Goal: Task Accomplishment & Management: Manage account settings

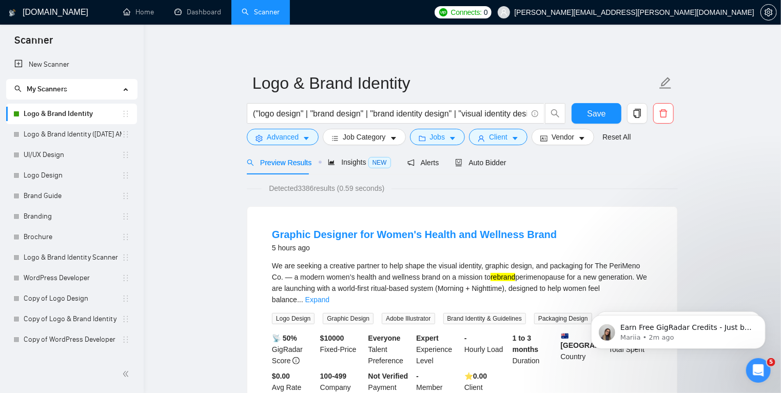
scroll to position [66, 0]
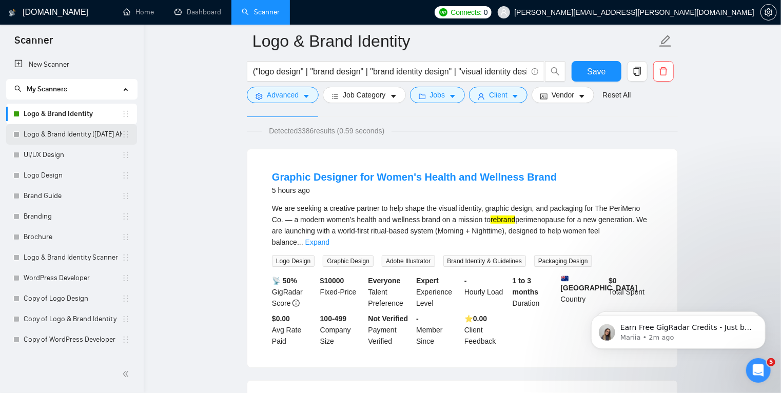
click at [53, 131] on link "Logo & Brand Identity ([DATE] AM)" at bounding box center [73, 134] width 98 height 21
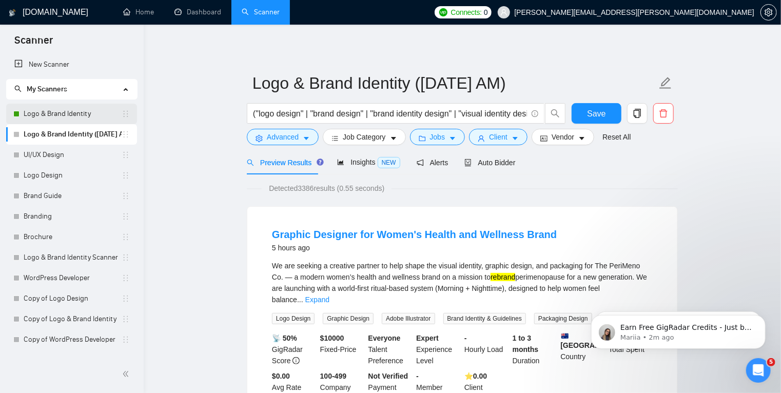
click at [93, 115] on link "Logo & Brand Identity" at bounding box center [73, 114] width 98 height 21
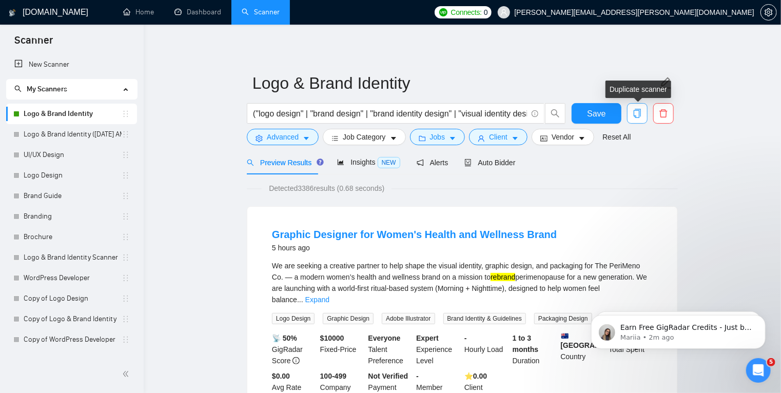
click at [637, 115] on icon "copy" at bounding box center [636, 113] width 9 height 9
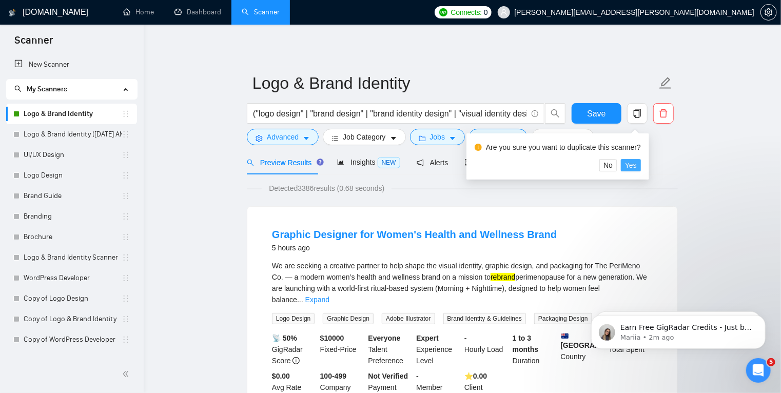
click at [629, 166] on span "Yes" at bounding box center [631, 165] width 12 height 11
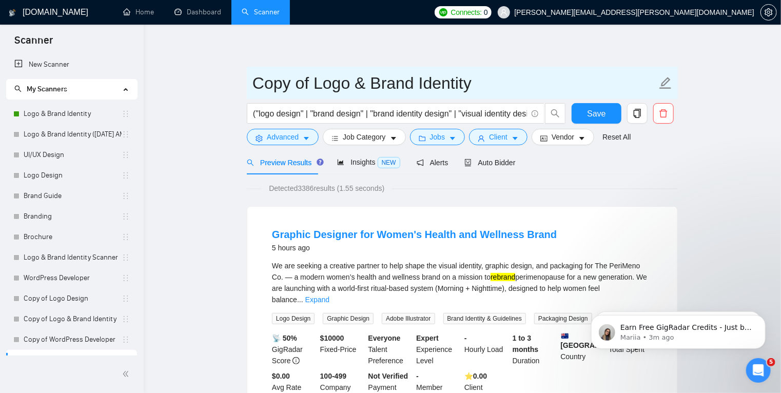
click at [497, 82] on input "Copy of Logo & Brand Identity" at bounding box center [454, 83] width 404 height 26
drag, startPoint x: 314, startPoint y: 83, endPoint x: 202, endPoint y: 72, distance: 112.8
click at [446, 88] on input "Logo & Brand Identity" at bounding box center [454, 83] width 404 height 26
type input "Logo & Brand Identity Weekdays"
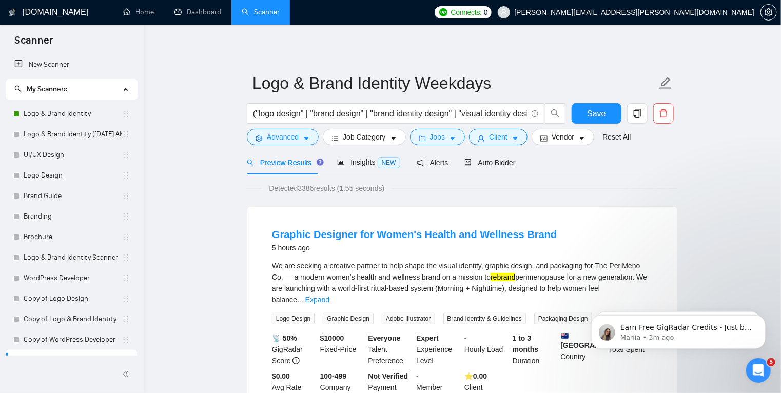
click at [488, 161] on span "Auto Bidder" at bounding box center [489, 162] width 51 height 8
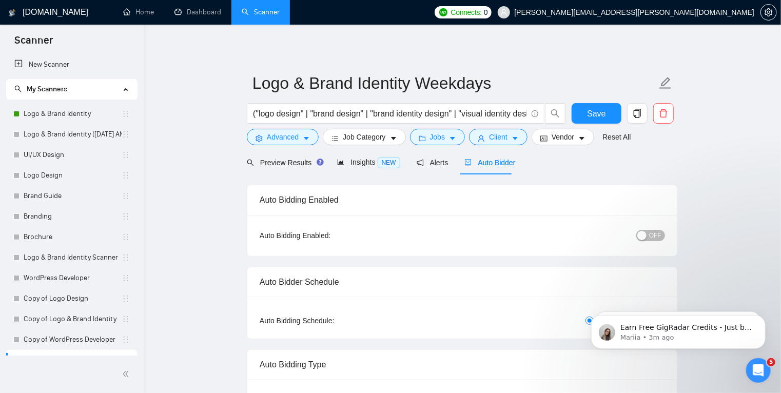
radio input "false"
radio input "true"
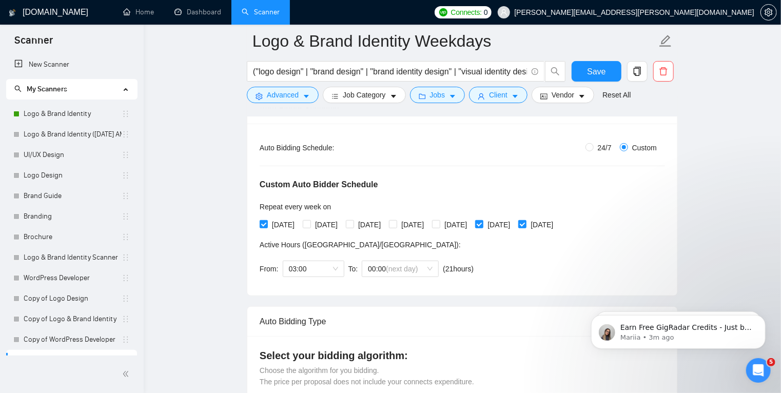
scroll to position [182, 0]
click at [482, 222] on input "[DATE]" at bounding box center [478, 223] width 7 height 7
checkbox input "false"
click at [525, 223] on input "[DATE]" at bounding box center [521, 223] width 7 height 7
checkbox input "false"
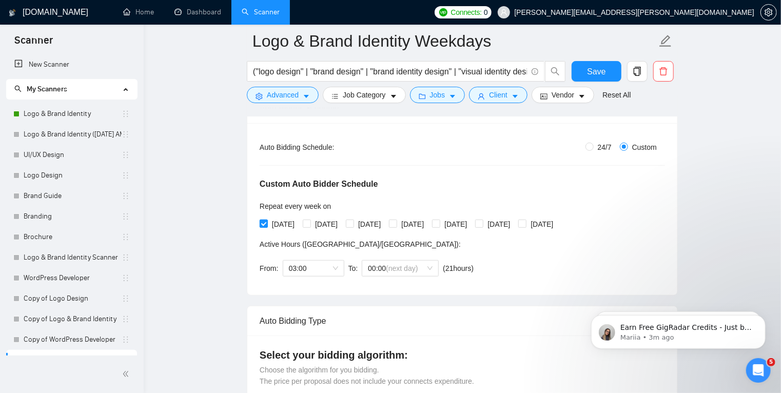
click at [267, 224] on span at bounding box center [264, 224] width 8 height 8
click at [267, 224] on input "[DATE]" at bounding box center [263, 223] width 7 height 7
click at [267, 224] on span at bounding box center [264, 224] width 8 height 8
click at [267, 224] on input "[DATE]" at bounding box center [263, 223] width 7 height 7
checkbox input "true"
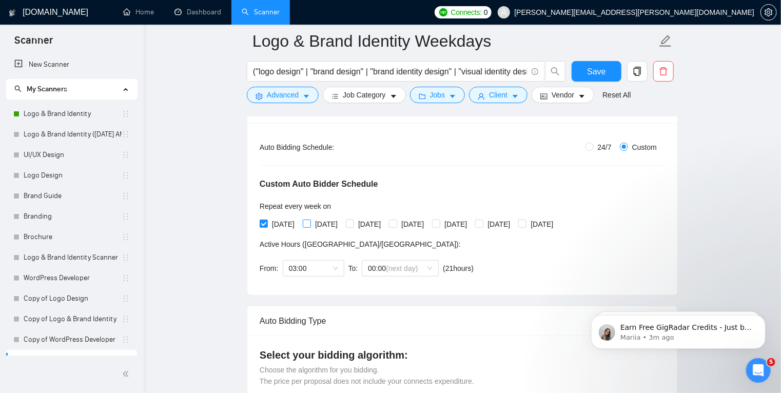
click at [310, 223] on input "[DATE]" at bounding box center [306, 223] width 7 height 7
checkbox input "true"
click at [353, 224] on input "[DATE]" at bounding box center [349, 223] width 7 height 7
checkbox input "true"
click at [396, 224] on input "[DATE]" at bounding box center [392, 223] width 7 height 7
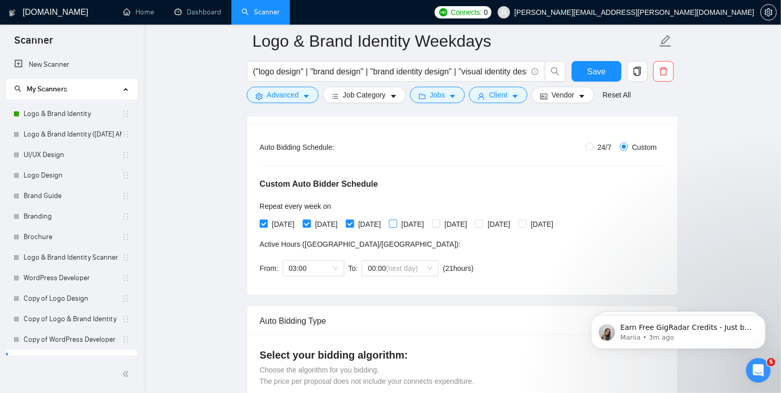
checkbox input "true"
click at [439, 224] on input "[DATE]" at bounding box center [435, 223] width 7 height 7
checkbox input "true"
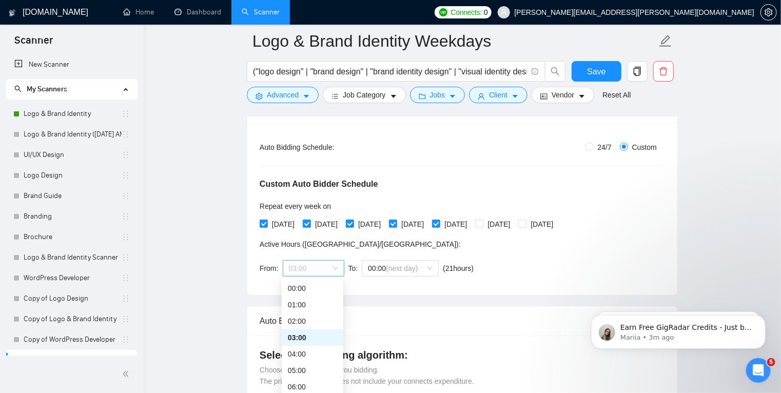
click at [319, 268] on span "03:00" at bounding box center [313, 268] width 49 height 15
click at [308, 353] on div "04:00" at bounding box center [312, 353] width 49 height 11
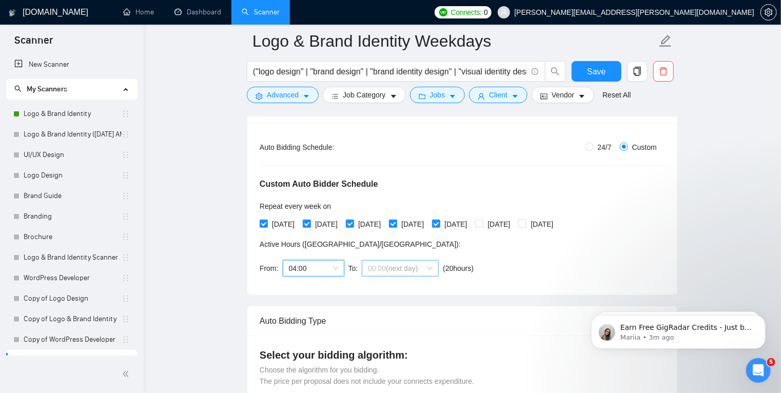
click at [404, 266] on span "(next day)" at bounding box center [402, 268] width 32 height 8
click at [410, 274] on span "00:00 (next day)" at bounding box center [400, 268] width 65 height 15
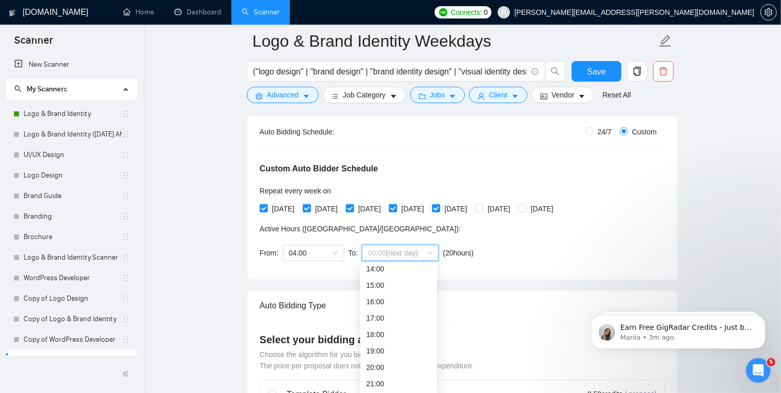
scroll to position [234, 0]
click at [388, 348] on div "19:00" at bounding box center [398, 350] width 65 height 11
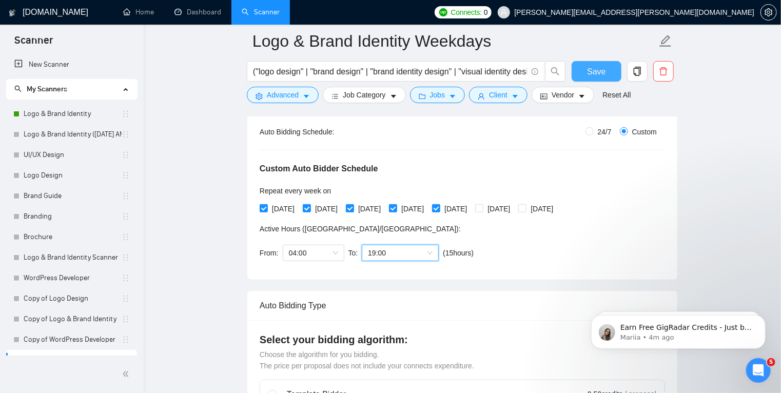
click at [586, 69] on button "Save" at bounding box center [596, 71] width 50 height 21
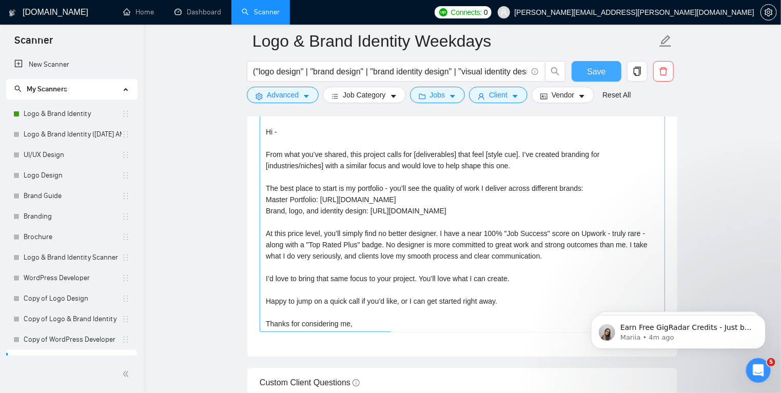
scroll to position [11, 0]
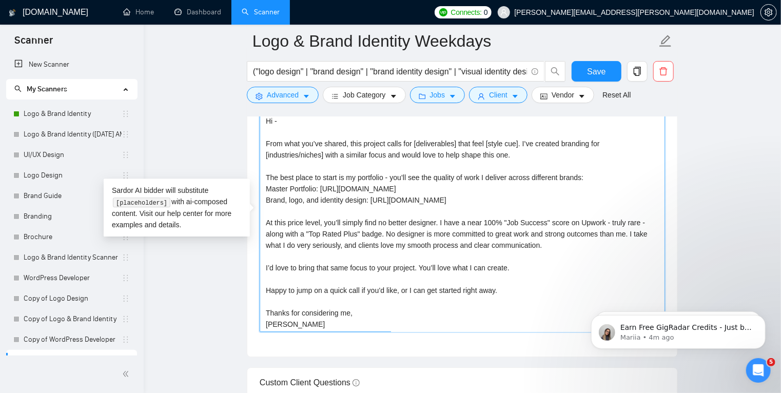
click at [362, 289] on textarea "AN UPWORK TOP BRAND IDENTITY DESIGNER Hi - From what you’ve shared, this projec…" at bounding box center [462, 216] width 405 height 231
drag, startPoint x: 457, startPoint y: 289, endPoint x: 521, endPoint y: 291, distance: 64.1
click at [521, 291] on textarea "Cover letter template:" at bounding box center [462, 216] width 405 height 231
click at [541, 289] on textarea "AN UPWORK TOP BRAND IDENTITY DESIGNER Hi - From what you’ve shared, this projec…" at bounding box center [462, 216] width 405 height 231
type textarea "AN UPWORK TOP BRAND IDENTITY DESIGNER Hi - From what you’ve shared, this projec…"
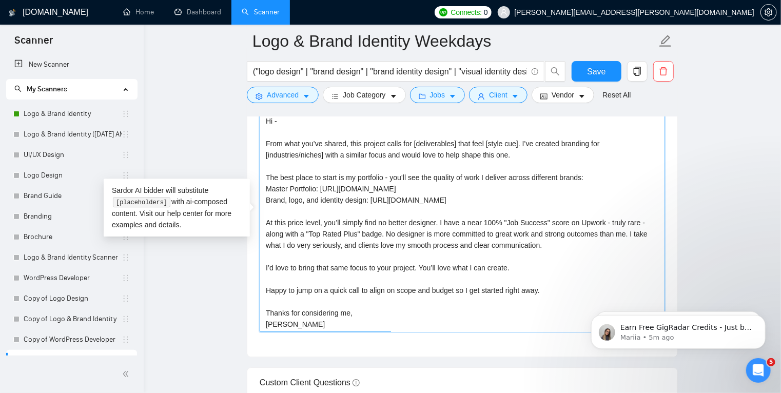
click at [340, 276] on textarea "AN UPWORK TOP BRAND IDENTITY DESIGNER Hi - From what you’ve shared, this projec…" at bounding box center [462, 216] width 405 height 231
click at [228, 254] on main "Logo & Brand Identity Weekdays ("logo design" | "brand design" | "brand identit…" at bounding box center [462, 140] width 604 height 3008
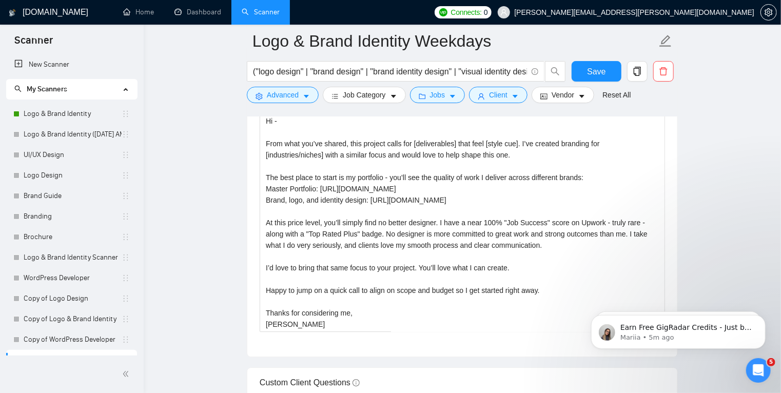
click at [694, 220] on main "Logo & Brand Identity Weekdays ("logo design" | "brand design" | "brand identit…" at bounding box center [462, 140] width 604 height 3008
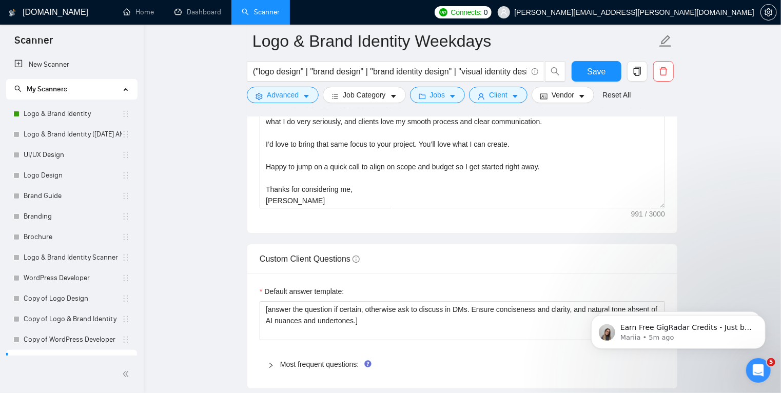
scroll to position [1529, 0]
click at [603, 75] on span "Save" at bounding box center [596, 71] width 18 height 13
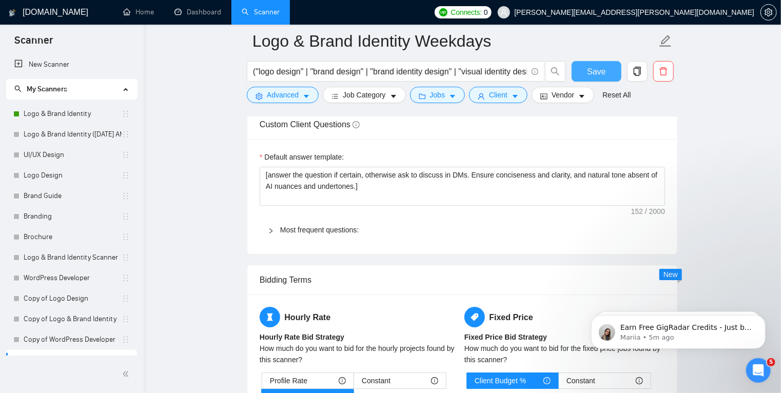
scroll to position [1664, 0]
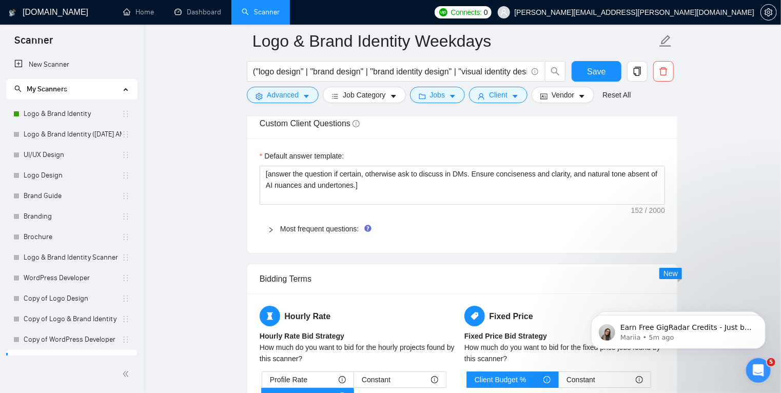
click at [271, 229] on icon "right" at bounding box center [271, 230] width 6 height 6
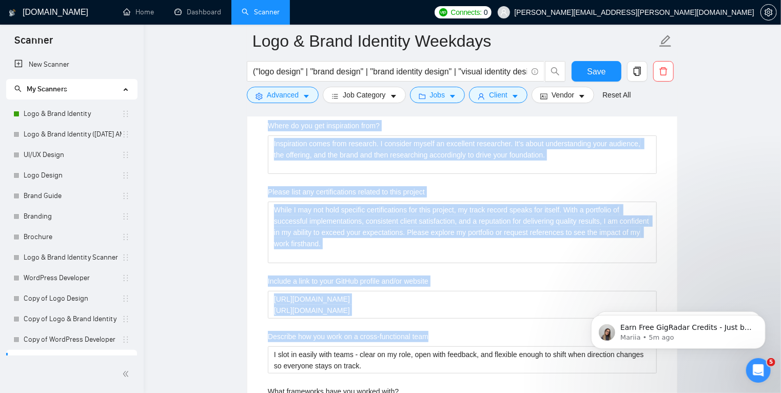
scroll to position [2072, 0]
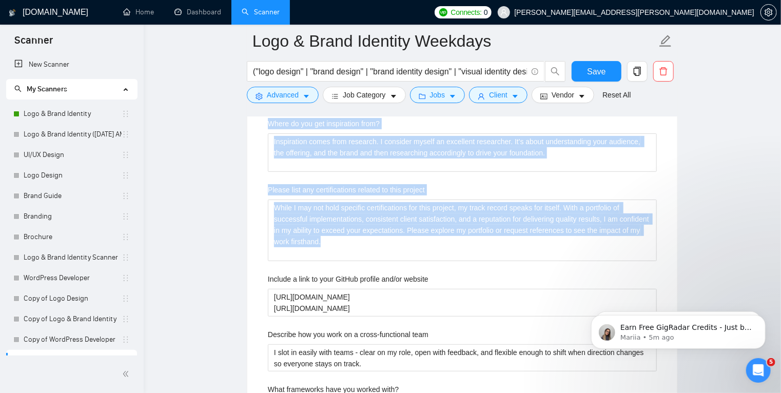
drag, startPoint x: 264, startPoint y: 155, endPoint x: 371, endPoint y: 259, distance: 149.8
click at [371, 259] on div "Describe your recent experience with similar projects Recently, I’ve completed …" at bounding box center [462, 166] width 405 height 668
copy div "Describe your recent experience with similar projects Recently, I’ve completed …"
click at [363, 238] on project "While I may not hold specific certifications for this project, my track record …" at bounding box center [462, 231] width 389 height 62
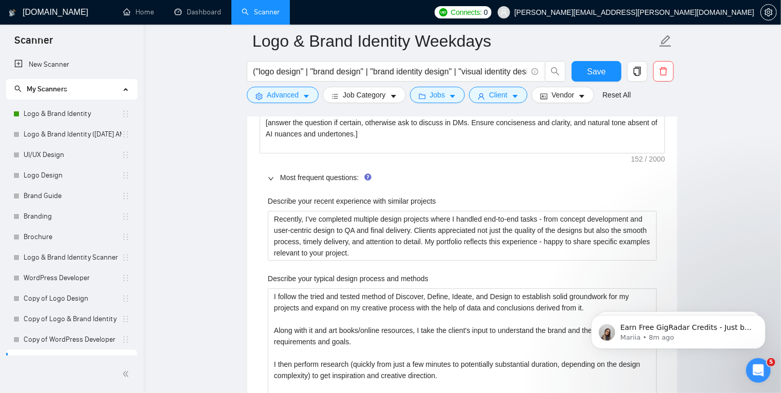
scroll to position [1715, 0]
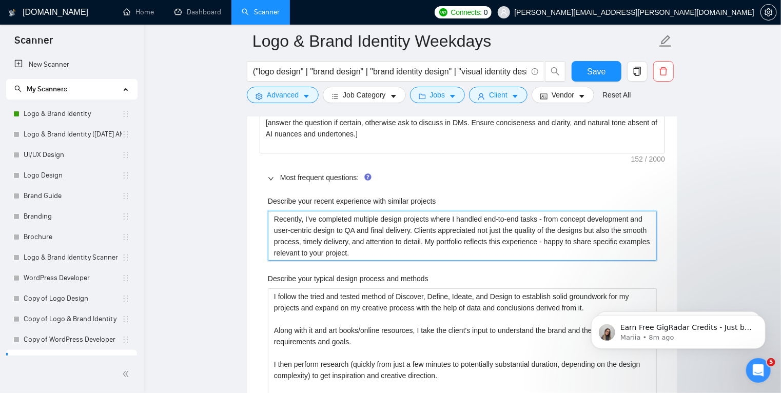
drag, startPoint x: 359, startPoint y: 251, endPoint x: 248, endPoint y: 209, distance: 117.8
paste projects "I’ve completed a wide range of branding and design projects end-to-end — from c…"
type projects "I’ve completed a wide range of branding and design projects end-to-end — from c…"
click at [515, 218] on projects "I’ve completed a wide range of branding and design projects end-to-end — from c…" at bounding box center [462, 236] width 389 height 50
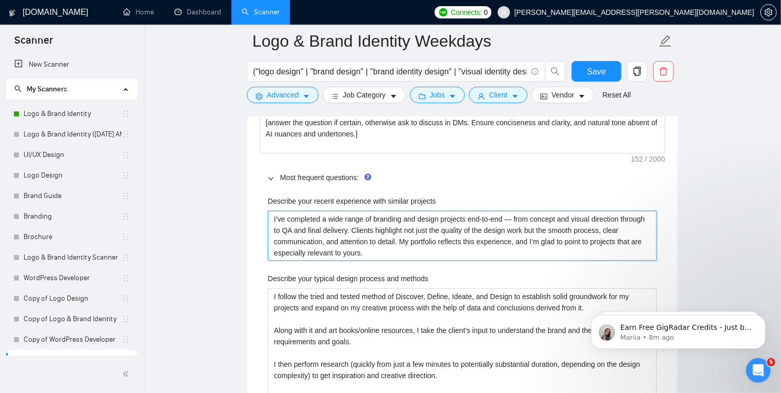
type projects "I’ve completed a wide range of branding and design projects end-to-end —from co…"
type projects "I’ve completed a wide range of branding and design projects end-to-end from con…"
type projects "I’ve completed a wide range of branding and design projects end-to-end -from co…"
click at [462, 242] on projects "I’ve completed a wide range of branding and design projects end-to-end - from c…" at bounding box center [462, 236] width 389 height 50
type projects "I’ve completed a wide range of branding and design projects end-to-end - from c…"
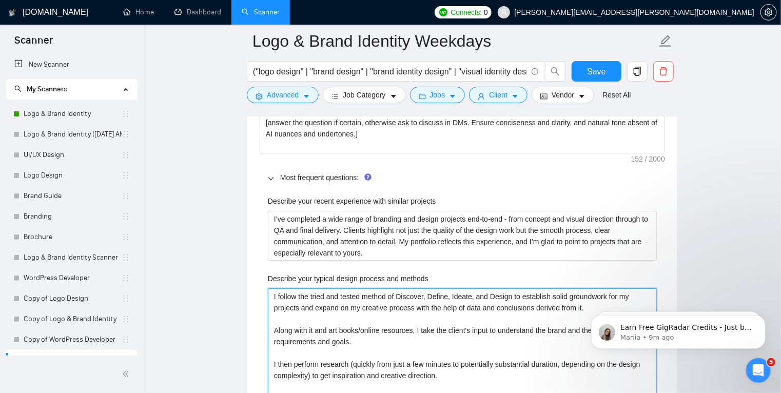
click at [359, 319] on methods "I follow the tried and tested method of Discover, Define, Ideate, and Design to…" at bounding box center [462, 375] width 389 height 174
paste methods "My process starts with discovery and definition — understanding the brand, the …"
type methods "My process starts with discovery and definition — understanding the brand, the …"
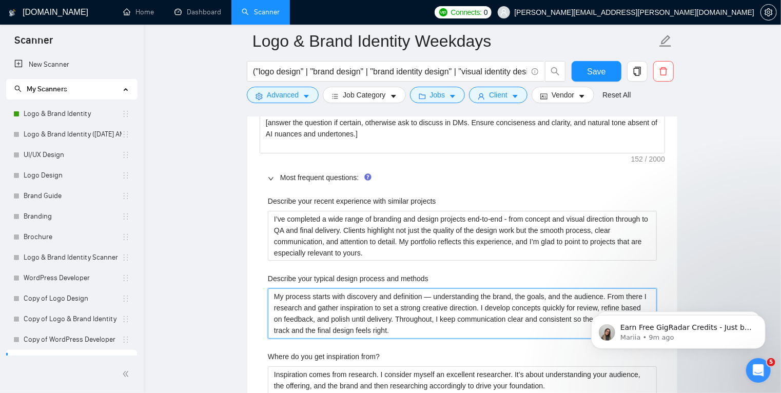
click at [431, 295] on methods "My process starts with discovery and definition — understanding the brand, the …" at bounding box center [462, 313] width 389 height 50
type methods "My process starts with discovery and definition understanding the brand, the go…"
type methods "My process starts with discovery and definition - understanding the brand, the …"
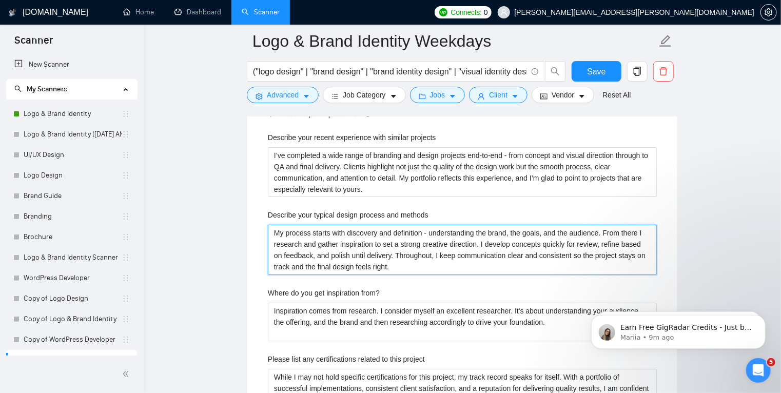
scroll to position [1780, 0]
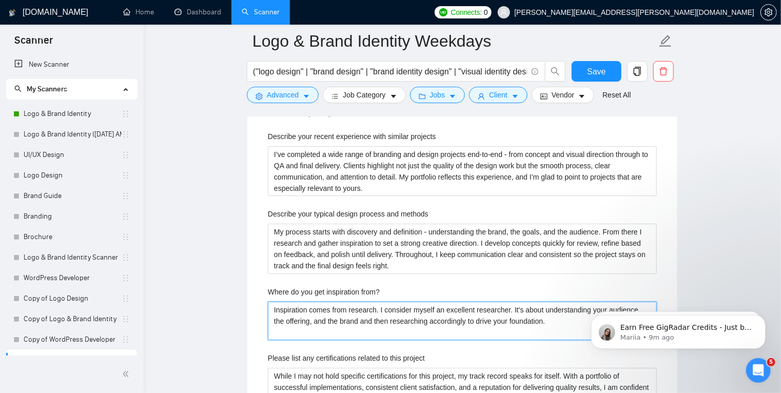
click at [374, 321] on from\? "Inspiration comes from research. I consider myself an excellent researcher. It'…" at bounding box center [462, 321] width 389 height 39
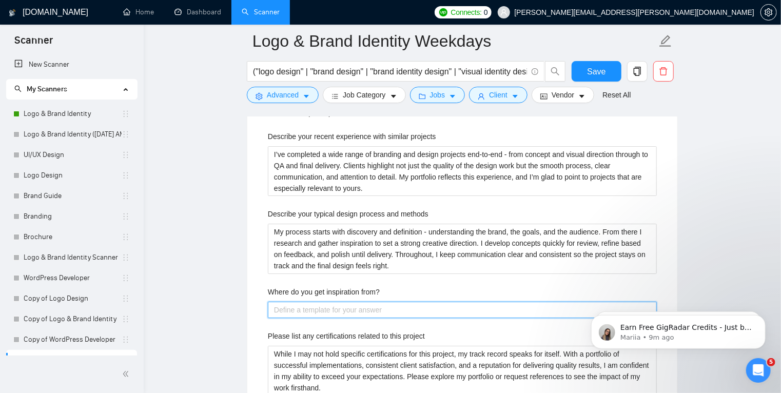
paste from\? "Inspiration comes through research and observation — studying the audience, the…"
type from\? "Inspiration comes through research and observation — studying the audience, the…"
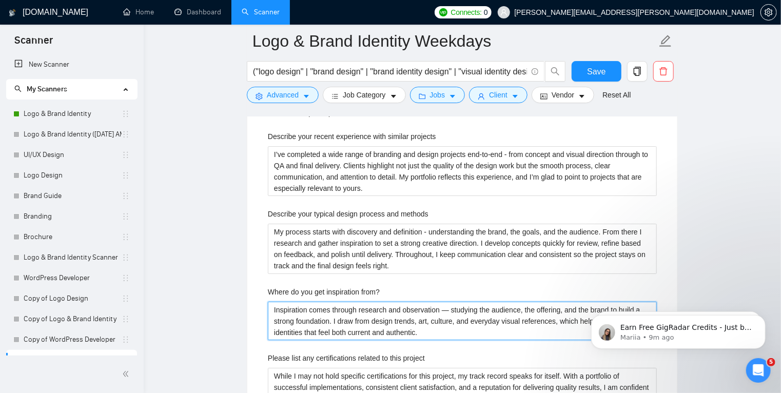
click at [450, 308] on from\? "Inspiration comes through research and observation — studying the audience, the…" at bounding box center [462, 321] width 389 height 39
type from\? "Inspiration comes through research and observation —studying the audience, the …"
type from\? "Inspiration comes through research and observation studying the audience, the o…"
type from\? "Inspiration comes through research and observation -studying the audience, the …"
type from\? "Inspiration comes through research and observation - studying the audience, the…"
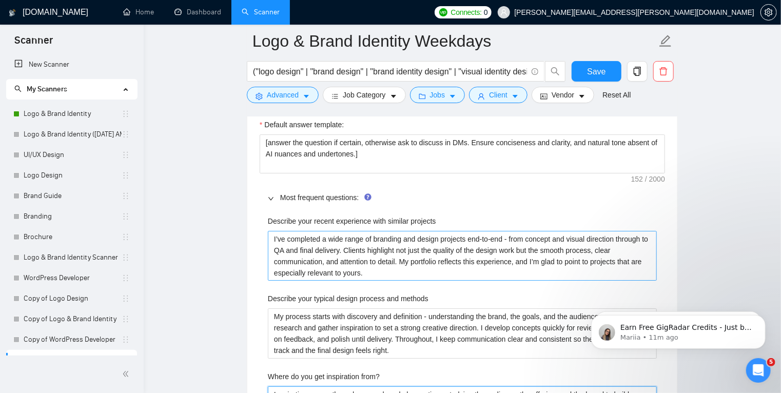
scroll to position [1697, 0]
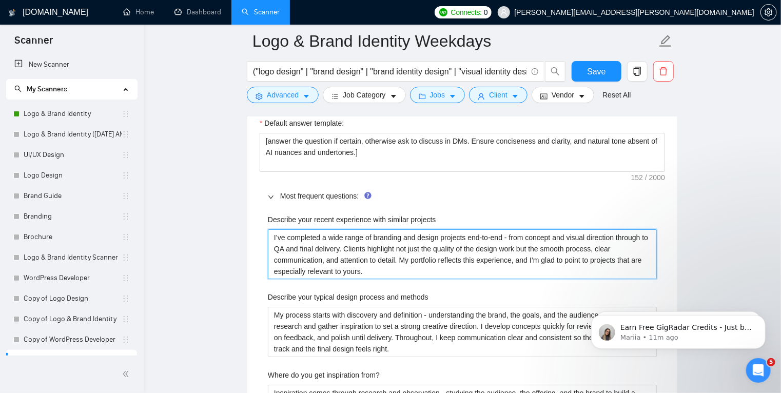
click at [377, 263] on projects "I’ve completed a wide range of branding and design projects end-to-end - from c…" at bounding box center [462, 254] width 389 height 50
paste projects "“I’ve taken on branding and design projects where I handled everything start to…"
type projects "“I’ve taken on branding and design projects where I handled everything start to…"
click at [276, 235] on projects "“I’ve taken on branding and design projects where I handled everything start to…" at bounding box center [462, 254] width 389 height 50
type projects "I’ve taken on branding and design projects where I handled everything start to …"
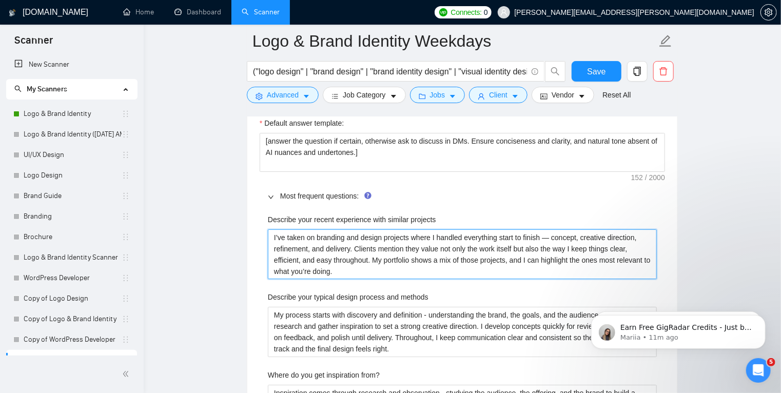
click at [547, 235] on projects "I’ve taken on branding and design projects where I handled everything start to …" at bounding box center [462, 254] width 389 height 50
type projects "I’ve taken on branding and design projects where I handled everything start to …"
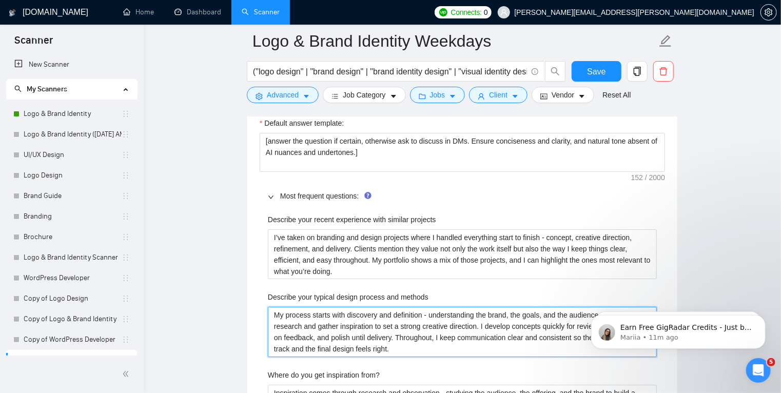
click at [350, 313] on methods "My process starts with discovery and definition - understanding the brand, the …" at bounding box center [462, 332] width 389 height 50
paste methods "I usually begin by digging into the brand, the goals, and the audience. From th…"
type methods "I usually begin by digging into the brand, the goals, and the audience. From th…"
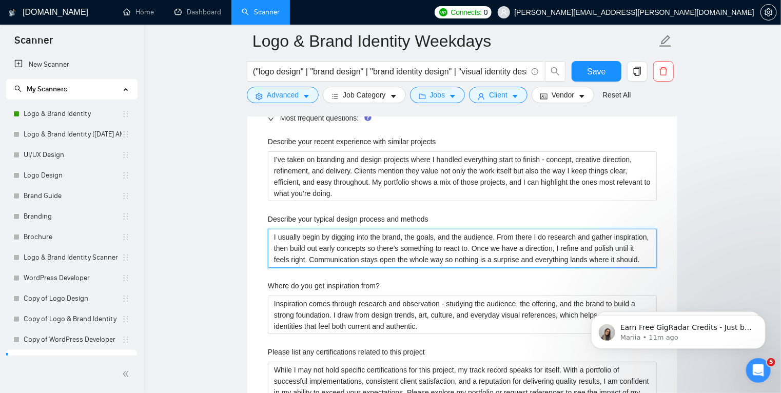
scroll to position [1775, 0]
type methods "I usually begin by digging into the brand, the goals, and the audience. From th…"
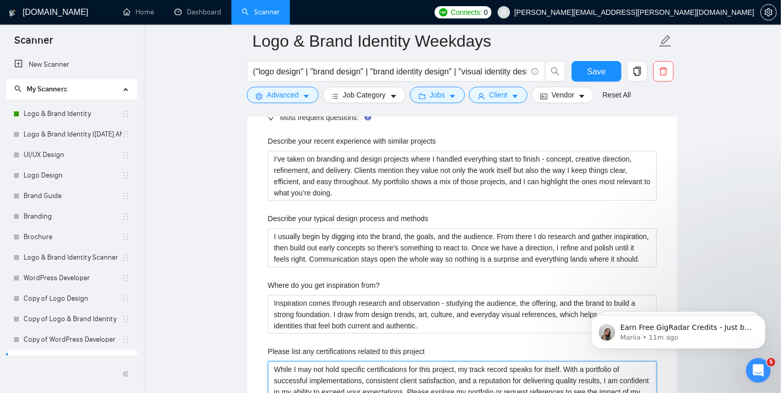
click at [360, 369] on project "While I may not hold specific certifications for this project, my track record …" at bounding box center [462, 392] width 389 height 62
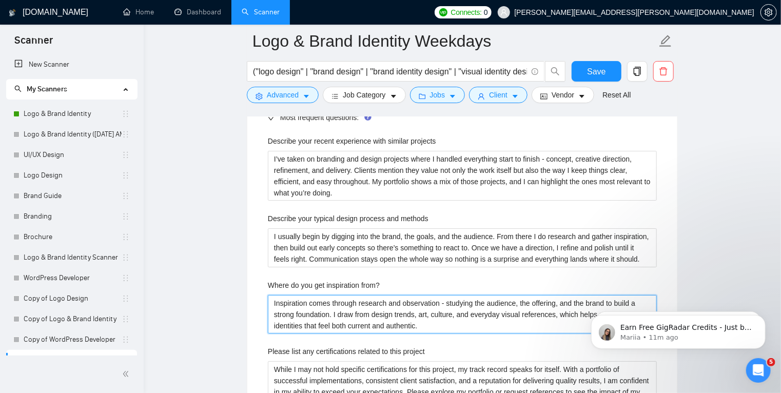
click at [360, 321] on from\? "Inspiration comes through research and observation - studying the audience, the…" at bounding box center [462, 314] width 389 height 39
paste from\? "A lot of it comes from research and paying attention — studying the brand and t…"
type from\? "A lot of it comes from research and paying attention — studying the brand and t…"
click at [447, 303] on from\? "A lot of it comes from research and paying attention — studying the brand and t…" at bounding box center [462, 314] width 389 height 39
type from\? "A lot of it comes from research and paying attention studying the brand and the…"
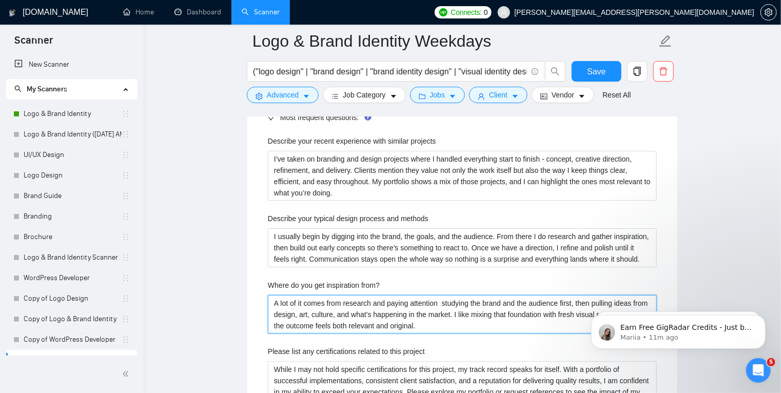
type from\? "A lot of it comes from research and paying attention - studying the brand and t…"
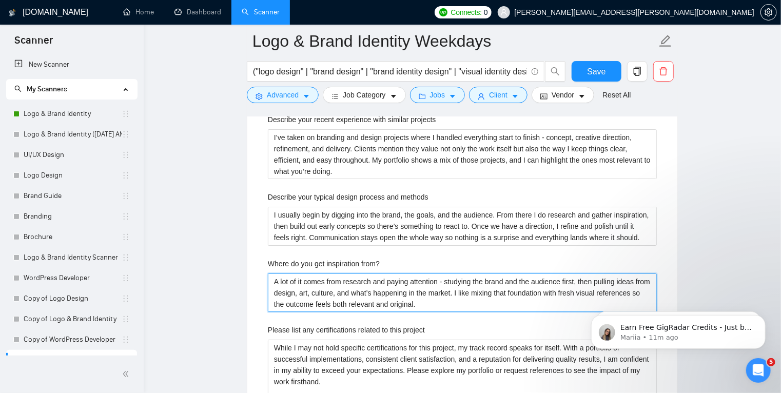
scroll to position [1797, 0]
click at [448, 279] on from\? "A lot of it comes from research and paying attention - studying the brand and t…" at bounding box center [462, 292] width 389 height 39
type from\? "A lot of it comes from research and paying attention - Istudying the brand and …"
type from\? "A lot of it comes from research and paying attention - I studying the brand and…"
click at [476, 281] on from\? "A lot of it comes from research and paying attention - I studying the brand and…" at bounding box center [462, 292] width 389 height 39
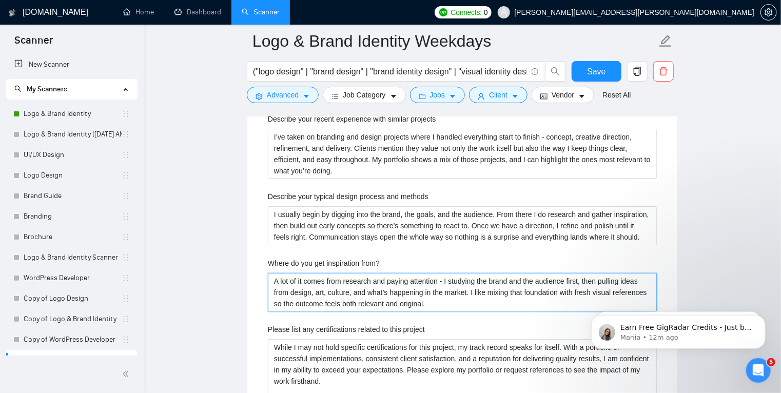
type from\? "A lot of it comes from research and paying attention - I studyin the brand and …"
type from\? "A lot of it comes from research and paying attention - I studyi the brand and t…"
type from\? "A lot of it comes from research and paying attention - I study the brand and th…"
click at [519, 279] on from\? "A lot of it comes from research and paying attention - I study the brand and th…" at bounding box center [462, 292] width 389 height 39
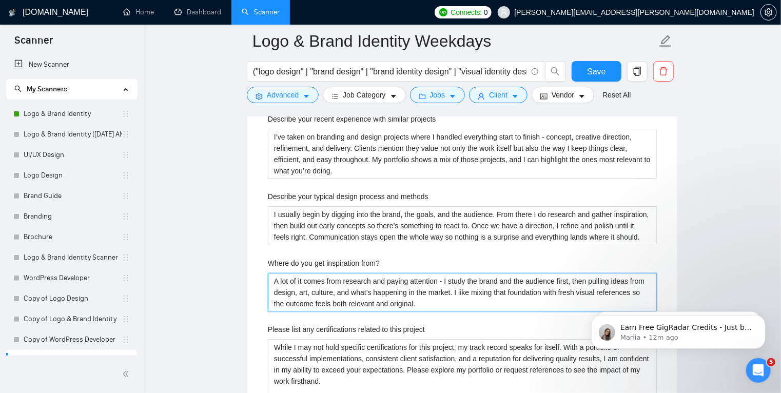
type from\? "A lot of it comes from research and paying attention - I study the brand and au…"
click at [599, 280] on from\? "A lot of it comes from research and paying attention - I study the brand and au…" at bounding box center [462, 292] width 389 height 39
type from\? "A lot of it comes from research and paying attention - I study the brand and au…"
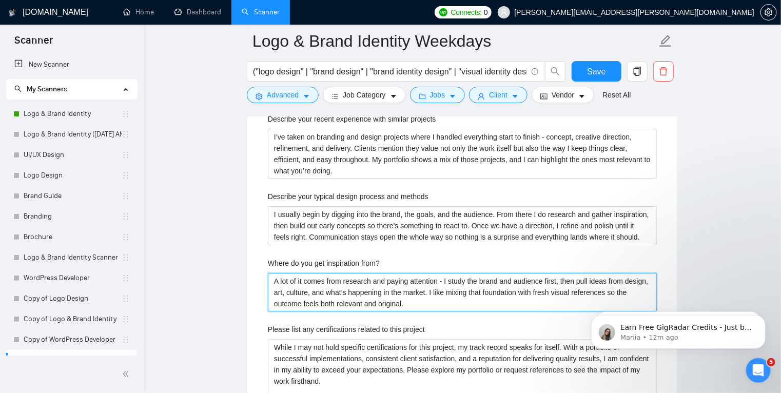
type from\? "A lot of it comes from research and paying attention - I study the brand and au…"
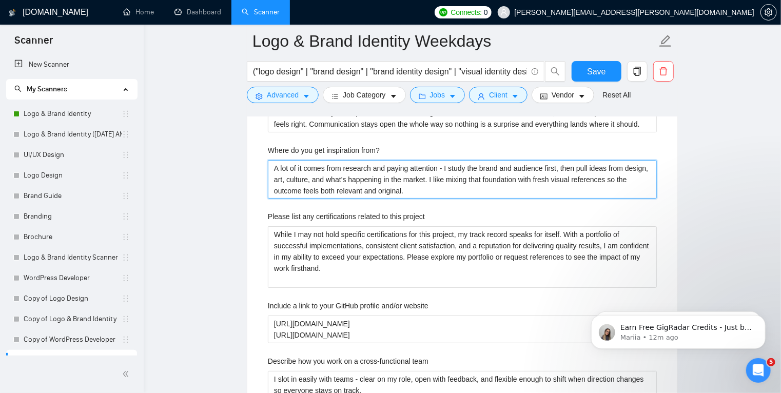
scroll to position [1910, 0]
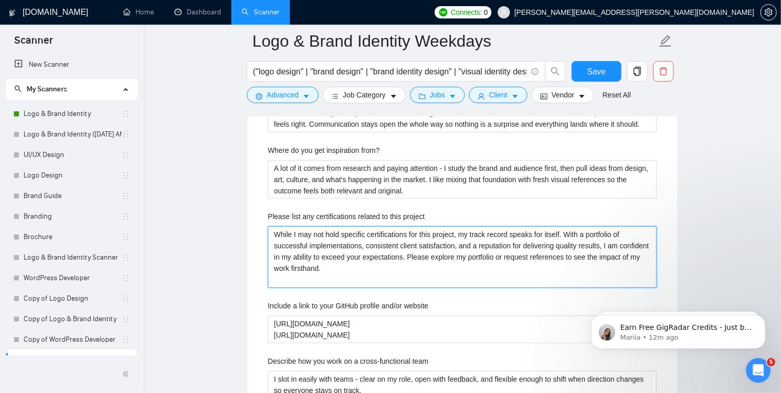
click at [347, 259] on project "While I may not hold specific certifications for this project, my track record …" at bounding box center [462, 257] width 389 height 62
paste project "My proof comes through the work — a portfolio of successful projects, consisten…"
type project "My proof comes through the work — a portfolio of successful projects, consisten…"
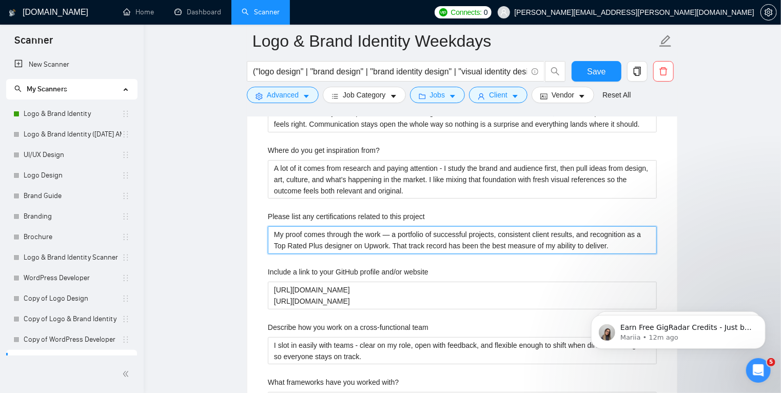
click at [393, 232] on project "My proof comes through the work — a portfolio of successful projects, consisten…" at bounding box center [462, 240] width 389 height 28
type project "My proof comes through the work —a portfolio of successful projects, consistent…"
type project "My proof comes through the work a portfolio of successful projects, consistent …"
type project "My proof comes through the work -a portfolio of successful projects, consistent…"
type project "My proof comes through the work - a portfolio of successful projects, consisten…"
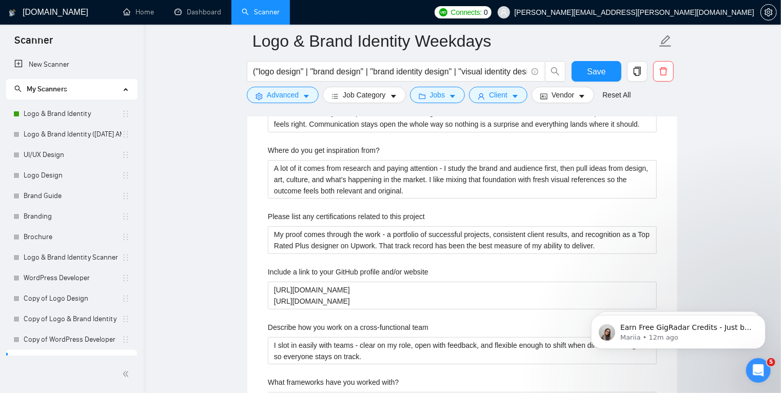
click at [577, 206] on div "Describe your recent experience with similar projects I’ve taken on branding an…" at bounding box center [462, 243] width 405 height 499
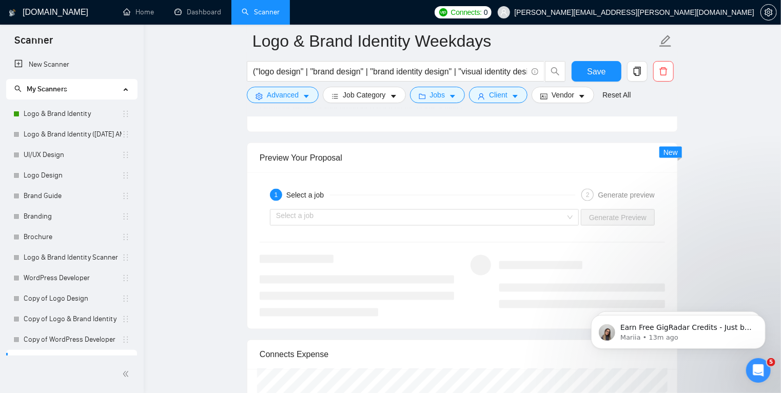
scroll to position [2647, 0]
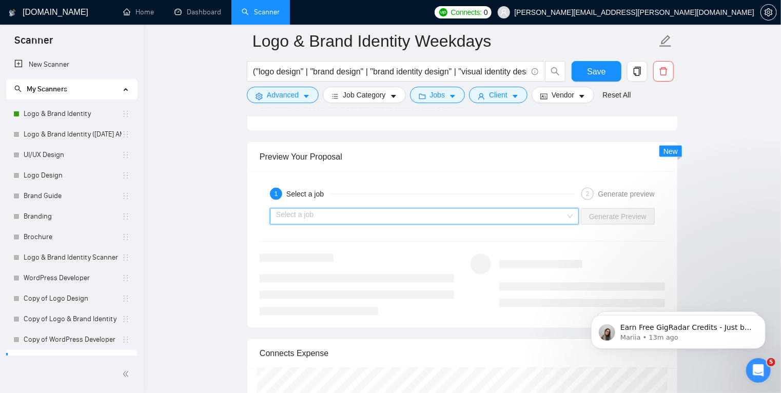
click at [547, 214] on input "search" at bounding box center [420, 216] width 289 height 15
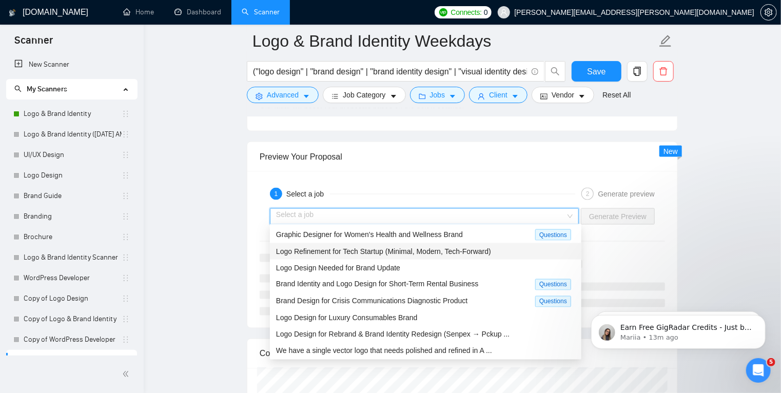
click at [367, 251] on span "Logo Refinement for Tech Startup (Minimal, Modern, Tech-Forward)" at bounding box center [383, 251] width 215 height 8
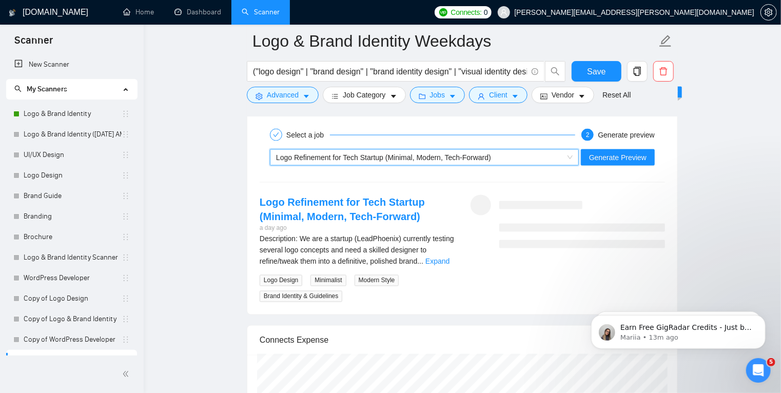
scroll to position [2706, 0]
click at [626, 158] on span "Generate Preview" at bounding box center [617, 157] width 57 height 11
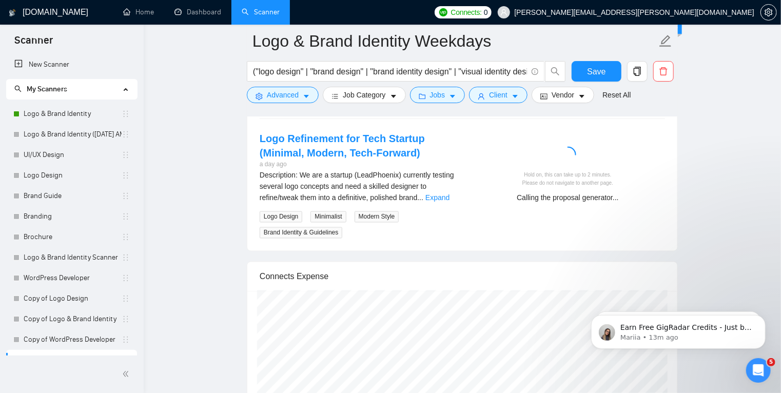
scroll to position [2770, 0]
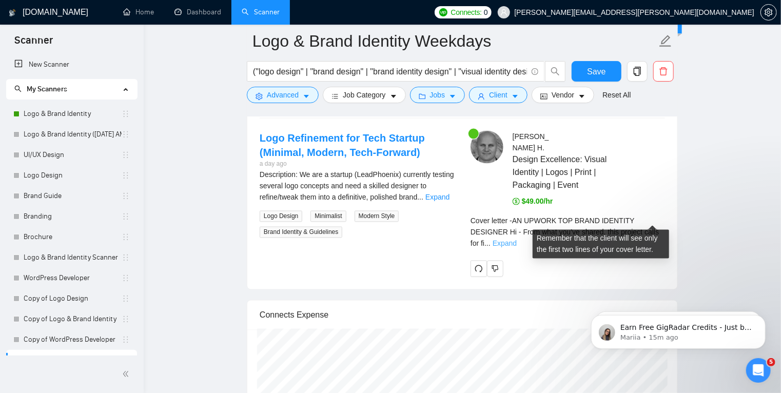
click at [517, 240] on link "Expand" at bounding box center [504, 244] width 24 height 8
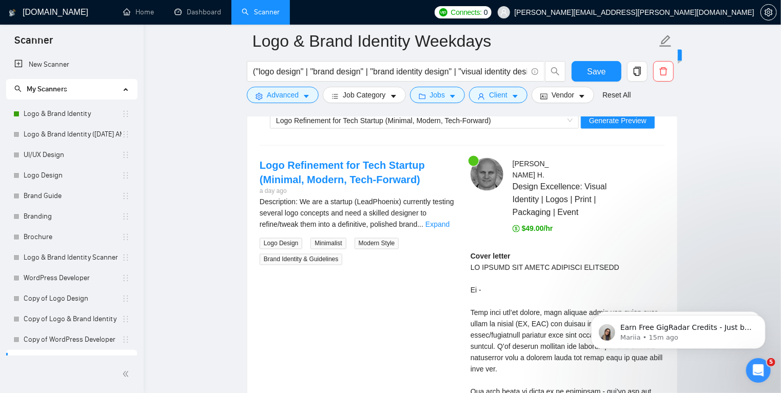
scroll to position [2743, 0]
click at [440, 223] on link "Expand" at bounding box center [437, 225] width 24 height 8
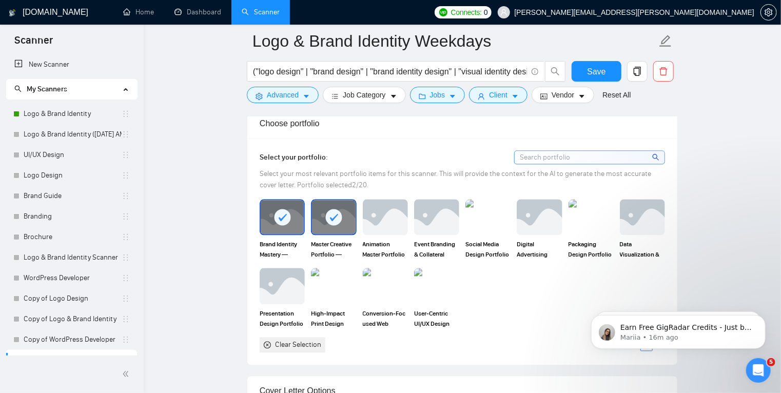
scroll to position [1071, 0]
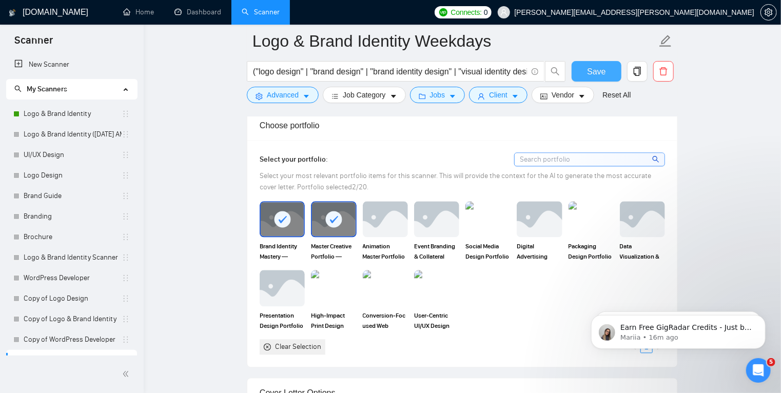
click at [600, 70] on span "Save" at bounding box center [596, 71] width 18 height 13
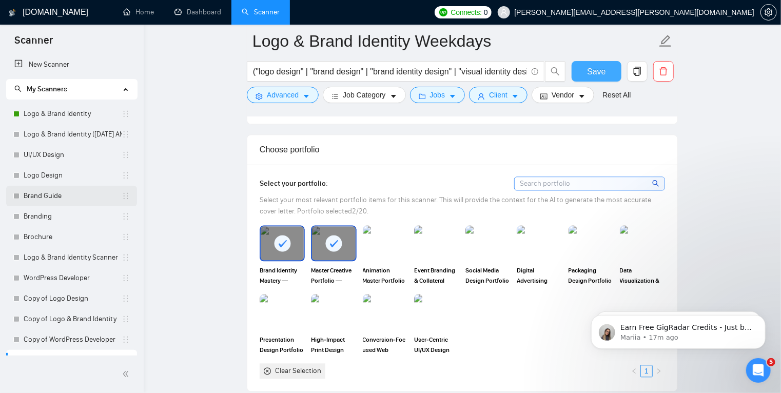
scroll to position [15, 0]
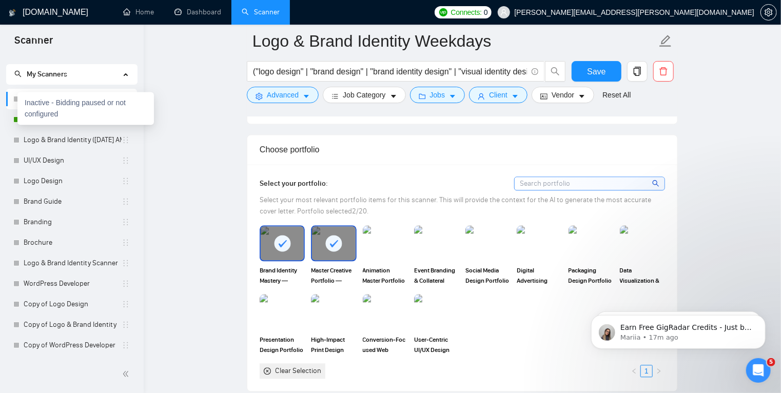
click at [15, 100] on div at bounding box center [16, 99] width 6 height 6
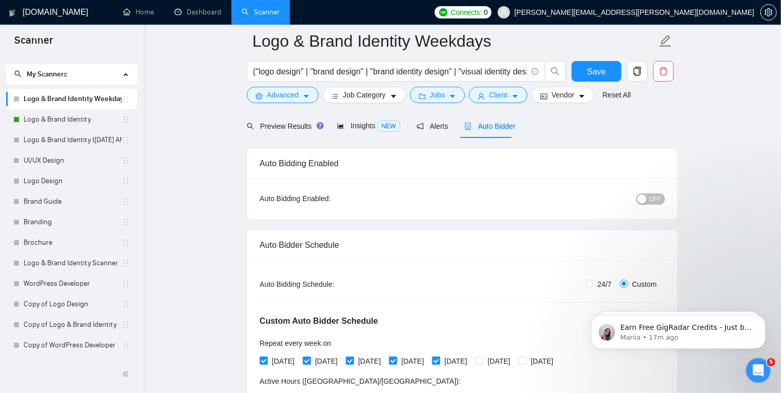
scroll to position [44, 0]
click at [650, 199] on button "OFF" at bounding box center [650, 199] width 29 height 11
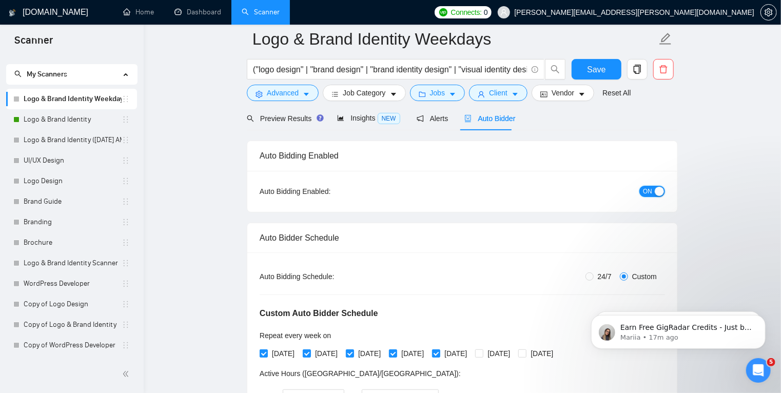
scroll to position [0, 0]
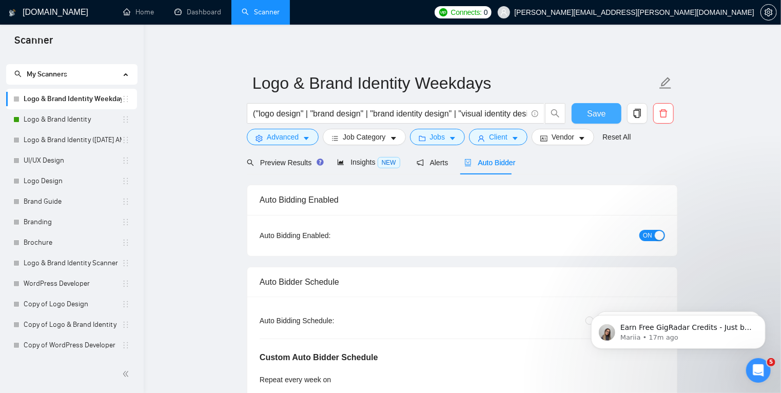
click at [610, 115] on button "Save" at bounding box center [596, 113] width 50 height 21
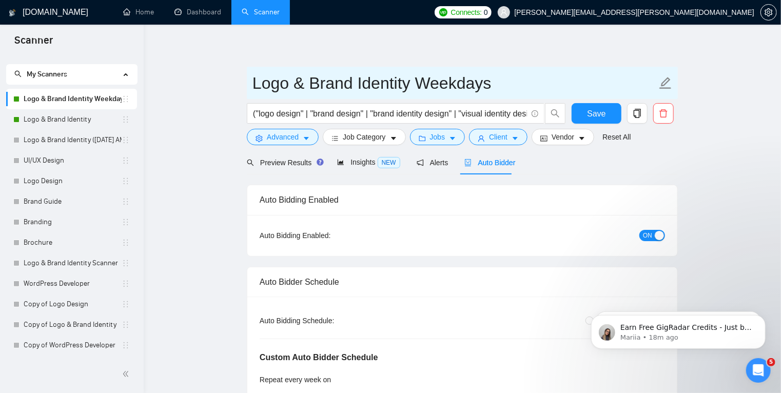
click at [667, 82] on icon "edit" at bounding box center [666, 83] width 12 height 12
click at [422, 81] on input "Logo & Brand Identity Weekdays" at bounding box center [454, 83] width 404 height 26
click at [419, 82] on input "Logo & Brand Identity Weekdays" at bounding box center [454, 83] width 404 height 26
click at [425, 83] on input "Logo & Brand Identity Weekdays" at bounding box center [454, 83] width 404 height 26
click at [507, 90] on input "Logo & Brand Identity (Weekdays" at bounding box center [454, 83] width 404 height 26
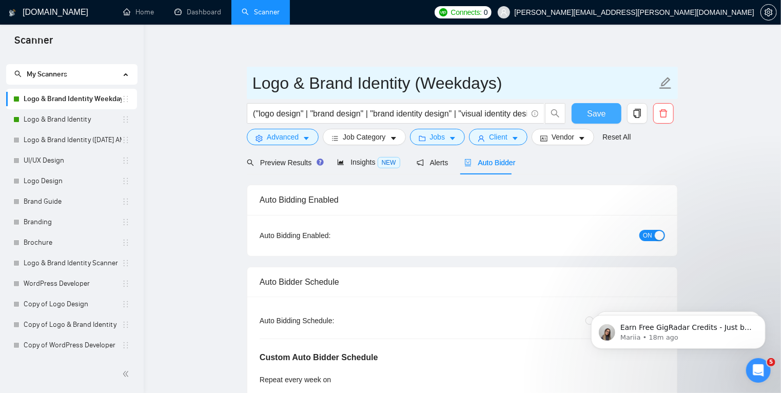
type input "Logo & Brand Identity (Weekdays)"
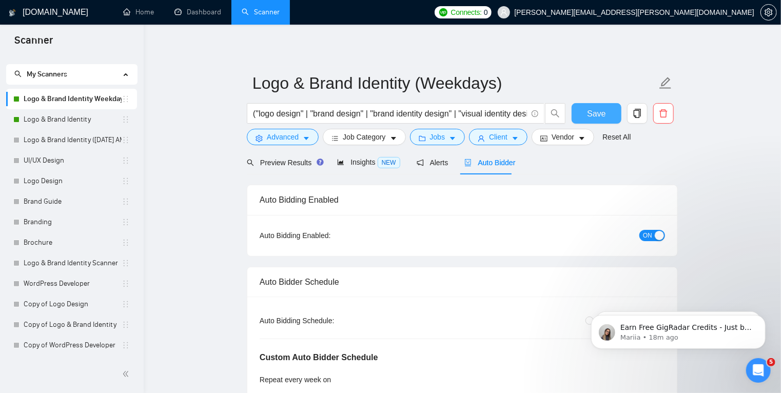
click at [595, 109] on span "Save" at bounding box center [596, 113] width 18 height 13
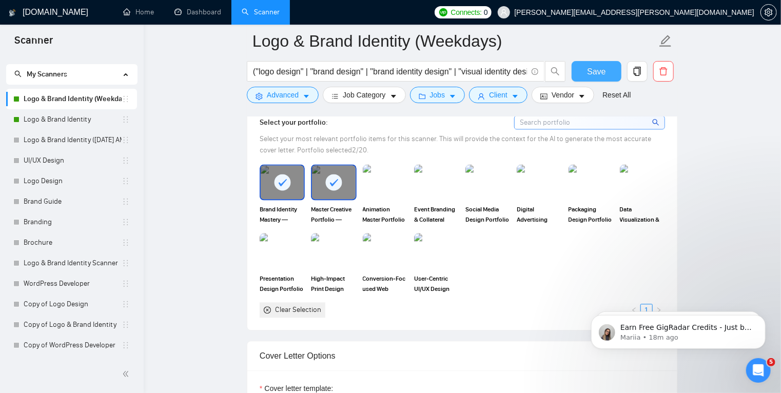
scroll to position [1268, 0]
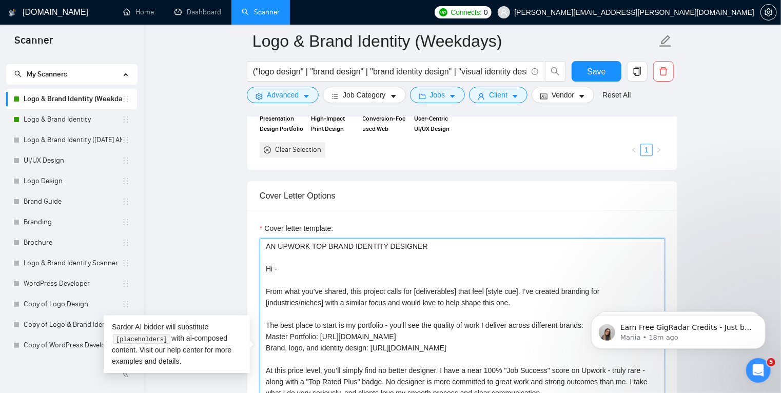
click at [349, 275] on textarea "AN UPWORK TOP BRAND IDENTITY DESIGNER Hi - From what you’ve shared, this projec…" at bounding box center [462, 353] width 405 height 231
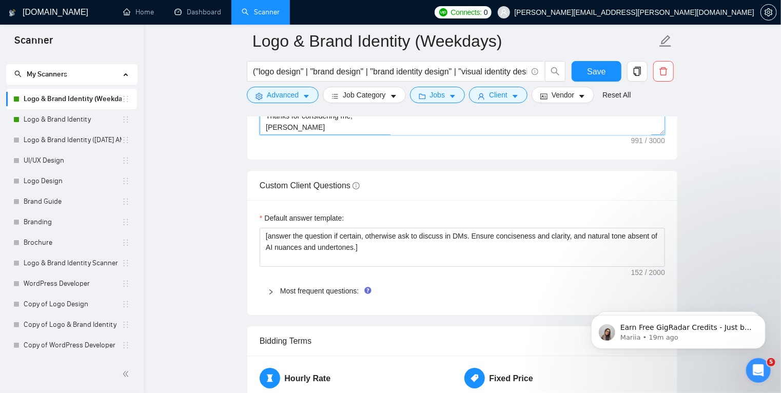
scroll to position [1607, 0]
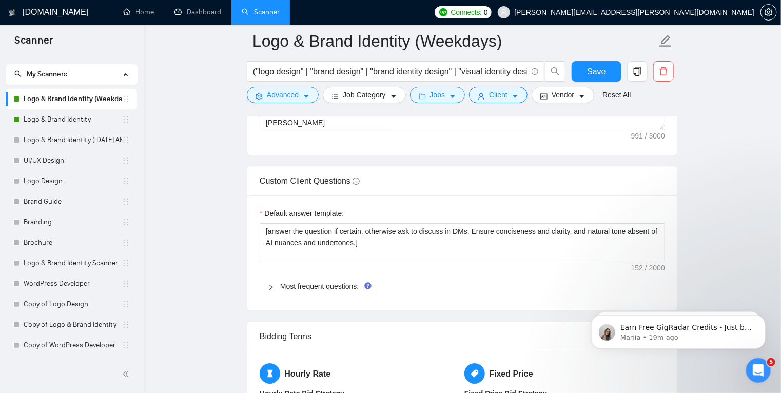
click at [271, 285] on icon "right" at bounding box center [270, 287] width 3 height 5
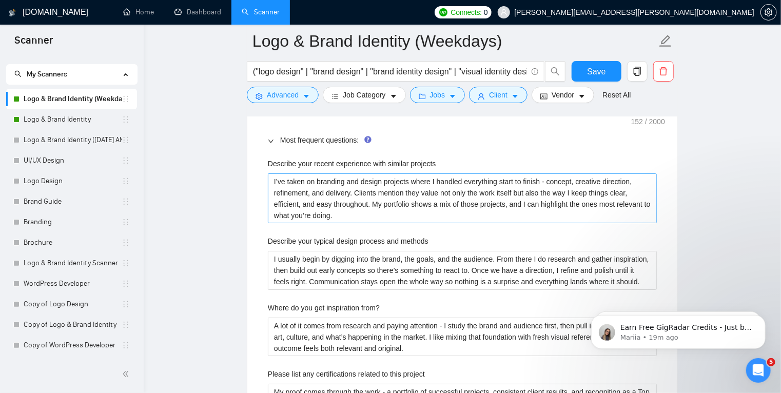
scroll to position [1745, 0]
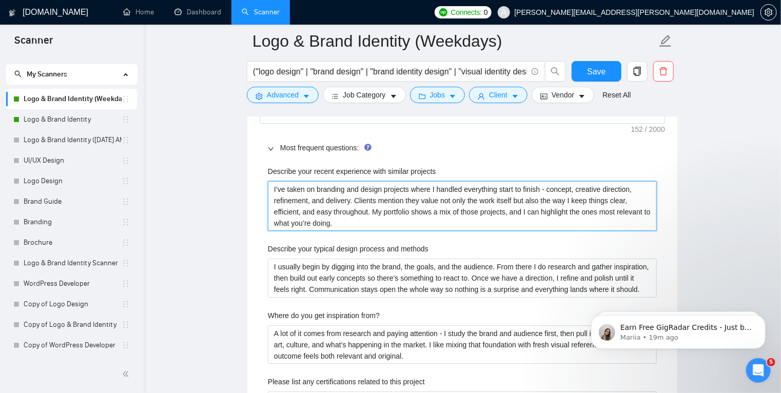
click at [349, 212] on projects "I’ve taken on branding and design projects where I handled everything start to …" at bounding box center [462, 206] width 389 height 50
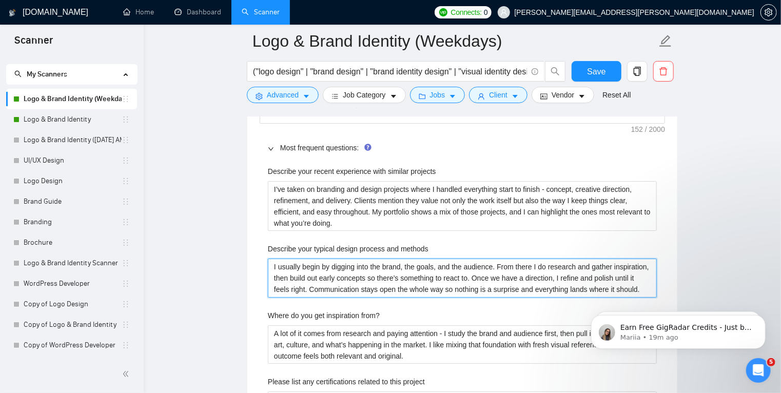
click at [345, 289] on methods "I usually begin by digging into the brand, the goals, and the audience. From th…" at bounding box center [462, 278] width 389 height 39
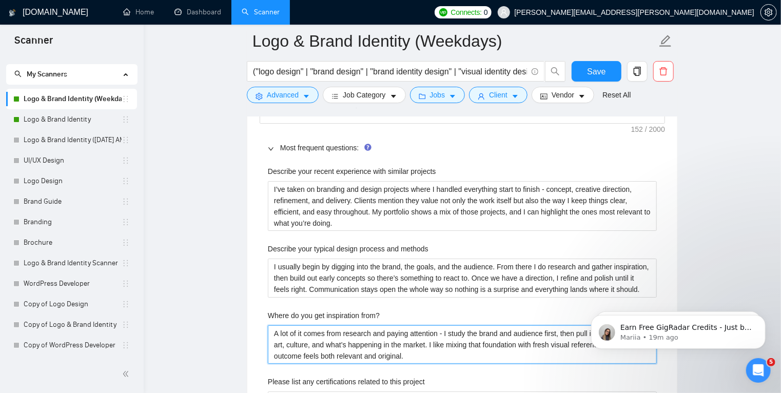
click at [328, 344] on from\? "A lot of it comes from research and paying attention - I study the brand and au…" at bounding box center [462, 344] width 389 height 39
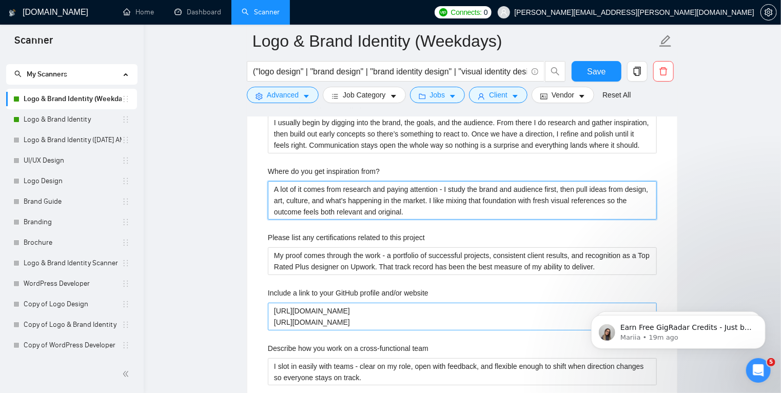
scroll to position [1892, 0]
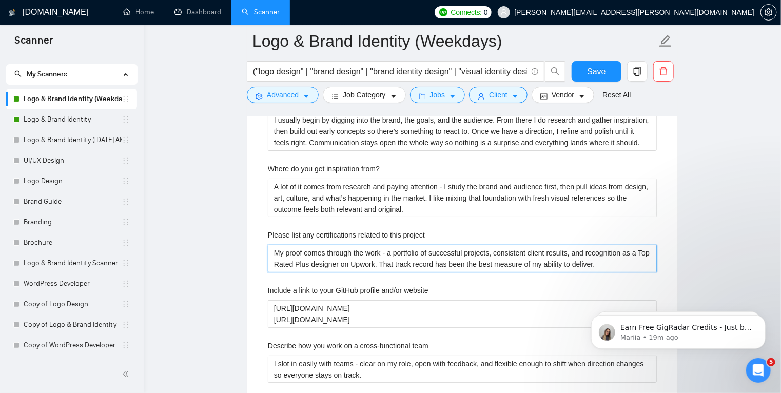
click at [348, 263] on project "My proof comes through the work - a portfolio of successful projects, consisten…" at bounding box center [462, 259] width 389 height 28
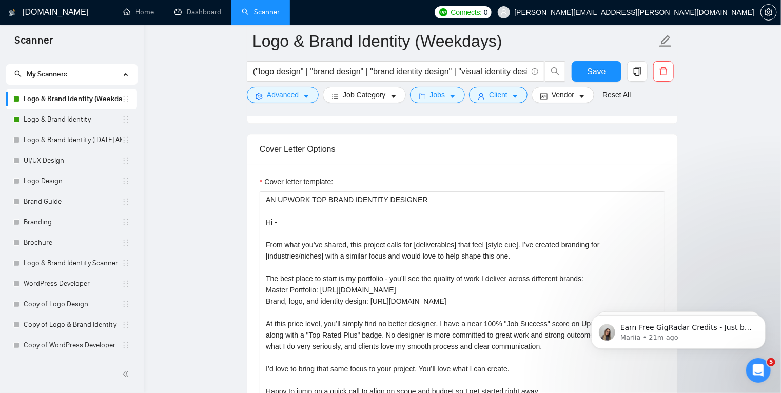
scroll to position [1314, 0]
click at [266, 242] on textarea "AN UPWORK TOP BRAND IDENTITY DESIGNER Hi - From what you’ve shared, this projec…" at bounding box center [462, 307] width 405 height 231
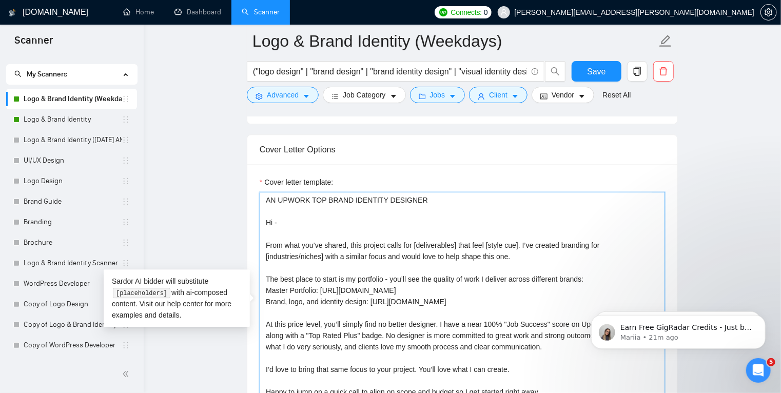
paste textarea "I'd love to work with you."
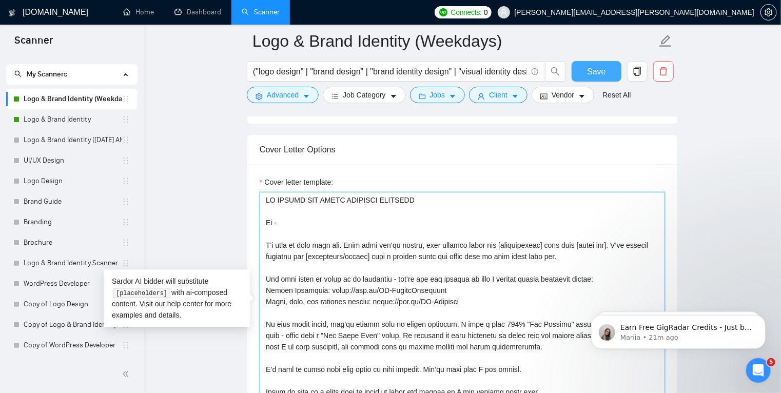
type textarea "AN UPWORK TOP BRAND IDENTITY DESIGNER Hi - I'd love to work with you. From what…"
click at [603, 72] on span "Save" at bounding box center [596, 71] width 18 height 13
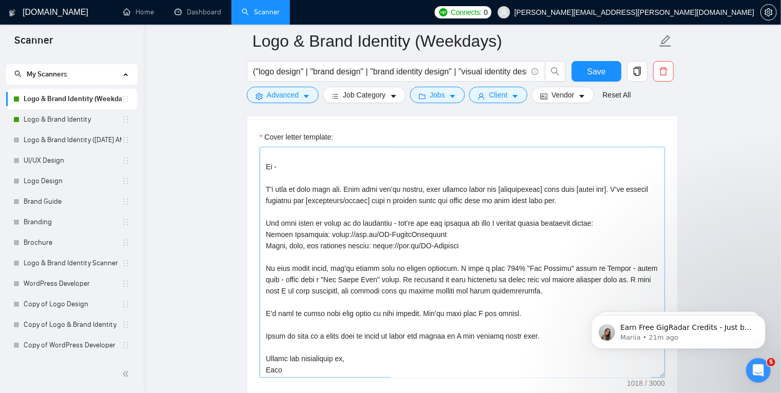
scroll to position [0, 0]
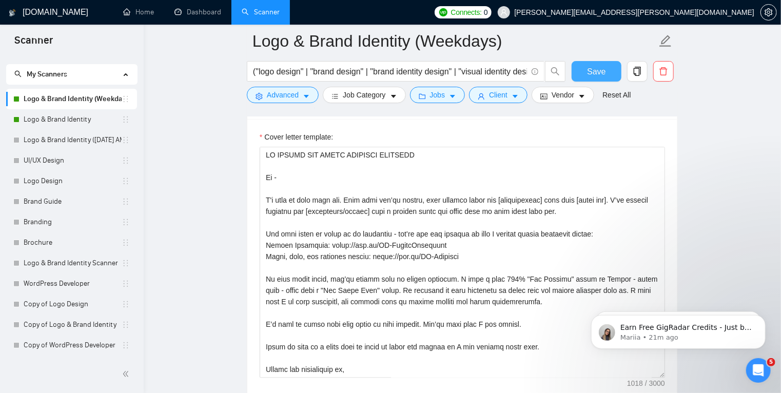
click at [593, 70] on span "Save" at bounding box center [596, 71] width 18 height 13
click at [578, 73] on button "Save" at bounding box center [596, 71] width 50 height 21
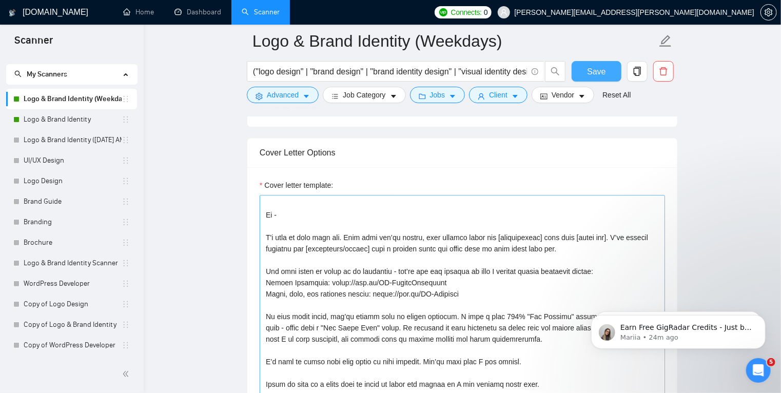
scroll to position [1311, 0]
click at [336, 289] on textarea "Cover letter template:" at bounding box center [462, 310] width 405 height 231
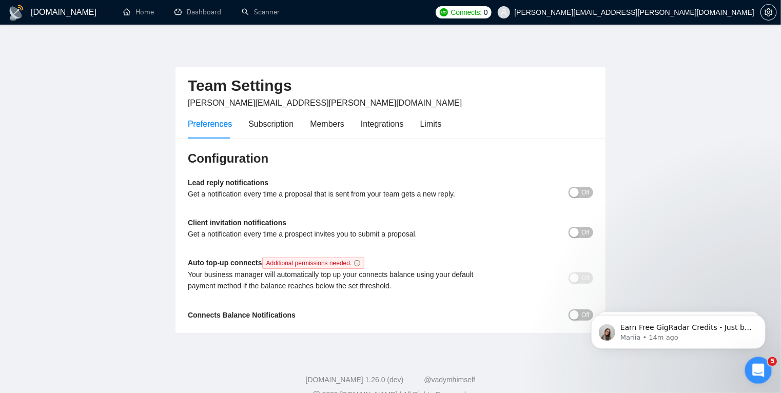
click at [759, 373] on icon "Open Intercom Messenger" at bounding box center [756, 369] width 17 height 17
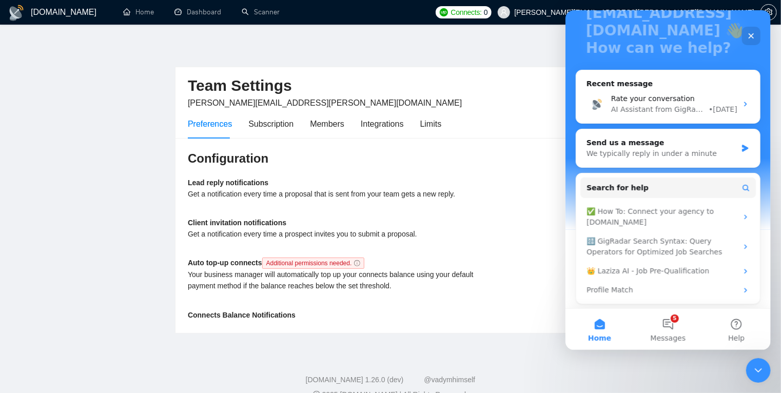
scroll to position [96, 0]
click at [672, 327] on button "5 Messages" at bounding box center [667, 329] width 68 height 41
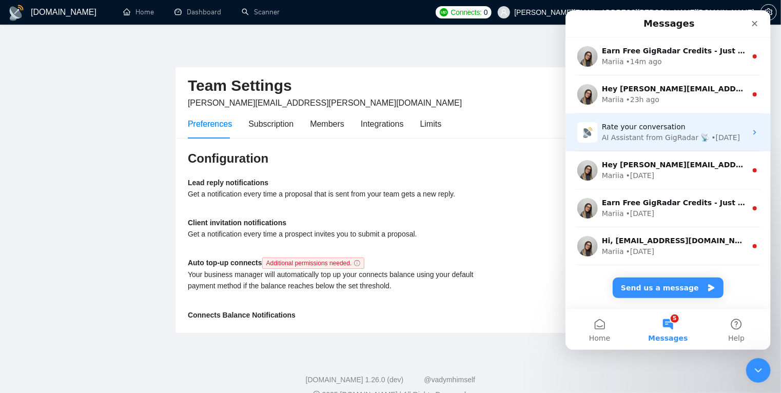
click at [631, 135] on div "AI Assistant from GigRadar 📡" at bounding box center [655, 137] width 108 height 11
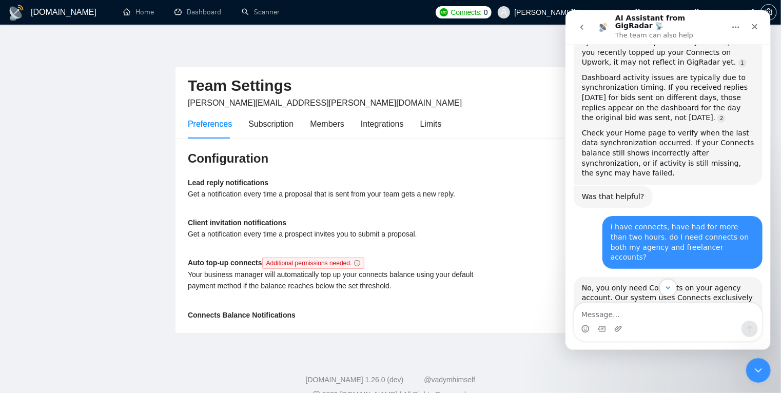
scroll to position [197, 0]
click at [215, 56] on div "Team Settings todd.hogan@geeksforgrowth.com Preferences Subscription Members In…" at bounding box center [390, 187] width 431 height 292
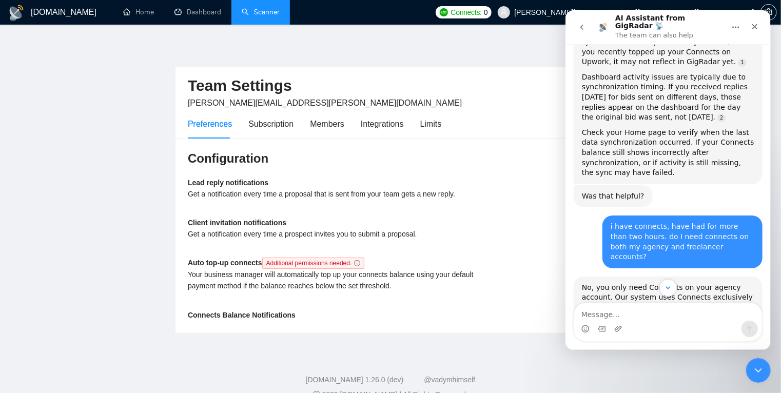
click at [266, 8] on link "Scanner" at bounding box center [261, 12] width 38 height 9
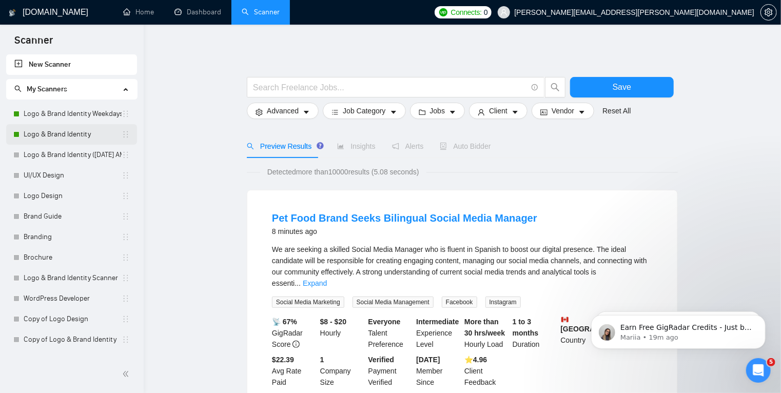
click at [62, 136] on link "Logo & Brand Identity" at bounding box center [73, 134] width 98 height 21
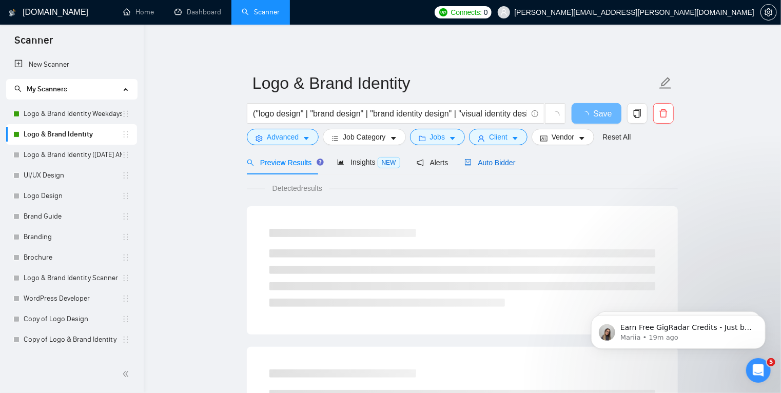
click at [482, 160] on span "Auto Bidder" at bounding box center [489, 162] width 51 height 8
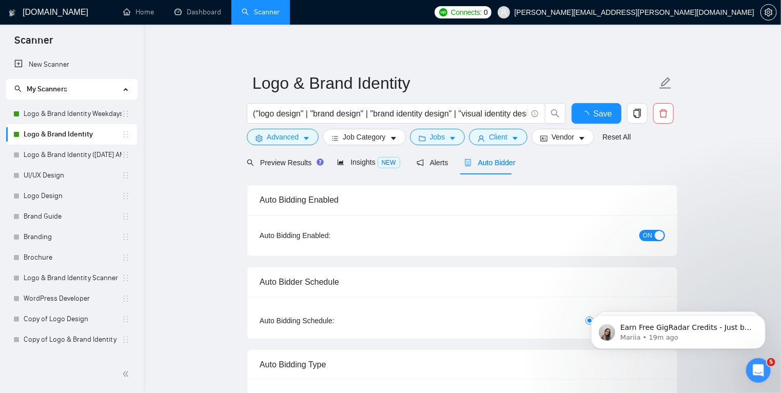
radio input "false"
radio input "true"
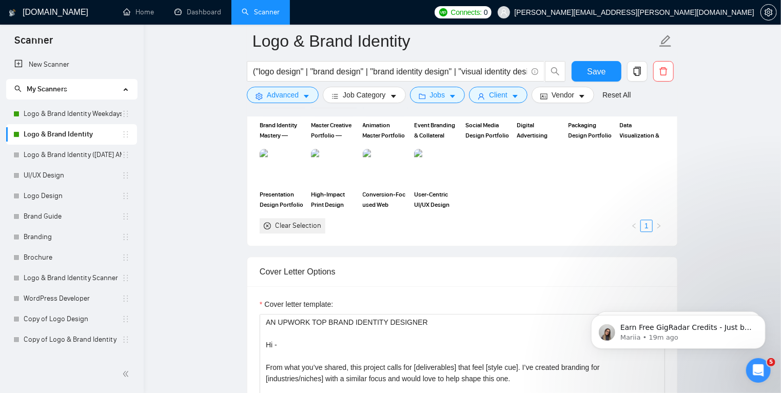
scroll to position [11, 0]
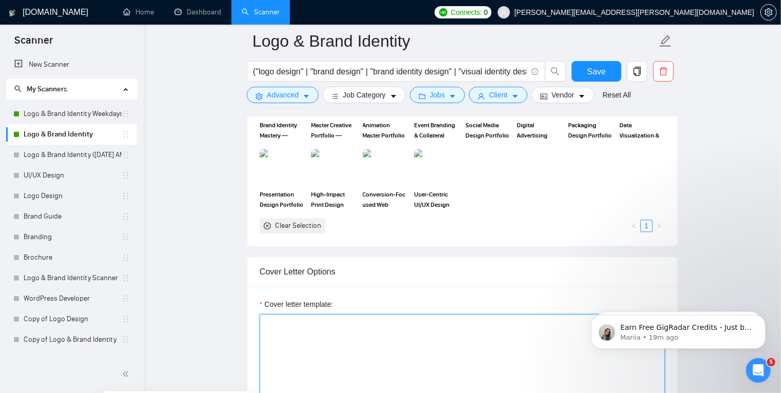
scroll to position [0, 0]
paste textarea "AN UPWORK TOP BRAND IDENTITY DESIGNER Hi - From what you’ve shared, this projec…"
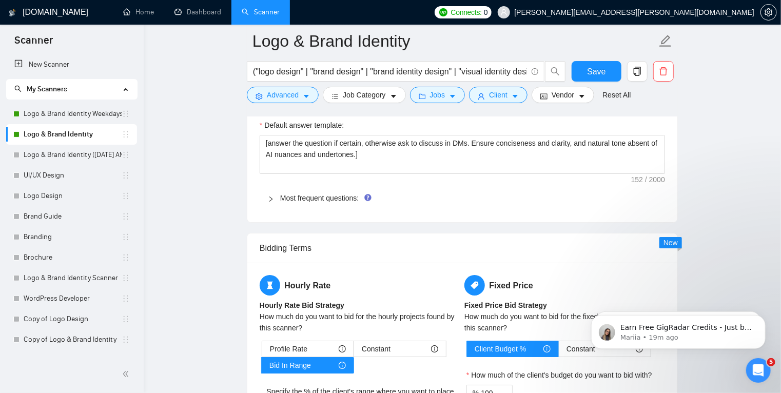
scroll to position [1697, 0]
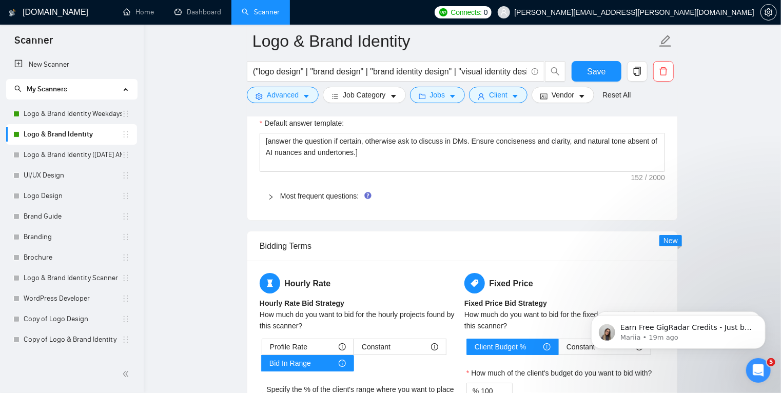
type textarea "AN UPWORK TOP BRAND IDENTITY DESIGNER Hi - From what you’ve shared, this projec…"
click at [271, 190] on div at bounding box center [274, 195] width 12 height 11
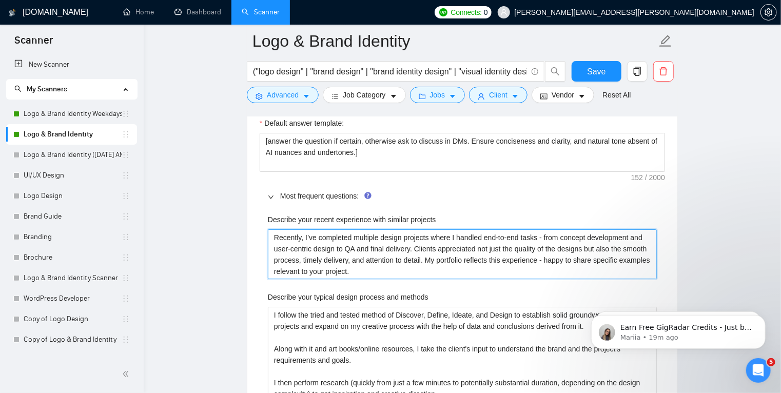
click at [352, 252] on projects "Recently, I’ve completed multiple design projects where I handled end-to-end ta…" at bounding box center [462, 254] width 389 height 50
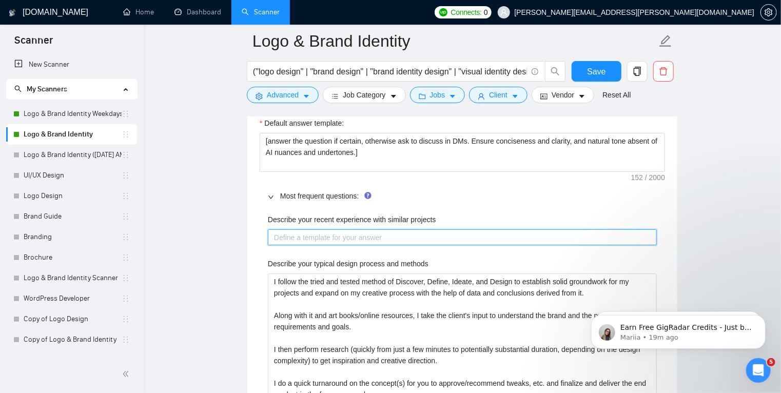
paste projects "I’ve taken on branding and design projects where I handled everything start to …"
type projects "I’ve taken on branding and design projects where I handled everything start to …"
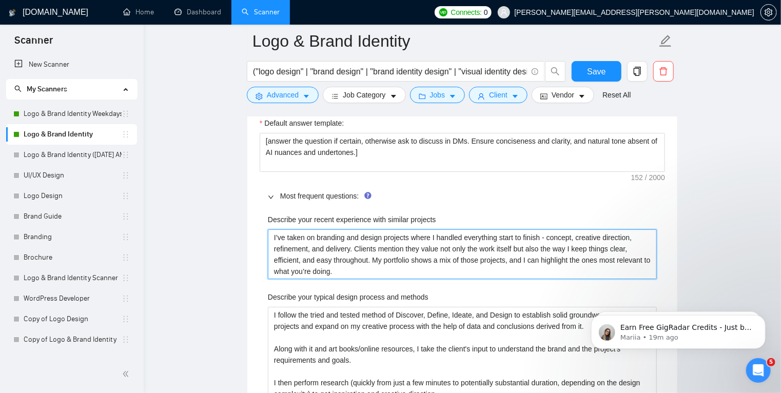
type projects "I’ve taken on branding and design projects where I handled everything start to …"
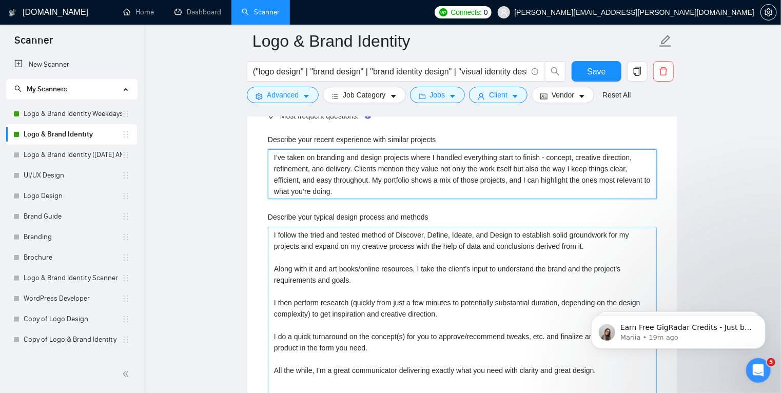
scroll to position [1777, 0]
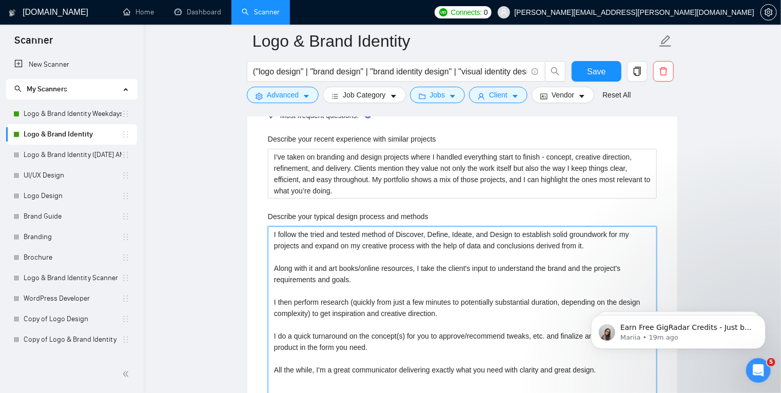
click at [342, 277] on methods "I follow the tried and tested method of Discover, Define, Ideate, and Design to…" at bounding box center [462, 313] width 389 height 174
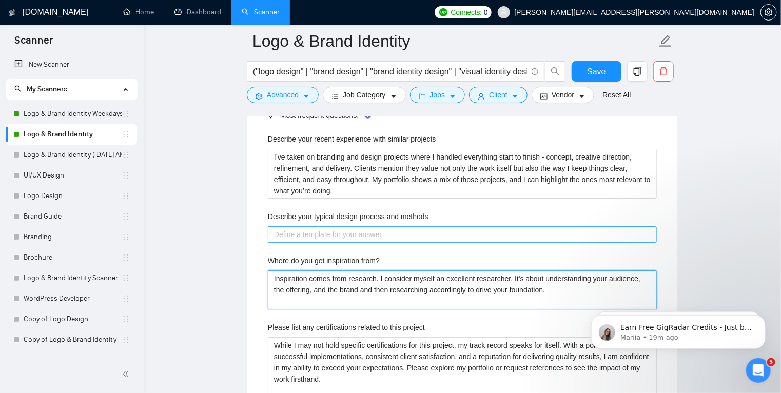
click at [341, 277] on from\? "Inspiration comes from research. I consider myself an excellent researcher. It'…" at bounding box center [462, 289] width 389 height 39
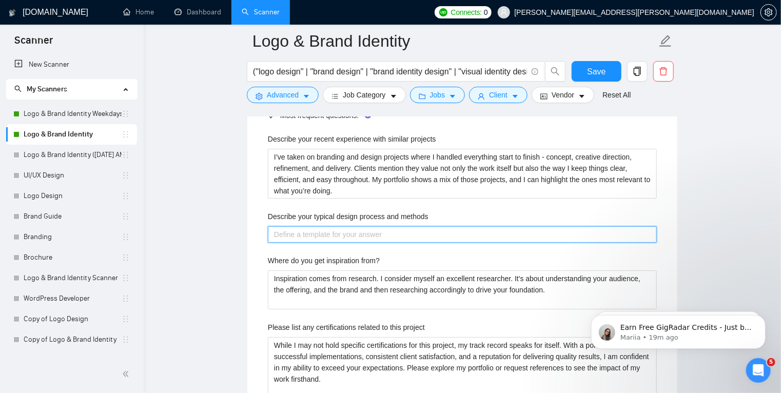
click at [322, 232] on methods "Describe your typical design process and methods" at bounding box center [462, 234] width 389 height 16
paste methods "I usually begin by digging into the brand, the goals, and the audience. From th…"
type methods "I usually begin by digging into the brand, the goals, and the audience. From th…"
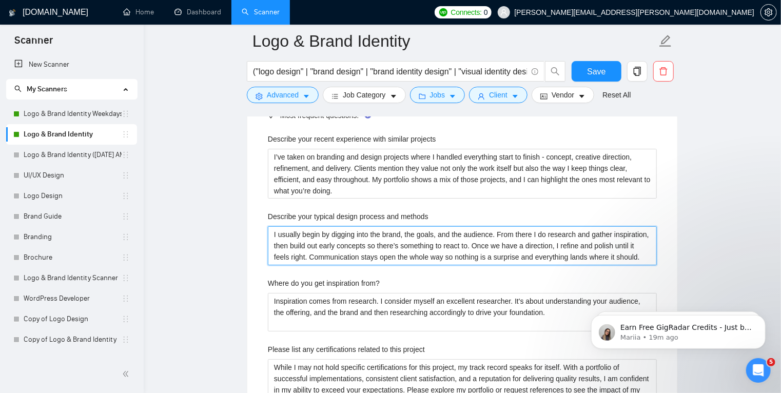
type methods "I usually begin by digging into the brand, the goals, and the audience. From th…"
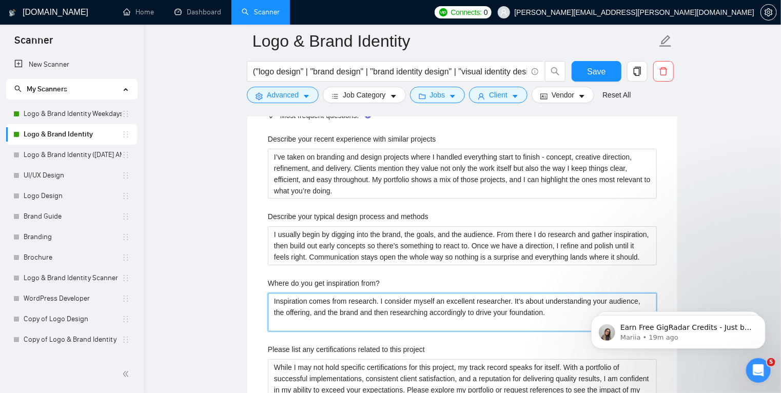
click at [353, 301] on from\? "Inspiration comes from research. I consider myself an excellent researcher. It'…" at bounding box center [462, 312] width 389 height 39
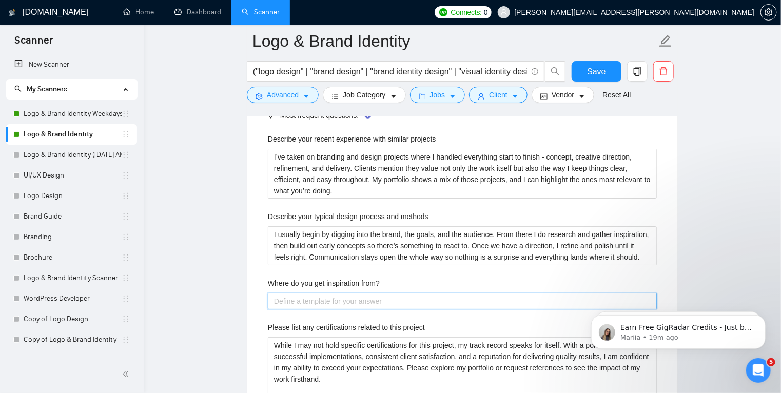
paste from\? "A lot of it comes from research and paying attention - I study the brand and au…"
type from\? "A lot of it comes from research and paying attention - I study the brand and au…"
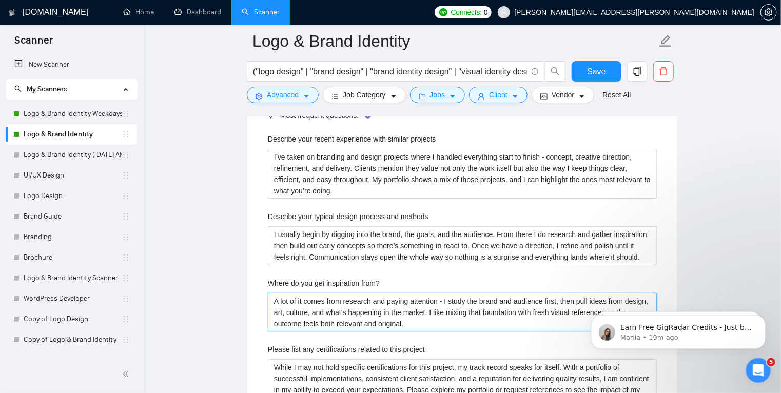
type from\? "A lot of it comes from research and paying attention - I study the brand and au…"
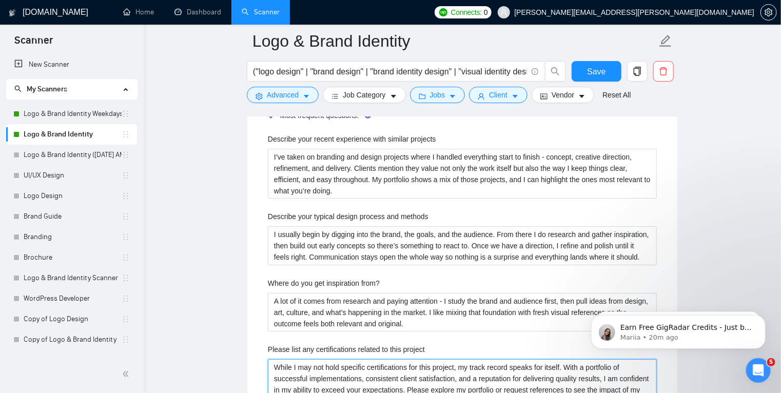
click at [371, 370] on project "While I may not hold specific certifications for this project, my track record …" at bounding box center [462, 390] width 389 height 62
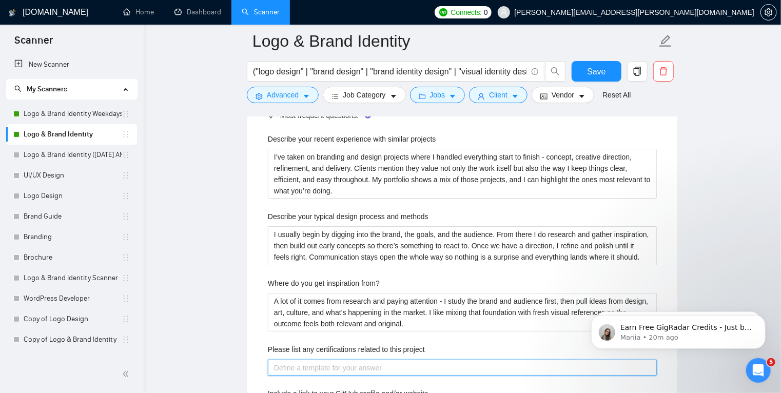
paste project "My proof comes through the work - a portfolio of successful projects, consisten…"
type project "My proof comes through the work - a portfolio of successful projects, consisten…"
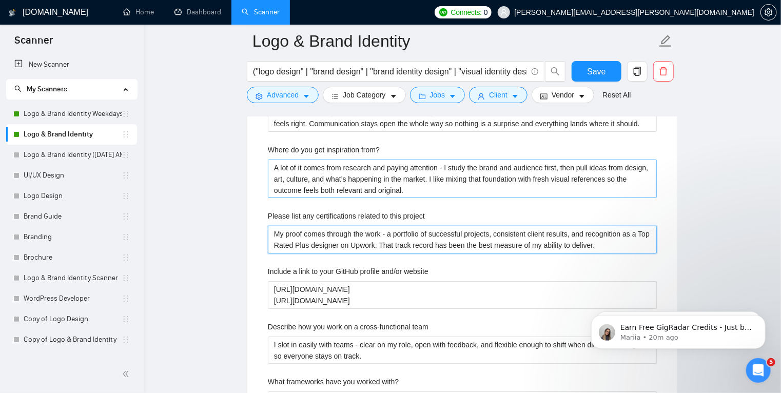
scroll to position [1911, 0]
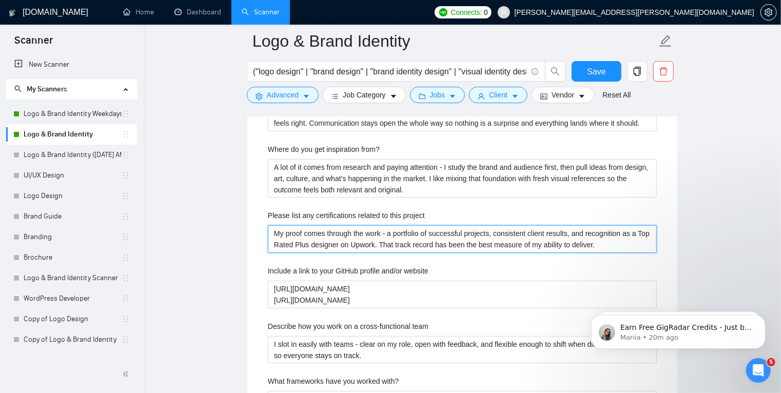
type project "My proof comes through the work - a portfolio of successful projects, consisten…"
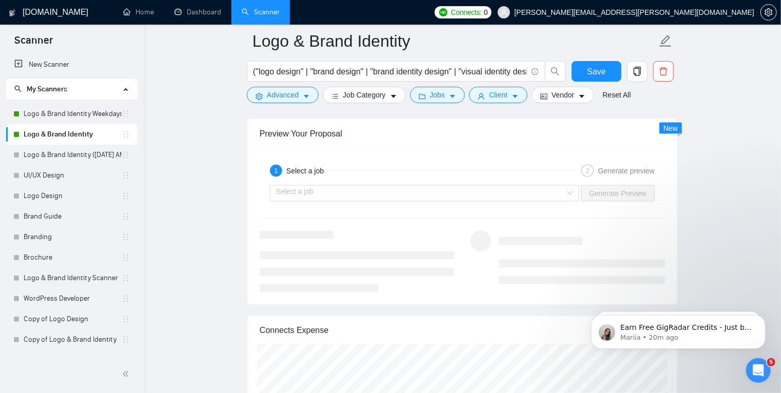
scroll to position [2671, 0]
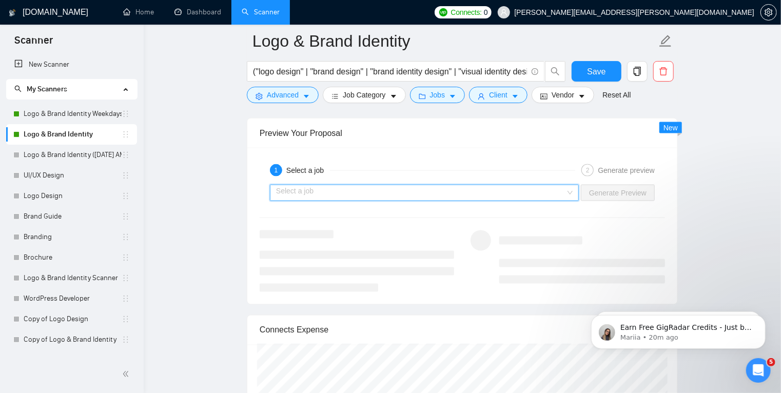
click at [542, 191] on input "search" at bounding box center [420, 192] width 289 height 15
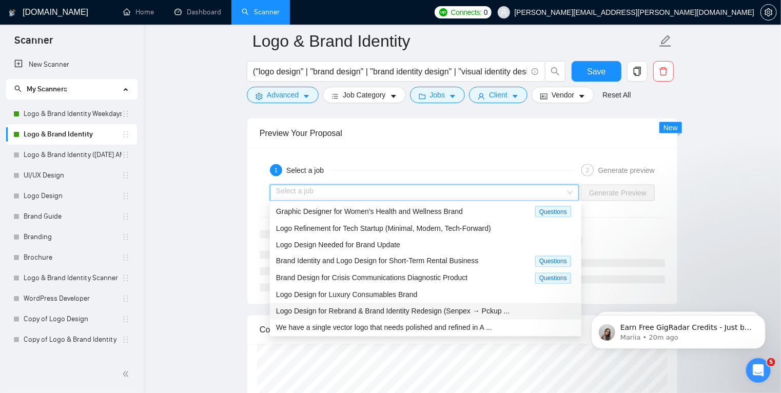
click at [382, 316] on div "Logo Design for Rebrand & Brand Identity Redesign (Senpex → Pckup ..." at bounding box center [425, 311] width 299 height 11
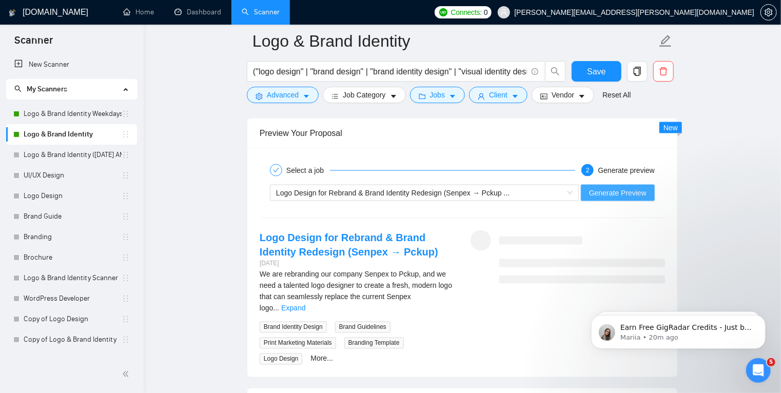
click at [615, 191] on span "Generate Preview" at bounding box center [617, 192] width 57 height 11
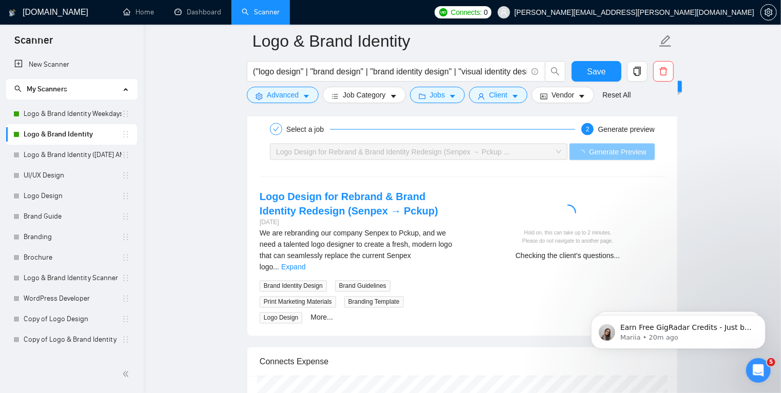
scroll to position [2713, 0]
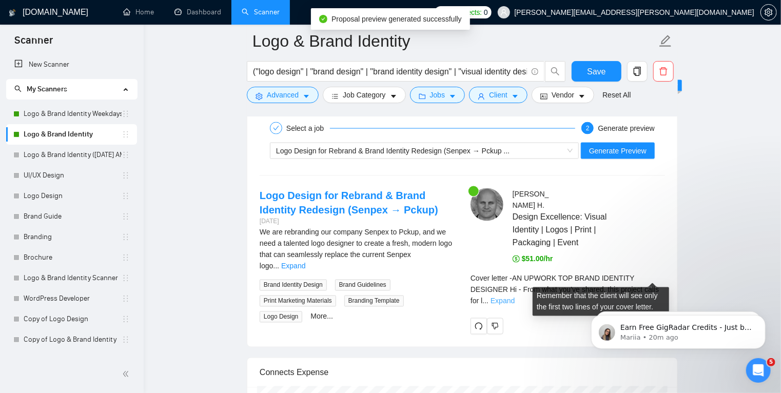
click at [514, 297] on link "Expand" at bounding box center [502, 301] width 24 height 8
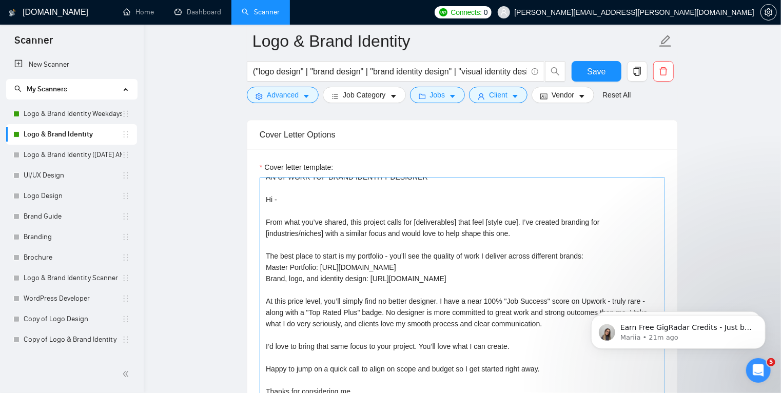
scroll to position [1328, 0]
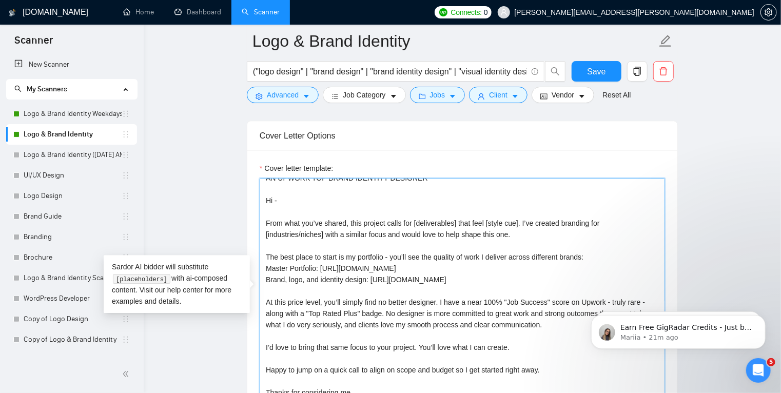
click at [267, 221] on textarea "AN UPWORK TOP BRAND IDENTITY DESIGNER Hi - From what you’ve shared, this projec…" at bounding box center [462, 293] width 405 height 231
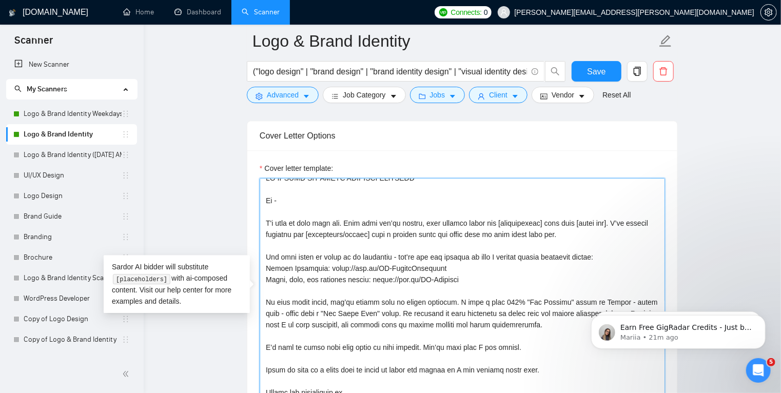
drag, startPoint x: 347, startPoint y: 222, endPoint x: 249, endPoint y: 219, distance: 98.0
click at [249, 219] on div "Cover letter template:" at bounding box center [462, 291] width 430 height 283
type textarea "AN UPWORK TOP BRAND IDENTITY DESIGNER Hi - I'd love to work with you. From what…"
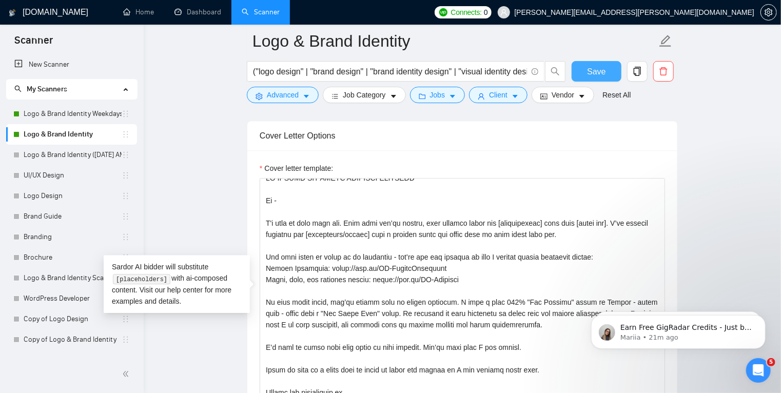
click at [597, 76] on span "Save" at bounding box center [596, 71] width 18 height 13
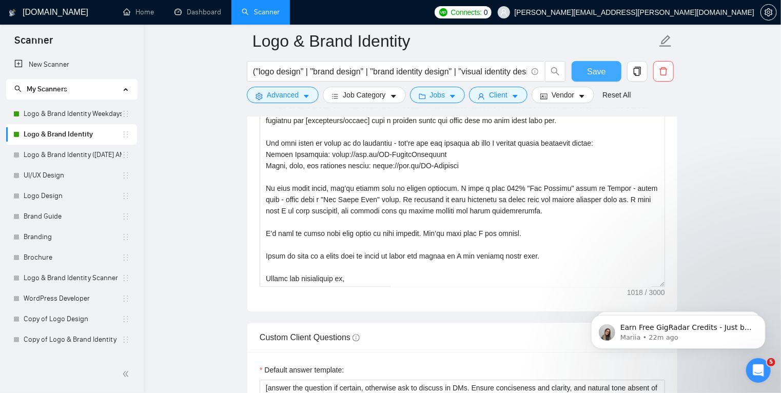
click at [579, 72] on button "Save" at bounding box center [596, 71] width 50 height 21
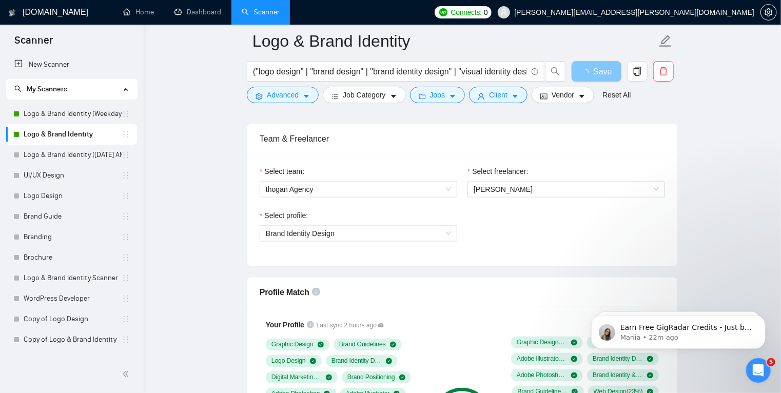
scroll to position [612, 0]
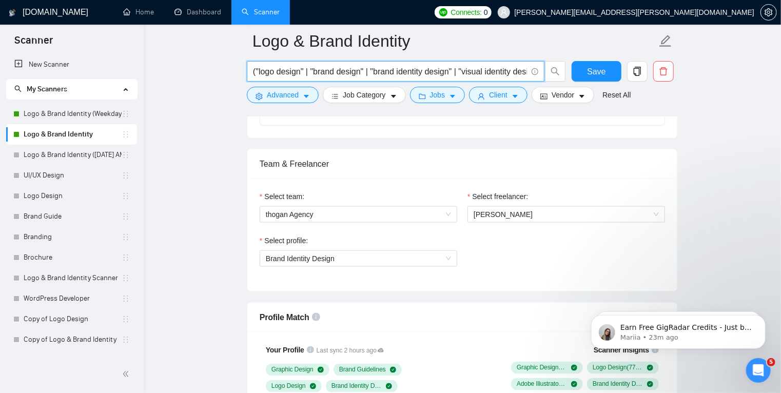
click at [370, 73] on input "("logo design" | "brand design" | "brand identity design" | "visual identity de…" at bounding box center [390, 71] width 274 height 13
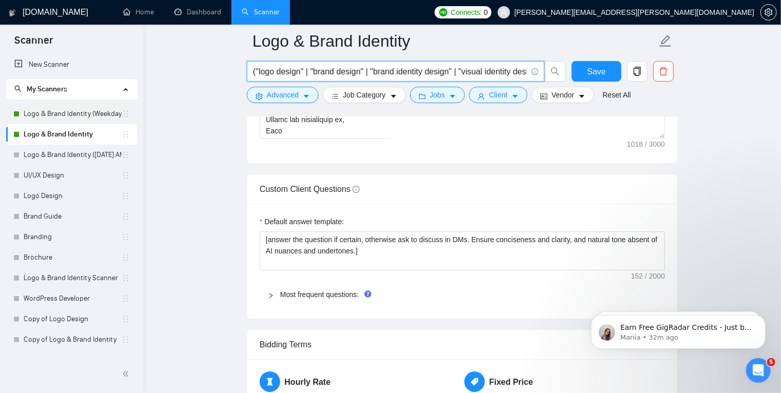
scroll to position [1620, 0]
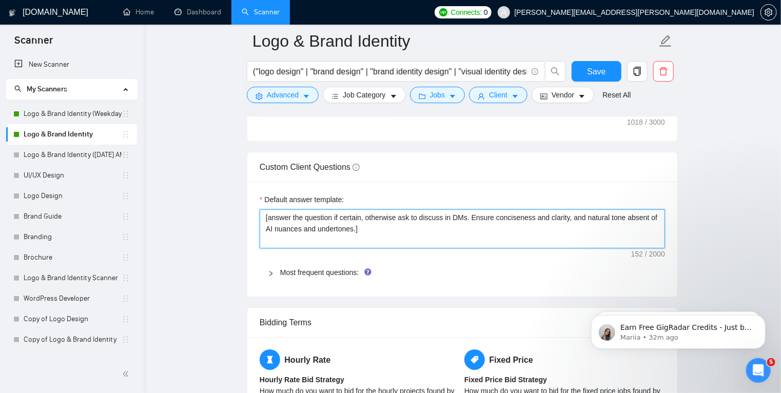
click at [378, 228] on textarea "[answer the question if certain, otherwise ask to discuss in DMs. Ensure concis…" at bounding box center [462, 228] width 405 height 39
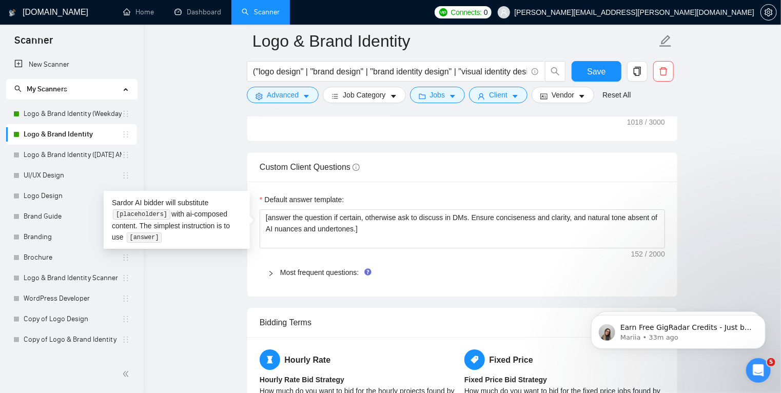
click at [269, 270] on icon "right" at bounding box center [271, 273] width 6 height 6
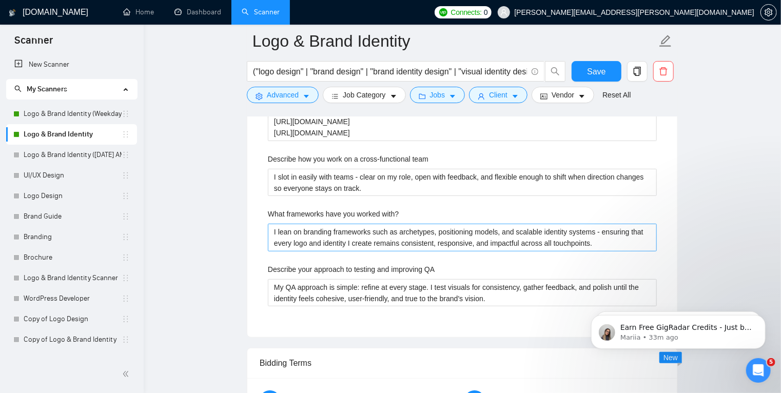
scroll to position [2078, 0]
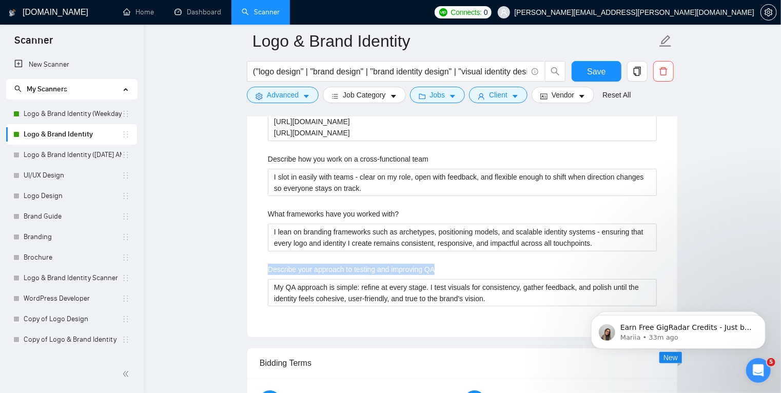
drag, startPoint x: 444, startPoint y: 268, endPoint x: 264, endPoint y: 268, distance: 180.6
click at [264, 268] on div "Describe your recent experience with similar projects I’ve taken on branding an…" at bounding box center [462, 75] width 405 height 499
copy label "Describe your approach to testing and improving QA"
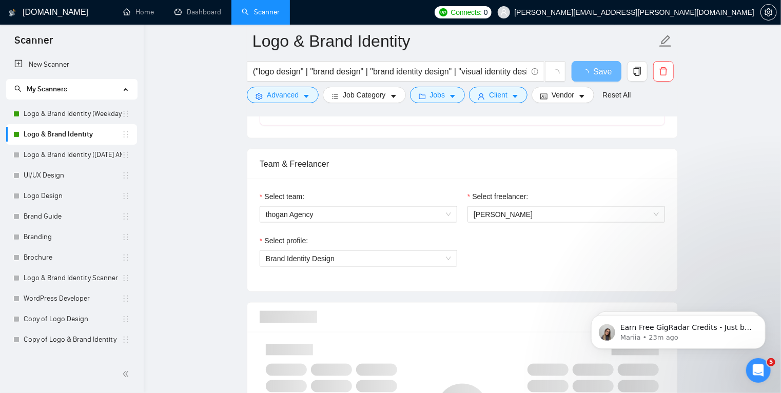
click at [43, 175] on link "UI/UX Design" at bounding box center [73, 175] width 98 height 21
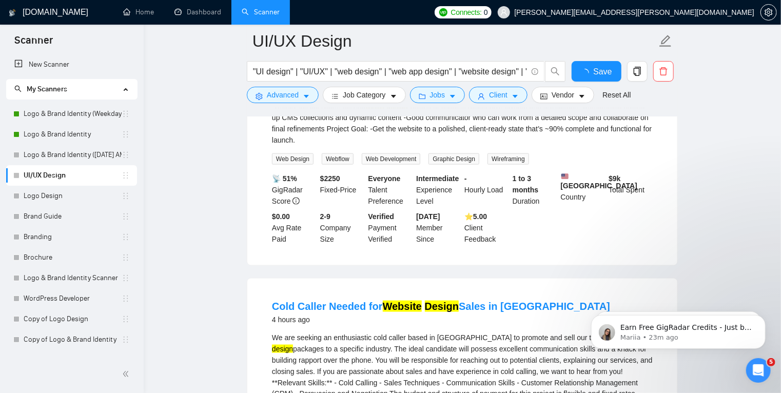
scroll to position [612, 0]
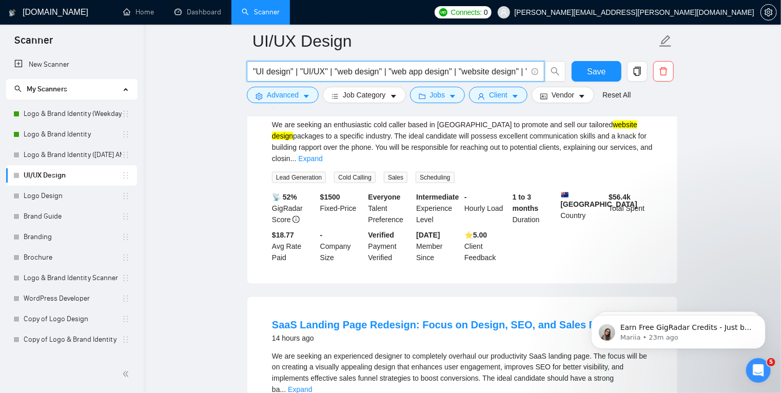
click at [402, 67] on input ""UI design" | "UI/UX" | "web design" | "web app design" | "website design" | "l…" at bounding box center [390, 71] width 274 height 13
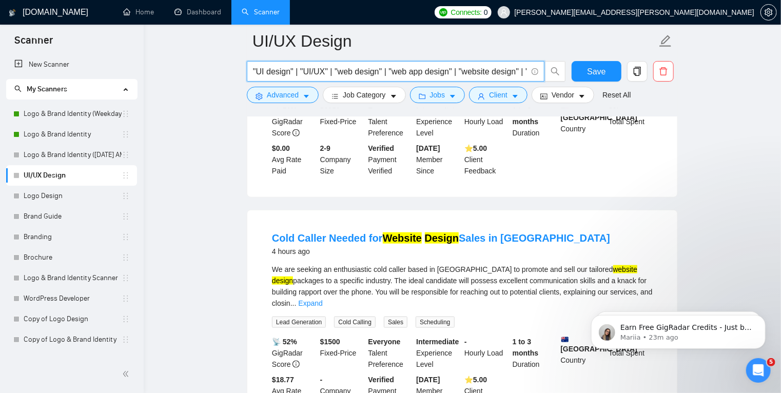
scroll to position [467, 0]
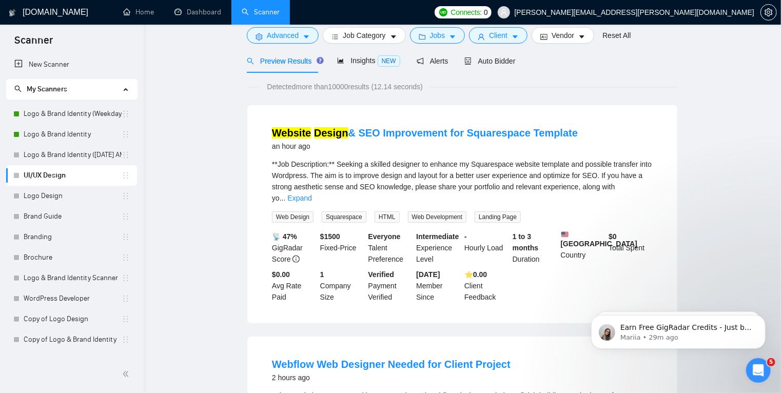
scroll to position [0, 0]
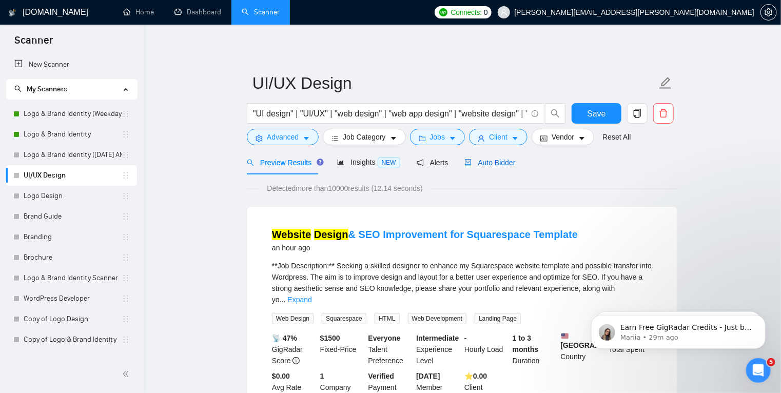
click at [485, 163] on span "Auto Bidder" at bounding box center [489, 162] width 51 height 8
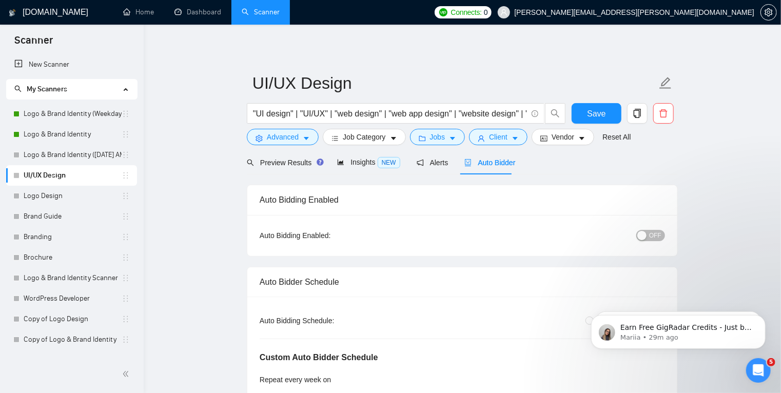
radio input "false"
radio input "true"
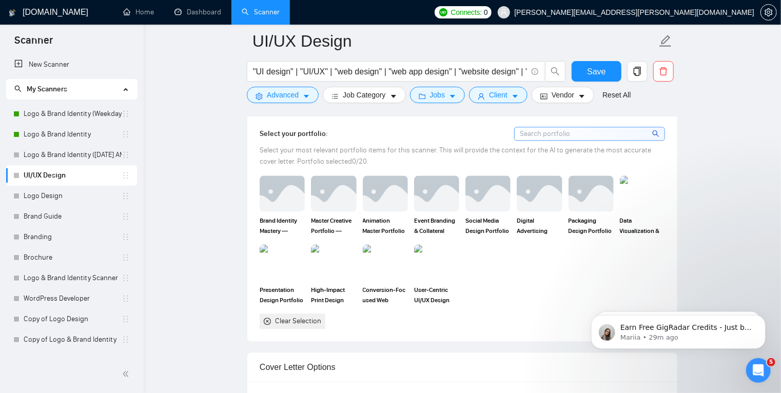
scroll to position [1081, 0]
click at [437, 245] on img at bounding box center [436, 262] width 43 height 34
click at [332, 179] on img at bounding box center [333, 193] width 43 height 34
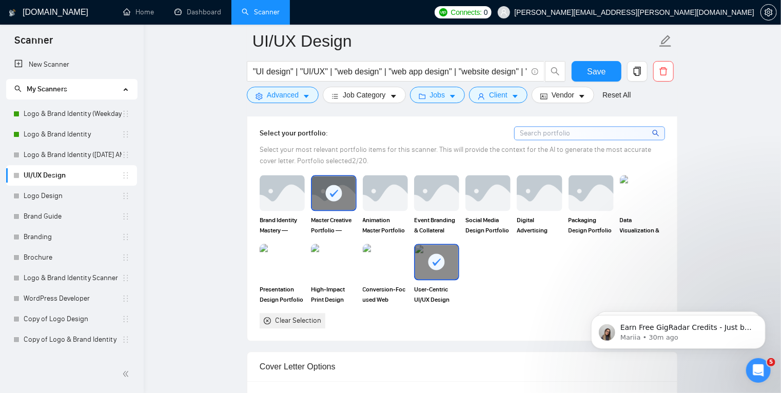
click at [330, 185] on rect at bounding box center [334, 193] width 16 height 16
click at [381, 245] on img at bounding box center [385, 262] width 43 height 34
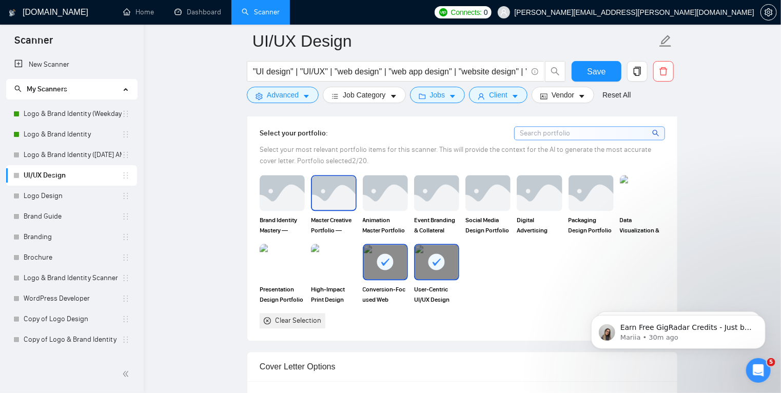
click at [333, 176] on img at bounding box center [333, 193] width 43 height 34
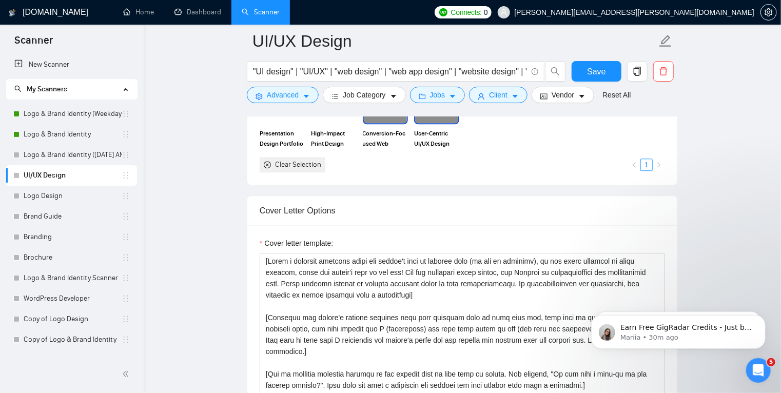
scroll to position [1239, 0]
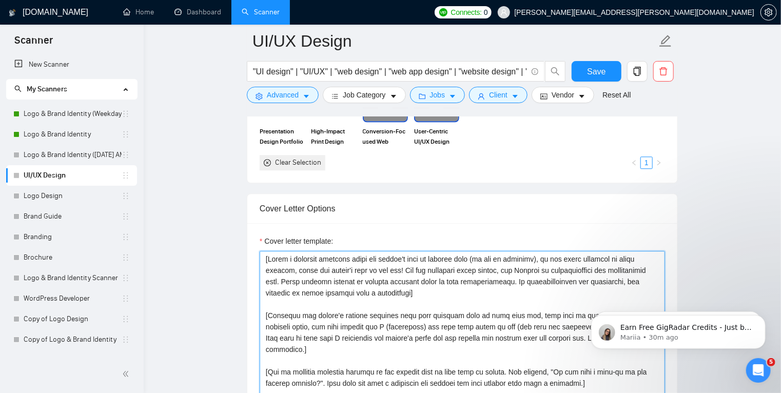
click at [400, 299] on textarea "Cover letter template:" at bounding box center [462, 366] width 405 height 231
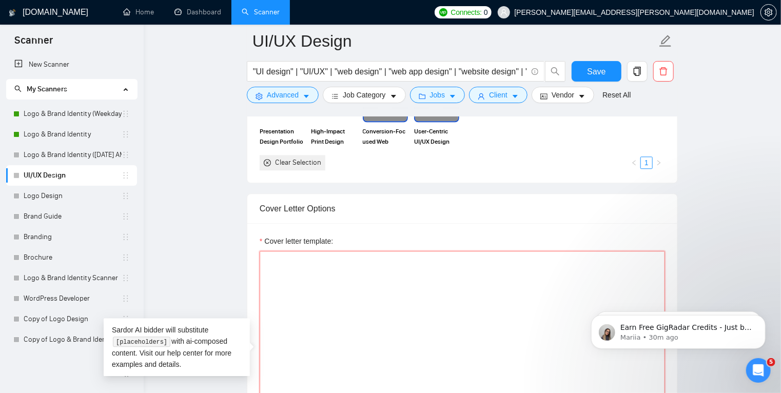
paste textarea "Lo - I'd sita co adip elit sed. Doei temp inc’ut labore, etdo magnaal enima min…"
type textarea "Lo - I'd sita co adip elit sed. Doei temp inc’ut labore, etdo magnaal enima min…"
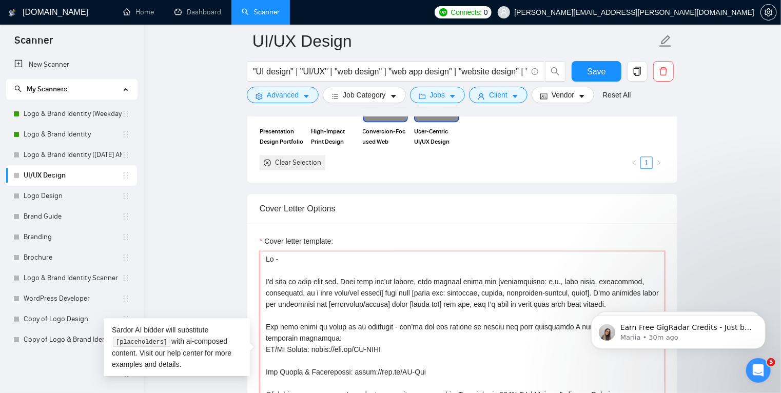
scroll to position [19, 0]
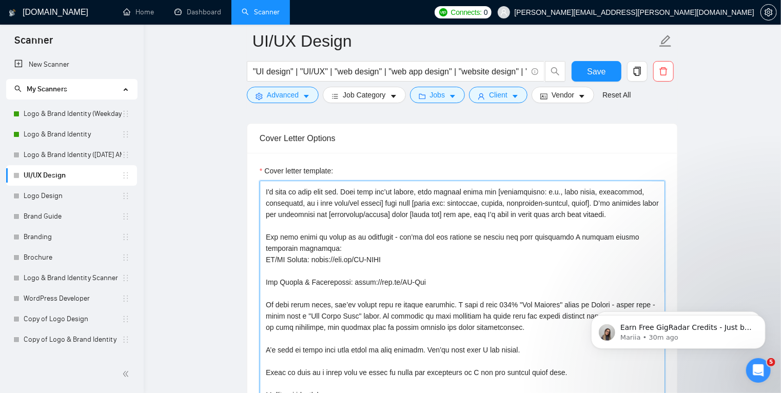
click at [328, 232] on textarea "Cover letter template:" at bounding box center [462, 296] width 405 height 231
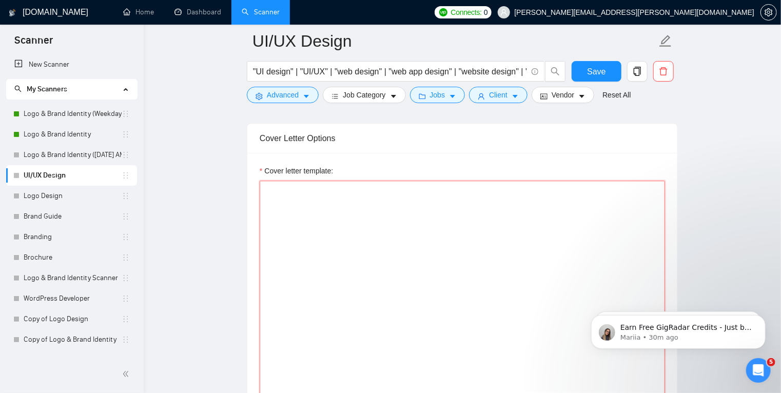
type textarea "[Write a personal greeting using the client's name or company name (if any is p…"
click at [301, 181] on textarea "Cover letter template:" at bounding box center [462, 296] width 405 height 231
paste textarea "Lo - I'd sita co adip elit sed. Doei temp inc’ut labore, etdo magnaal enima min…"
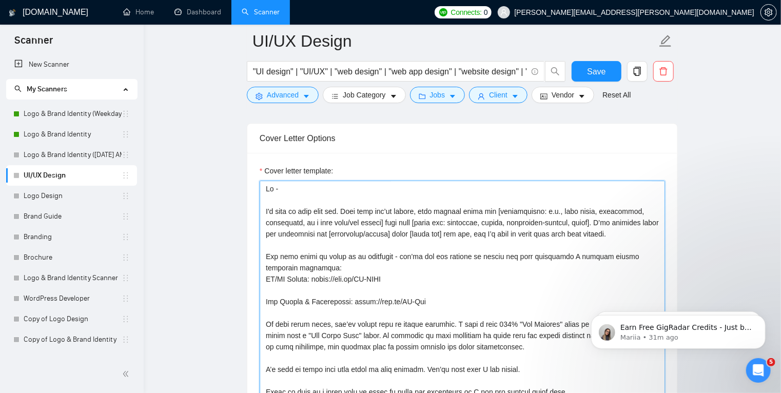
scroll to position [19, 0]
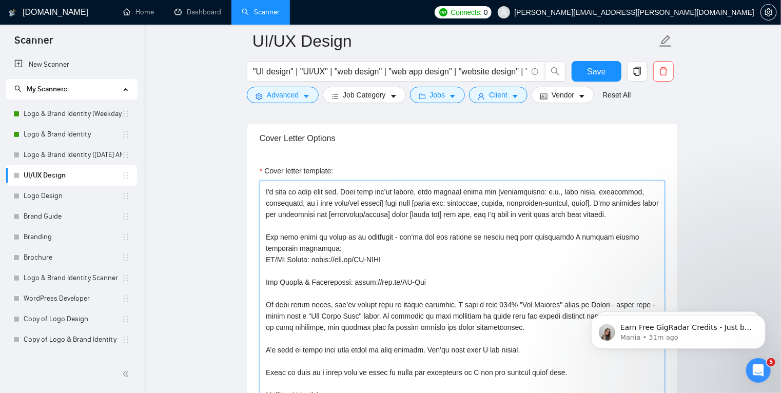
click at [381, 256] on textarea "Cover letter template:" at bounding box center [462, 296] width 405 height 231
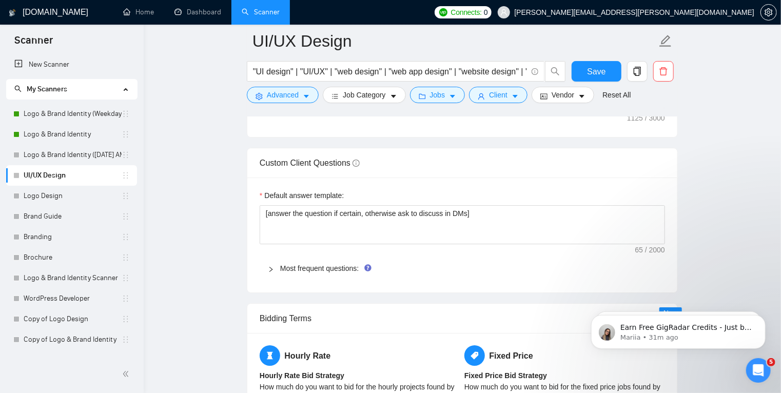
scroll to position [1609, 0]
type textarea "Lo - I'd sita co adip elit sed. Doei temp inc’ut labore, etdo magnaal enima min…"
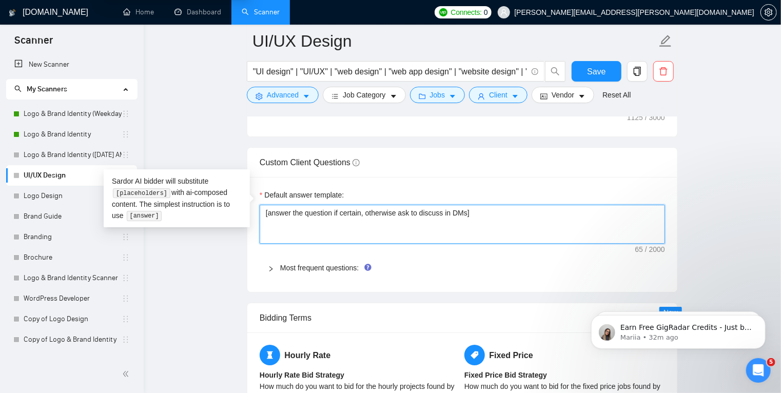
click at [376, 205] on textarea "[answer the question if certain, otherwise ask to discuss in DMs]" at bounding box center [462, 224] width 405 height 39
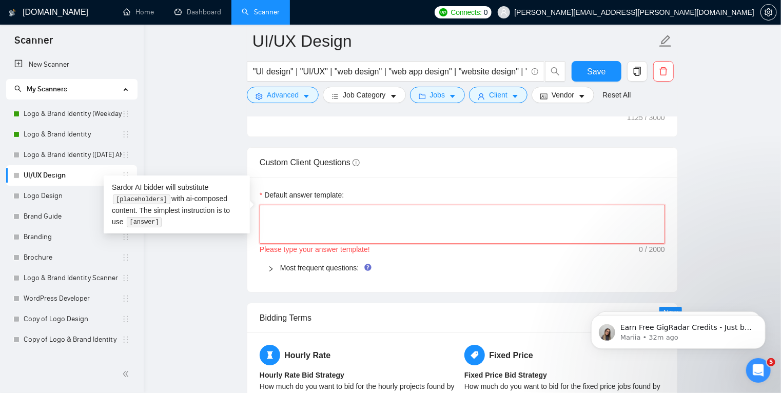
paste textarea "[answer the question if certain, otherwise ask to discuss in DMs. Ensure concis…"
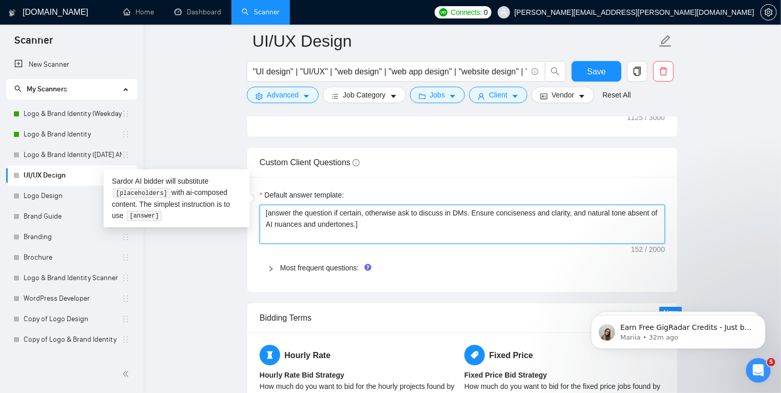
type textarea "[answer the question if certain, otherwise ask to discuss in DMs. Ensure concis…"
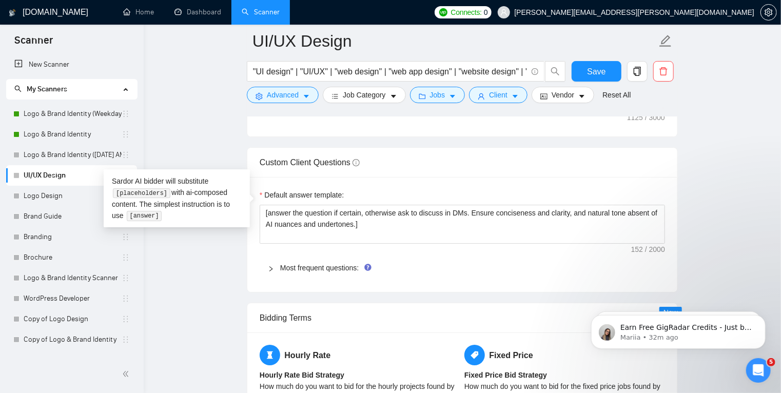
click at [271, 266] on icon "right" at bounding box center [271, 269] width 6 height 6
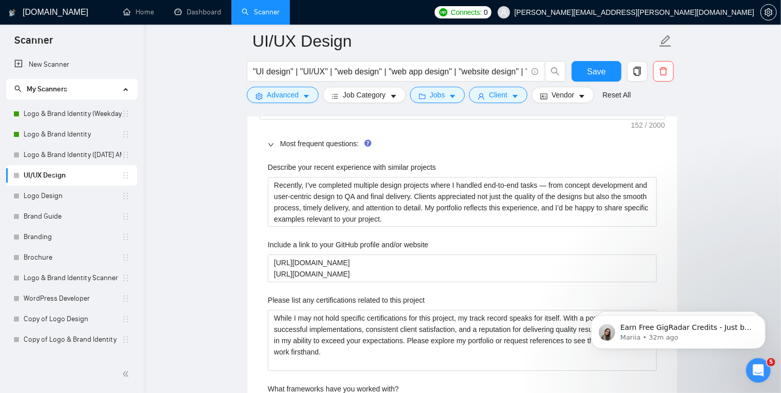
scroll to position [1733, 0]
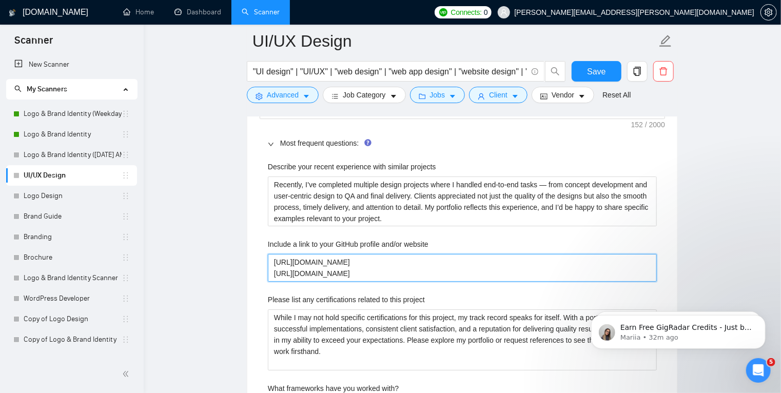
click at [392, 257] on website "[URL][DOMAIN_NAME] [URL][DOMAIN_NAME]" at bounding box center [462, 268] width 389 height 28
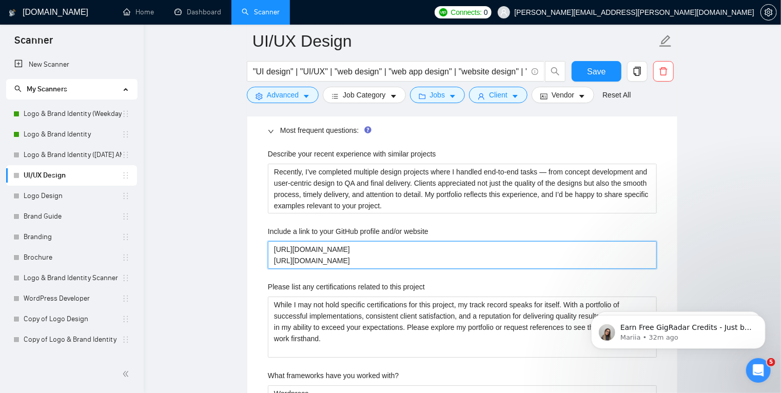
scroll to position [1747, 0]
click at [361, 241] on website "[URL][DOMAIN_NAME] [URL][DOMAIN_NAME]" at bounding box center [462, 255] width 389 height 28
click at [275, 241] on website "[URL][DOMAIN_NAME] [URL][DOMAIN_NAME]" at bounding box center [462, 255] width 389 height 28
type website "[URL][DOMAIN_NAME] [URL][DOMAIN_NAME]"
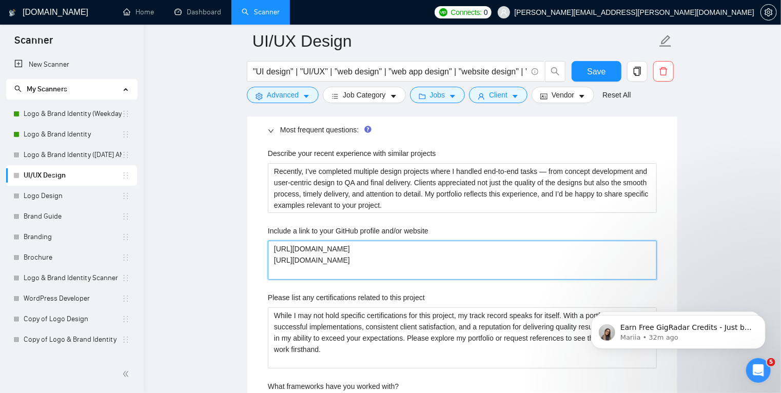
paste website "UI/UX Design: [URL][DOMAIN_NAME]"
type website "UI/UX Design: [URL][DOMAIN_NAME][DOMAIN_NAME] [URL][DOMAIN_NAME]"
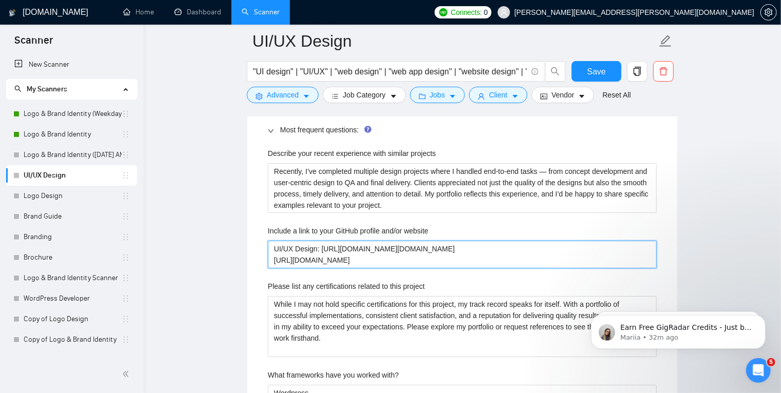
type website "UI/UX Design: [URL][DOMAIN_NAME] [URL][DOMAIN_NAME] [URL][DOMAIN_NAME]"
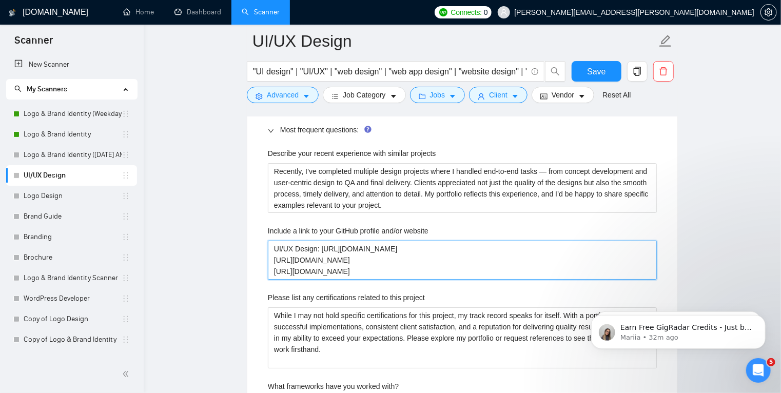
drag, startPoint x: 321, startPoint y: 232, endPoint x: 242, endPoint y: 228, distance: 78.6
click at [242, 228] on main "UI/UX Design "UI design" | "UI/UX" | "web design" | "web app design" | "website…" at bounding box center [462, 213] width 604 height 3838
type website "[URL][DOMAIN_NAME] [URL][DOMAIN_NAME] [URL][DOMAIN_NAME]"
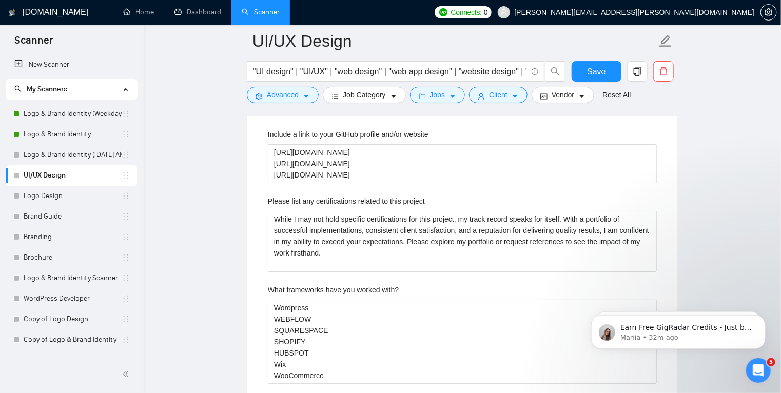
scroll to position [1843, 0]
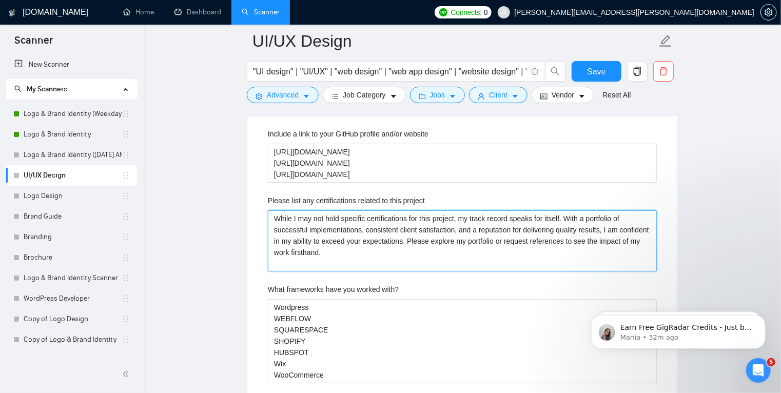
click at [345, 238] on project "While I may not hold specific certifications for this project, my track record …" at bounding box center [462, 241] width 389 height 62
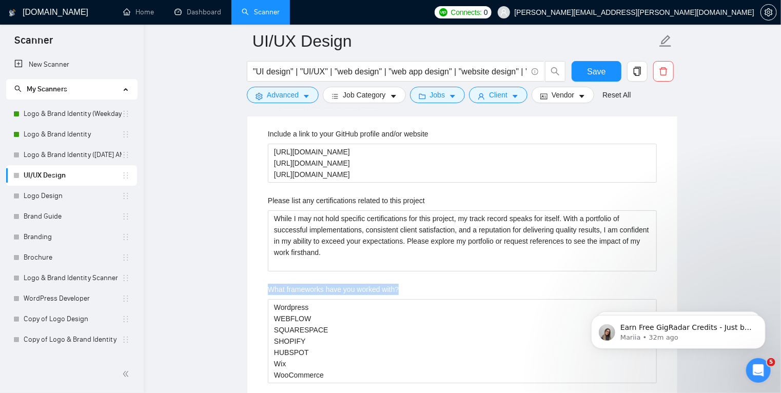
drag, startPoint x: 268, startPoint y: 271, endPoint x: 401, endPoint y: 267, distance: 132.9
click at [401, 284] on div "What frameworks have you worked with?" at bounding box center [462, 291] width 389 height 15
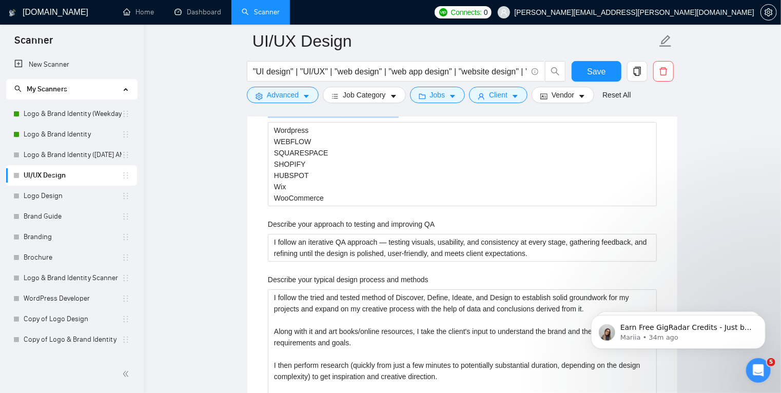
scroll to position [2021, 0]
drag, startPoint x: 264, startPoint y: 203, endPoint x: 452, endPoint y: 202, distance: 188.3
click at [452, 202] on div "Describe your recent experience with similar projects Recently, I’ve completed …" at bounding box center [462, 290] width 405 height 846
copy label "Describe your approach to testing and improving QA"
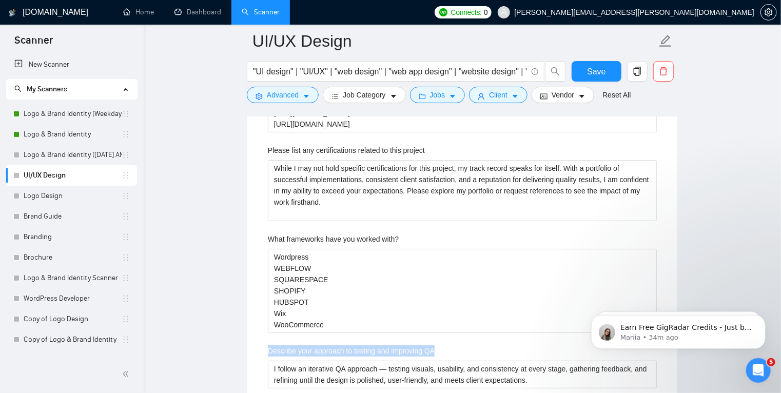
scroll to position [1893, 0]
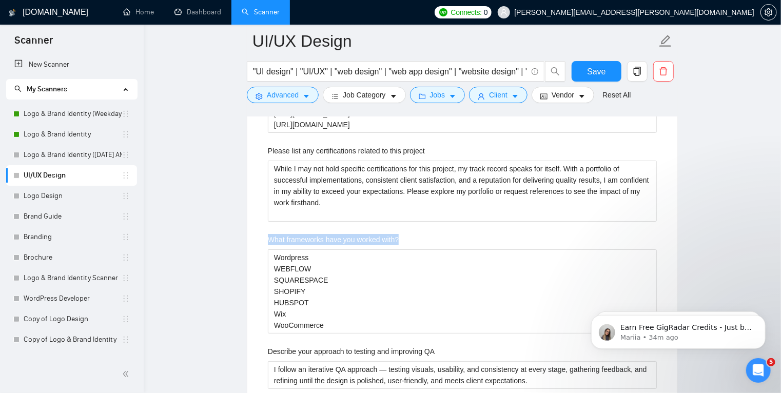
drag, startPoint x: 406, startPoint y: 224, endPoint x: 265, endPoint y: 225, distance: 141.6
copy label "What frameworks have you worked with?"
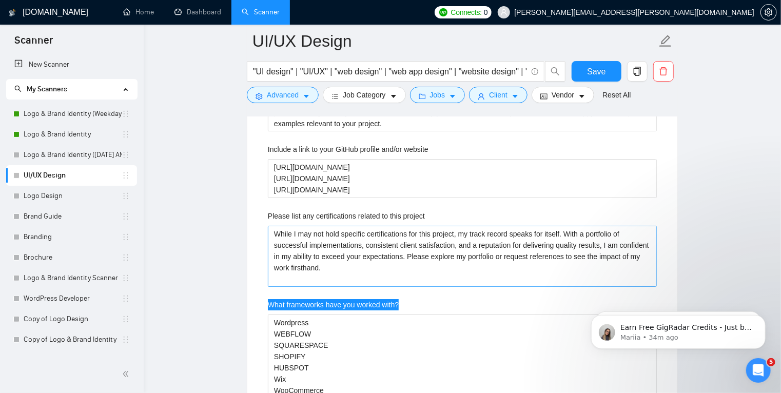
scroll to position [1827, 0]
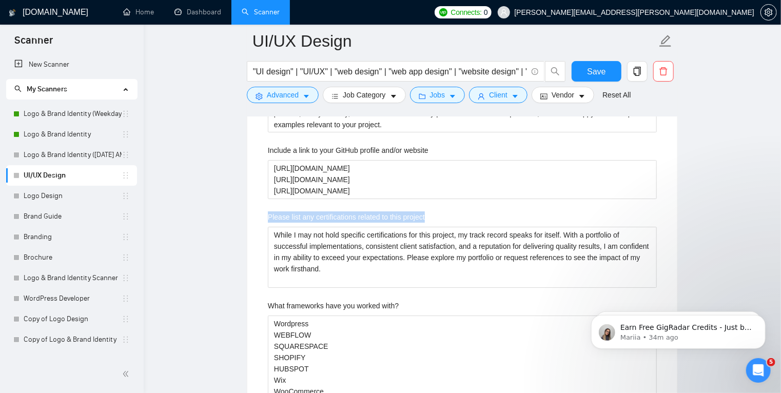
drag, startPoint x: 432, startPoint y: 200, endPoint x: 258, endPoint y: 202, distance: 174.4
copy label "Please list any certifications related to this project"
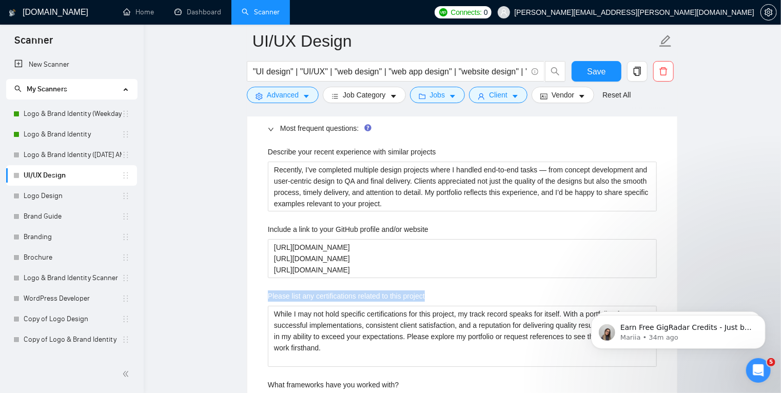
scroll to position [1748, 0]
drag, startPoint x: 436, startPoint y: 212, endPoint x: 362, endPoint y: 207, distance: 74.6
click at [362, 224] on div "Include a link to your GitHub profile and/or website" at bounding box center [462, 231] width 389 height 15
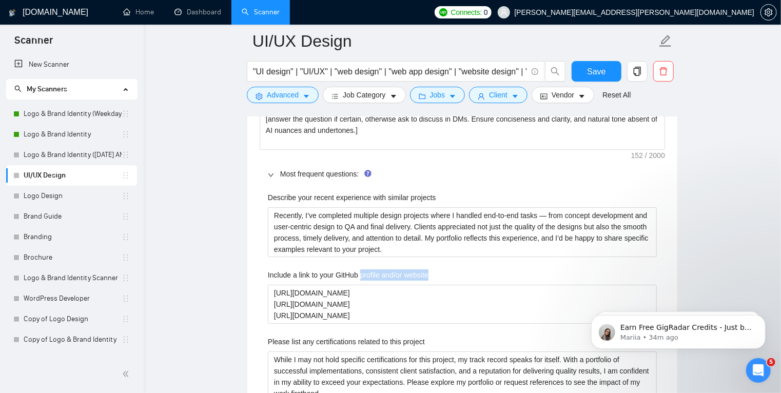
scroll to position [1702, 0]
drag, startPoint x: 439, startPoint y: 181, endPoint x: 264, endPoint y: 177, distance: 175.5
copy label "Describe your recent experience with similar projects"
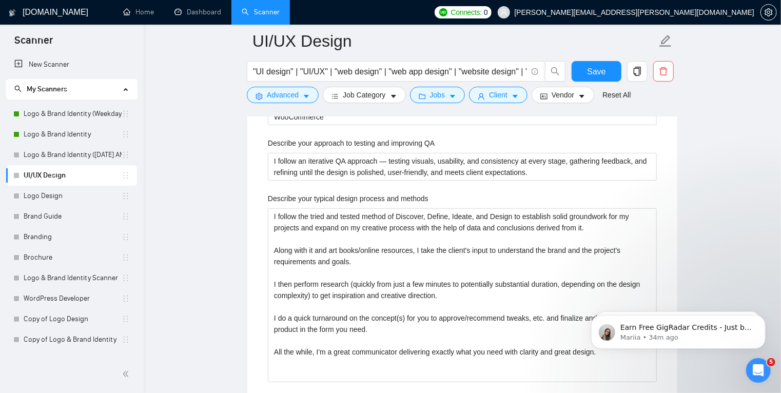
scroll to position [2101, 0]
drag, startPoint x: 433, startPoint y: 183, endPoint x: 263, endPoint y: 185, distance: 169.8
click at [263, 185] on div "Describe your recent experience with similar projects Recently, I’ve completed …" at bounding box center [462, 210] width 405 height 846
copy label "Describe your typical design process and methods"
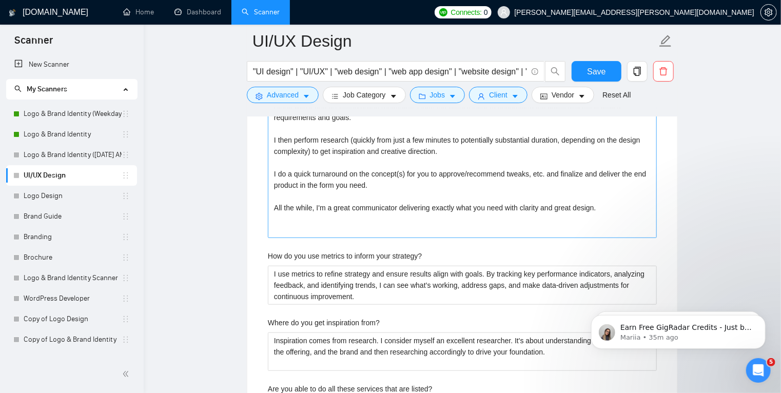
scroll to position [2246, 0]
drag, startPoint x: 429, startPoint y: 241, endPoint x: 251, endPoint y: 238, distance: 178.0
click at [251, 238] on div "Default answer template: [answer the question if certain, otherwise ask to disc…" at bounding box center [462, 19] width 430 height 961
copy label "How do you use metrics to inform your strategy?"
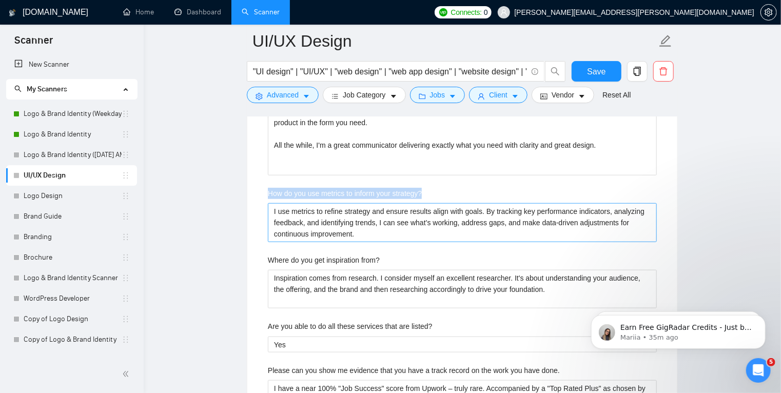
scroll to position [2309, 0]
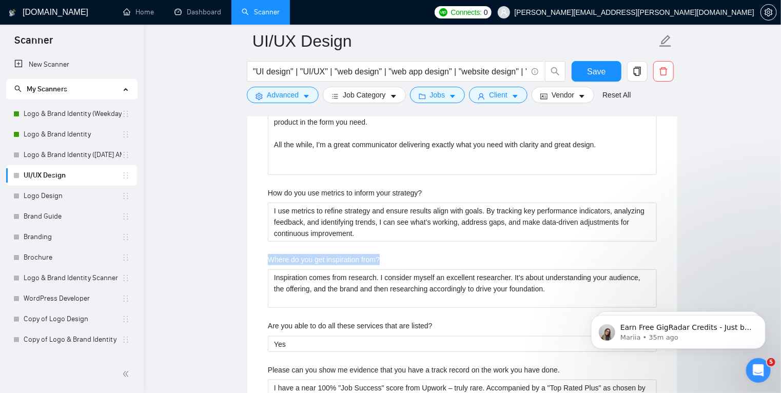
drag, startPoint x: 386, startPoint y: 244, endPoint x: 265, endPoint y: 244, distance: 121.6
click at [265, 244] on div "Describe your recent experience with similar projects Recently, I’ve completed …" at bounding box center [462, 2] width 405 height 846
copy label "Where do you get inspiration from?"
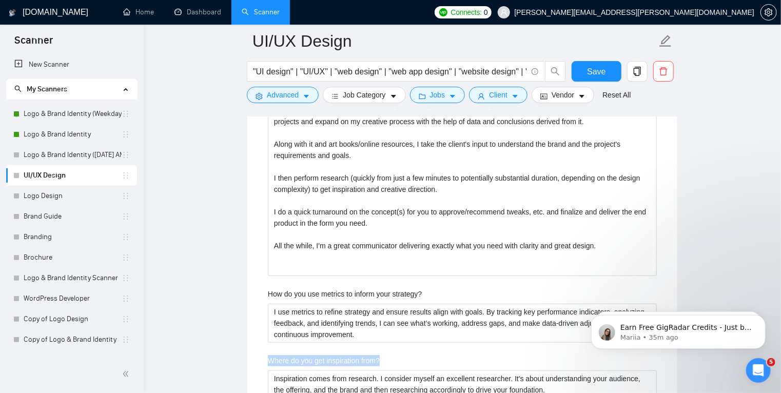
scroll to position [2206, 0]
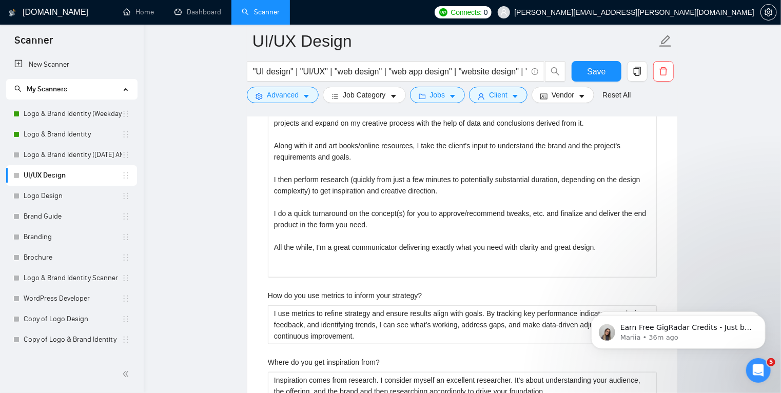
click at [262, 262] on div "Describe your recent experience with similar projects Recently, I’ve completed …" at bounding box center [462, 105] width 405 height 846
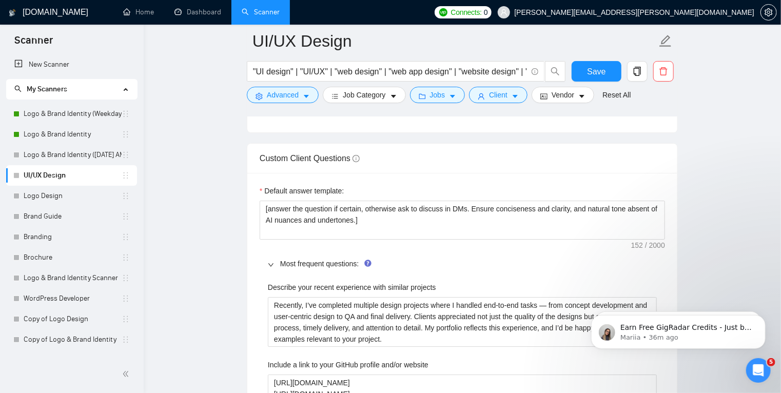
scroll to position [1614, 0]
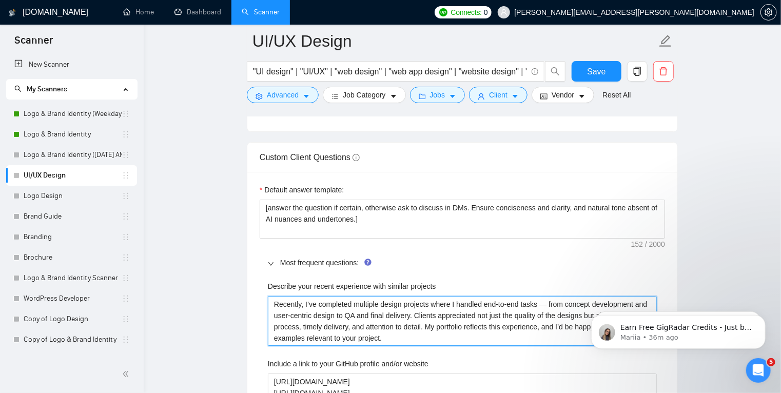
click at [353, 296] on projects "Recently, I’ve completed multiple design projects where I handled end-to-end ta…" at bounding box center [462, 321] width 389 height 50
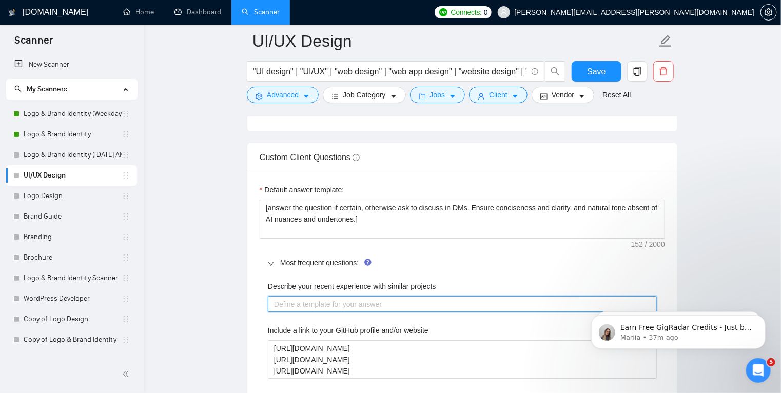
paste projects "I’ve designed and refined web apps, SaaS platforms, and mobile-friendly dashboa…"
type projects "I’ve designed and refined web apps, SaaS platforms, and mobile-friendly dashboa…"
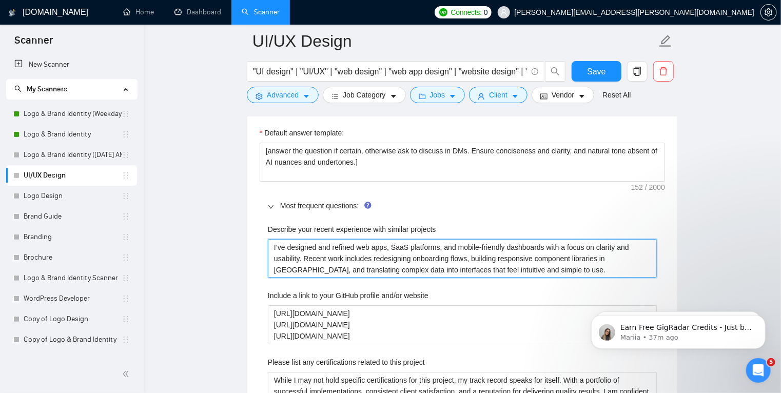
scroll to position [1675, 0]
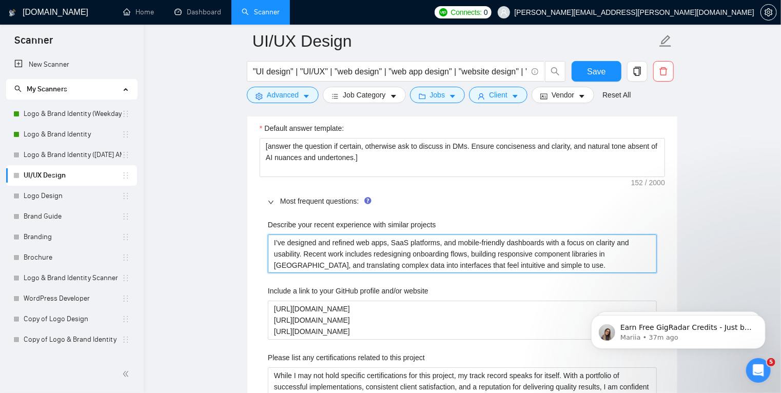
type projects "I’ve designed and refined web apps, SaaS platforms, and mobile-friendly dashboa…"
click at [334, 244] on projects "I’ve designed and refined web apps, SaaS platforms, and mobile-friendly dashboa…" at bounding box center [462, 253] width 389 height 39
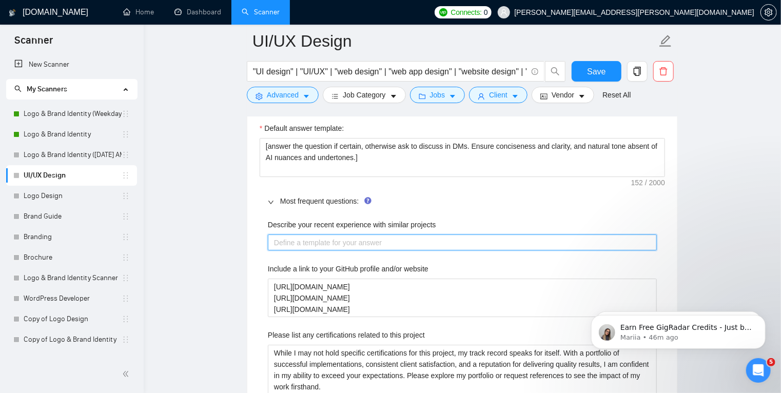
paste projects "I’ve designed and refined interfaces across web, mobile, and platform projects …"
type projects "I’ve designed and refined interfaces across web, mobile, and platform projects …"
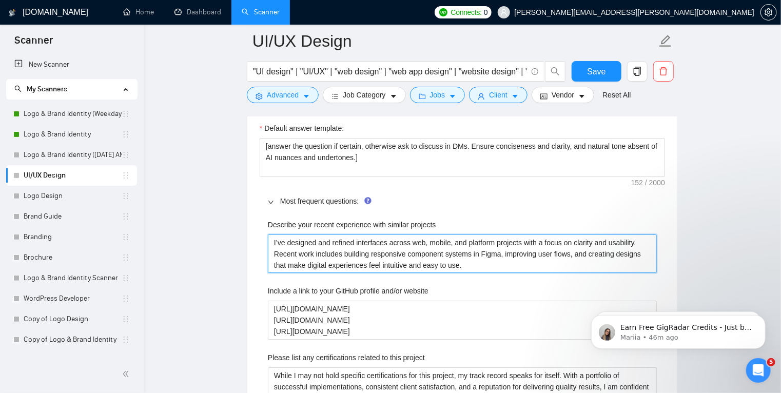
type projects "I’ve designed and refined interfaces across web, mobile, and platform projects …"
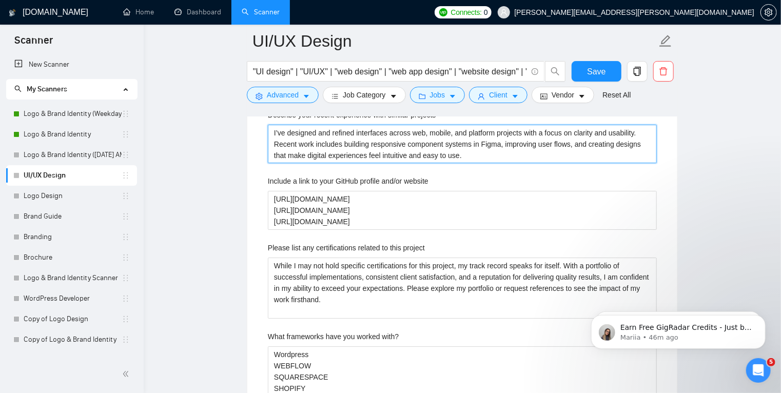
scroll to position [1786, 0]
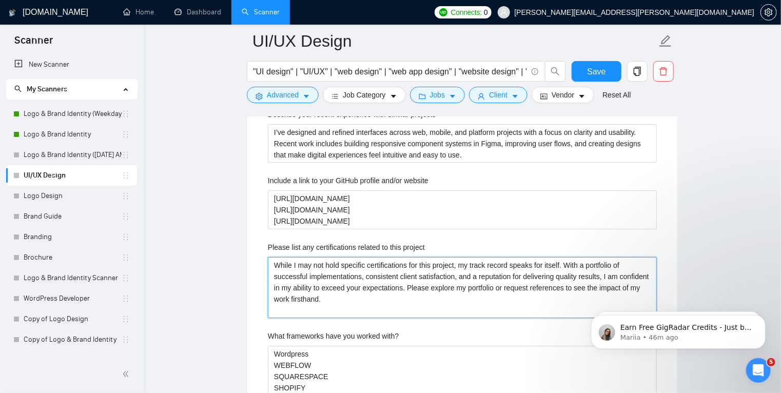
click at [353, 265] on project "While I may not hold specific certifications for this project, my track record …" at bounding box center [462, 288] width 389 height 62
paste project "I rely more on years of hands-on work than certificates, but I’ve completed adv…"
type project "I rely more on years of hands-on work than certificates, but I’ve completed adv…"
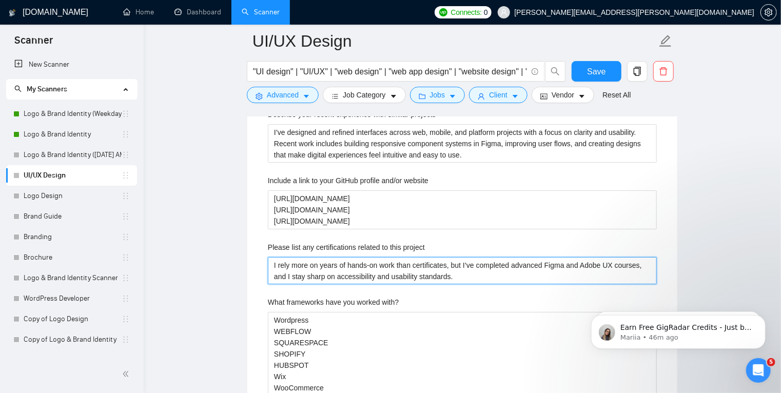
type project "I rely more on years of hands-on work than certificates, but I’ve completed adv…"
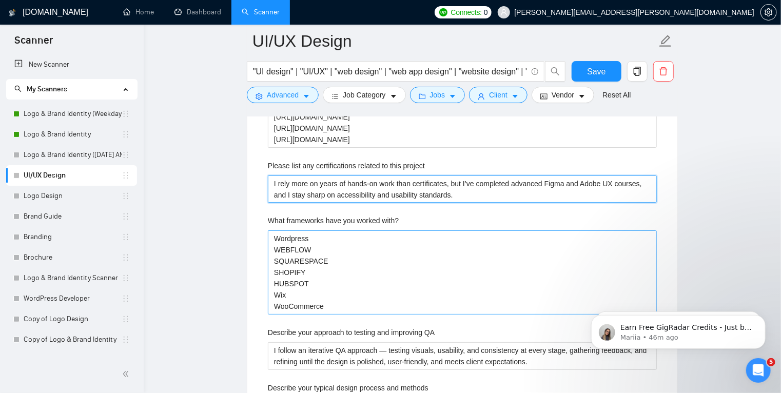
scroll to position [1869, 0]
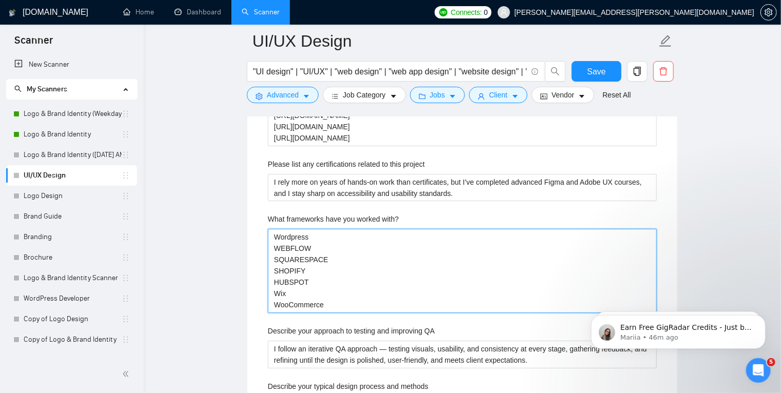
click at [331, 292] on with\? "Wordpress WEBFLOW SQUARESPACE SHOPIFY HUBSPOT Wix WooCommerce" at bounding box center [462, 271] width 389 height 84
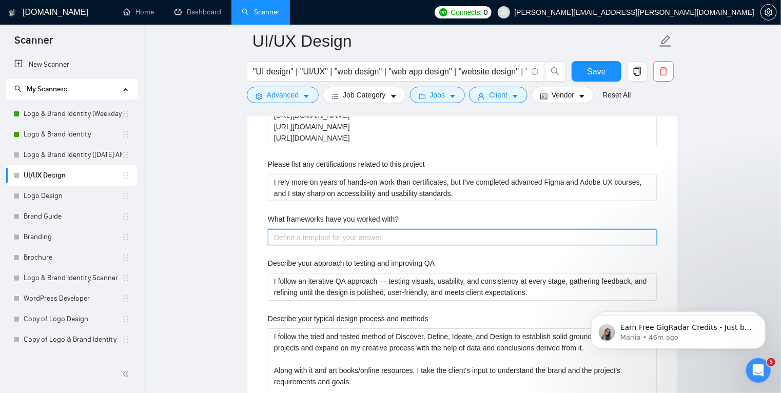
paste with\? "On the design side, I work with frameworks like component libraries, design tok…"
type with\? "On the design side, I work with frameworks like component libraries, design tok…"
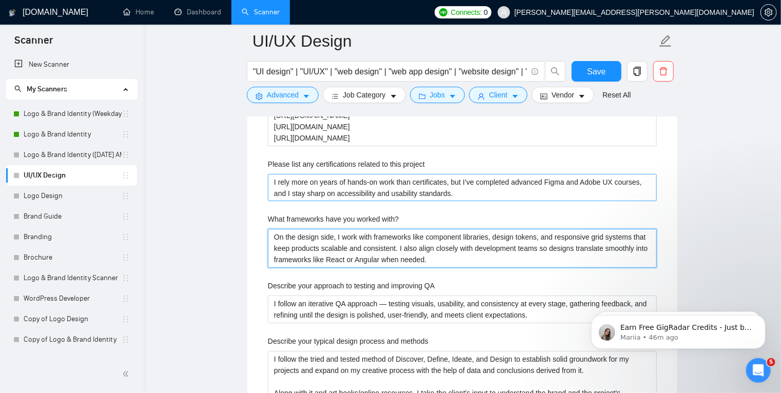
type with\? "On the design side, I work with frameworks like component libraries, design tok…"
drag, startPoint x: 430, startPoint y: 242, endPoint x: 226, endPoint y: 214, distance: 205.6
click at [226, 214] on main "UI/UX Design "UI design" | "UI/UX" | "web design" | "web app design" | "website…" at bounding box center [462, 46] width 604 height 3748
paste with\? "I work with design frameworks like component libraries, design tokens, and resp…"
type with\? "I work with design frameworks like component libraries, design tokens, and resp…"
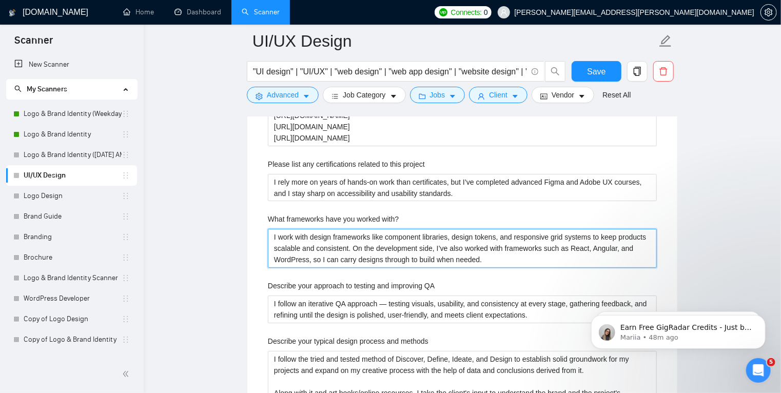
click at [603, 231] on with\? "I work with design frameworks like component libraries, design tokens, and resp…" at bounding box center [462, 248] width 389 height 39
type with\? "I work with design frameworks like component libraries, design tokens, and resp…"
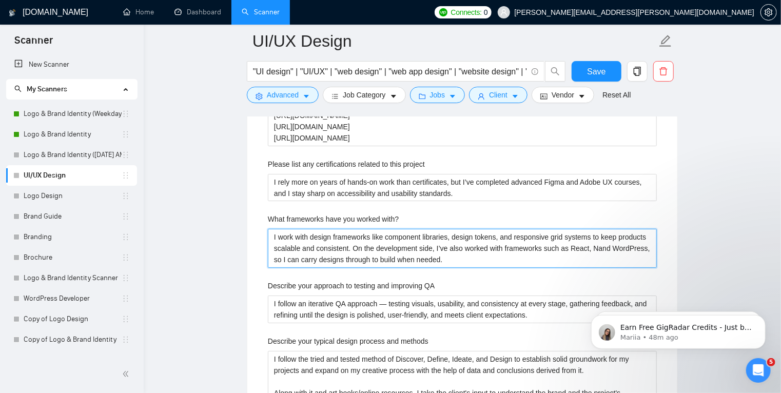
type with\? "I work with design frameworks like component libraries, design tokens, and resp…"
click at [599, 229] on with\? "I work with design frameworks like component libraries, design tokens, and resp…" at bounding box center [462, 248] width 389 height 39
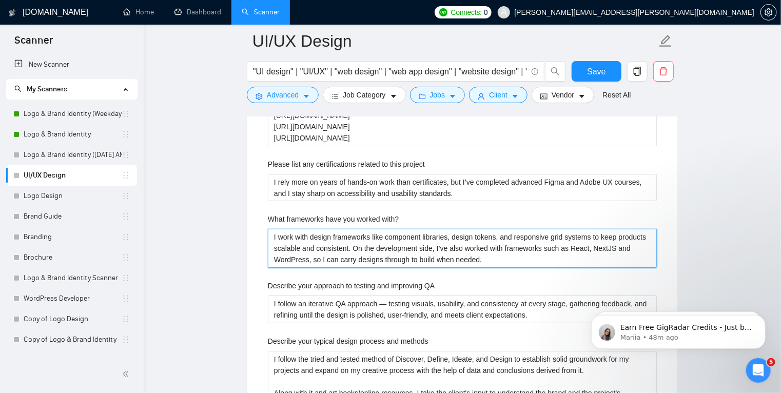
click at [599, 229] on with\? "I work with design frameworks like component libraries, design tokens, and resp…" at bounding box center [462, 248] width 389 height 39
type with\? "I work with design frameworks like component libraries, design tokens, and resp…"
click at [607, 230] on with\? "I work with design frameworks like component libraries, design tokens, and resp…" at bounding box center [462, 248] width 389 height 39
type with\? "I work with design frameworks like component libraries, design tokens, and resp…"
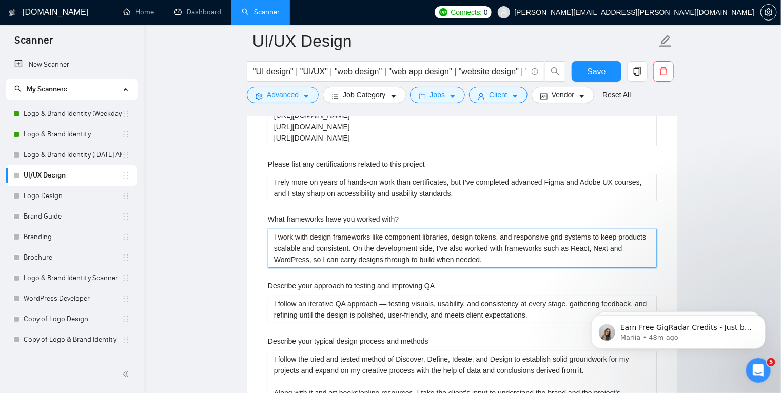
type with\? "I work with design frameworks like component libraries, design tokens, and resp…"
click at [494, 241] on with\? "I work with design frameworks like component libraries, design tokens, and resp…" at bounding box center [462, 248] width 389 height 39
click at [623, 231] on with\? "I work with design frameworks like component libraries, design tokens, and resp…" at bounding box center [462, 248] width 389 height 39
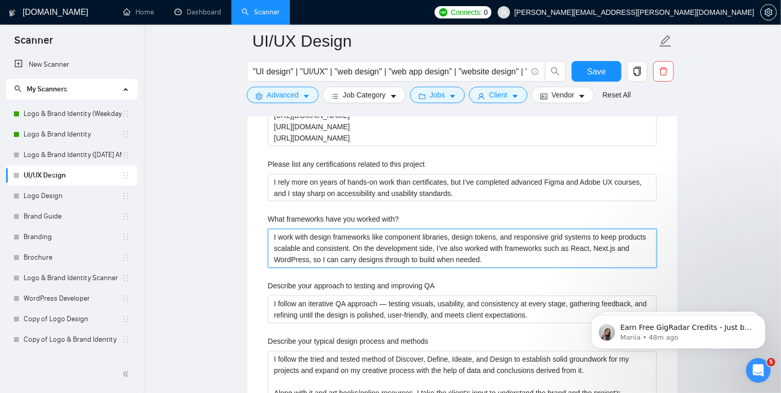
type with\? "I work with design frameworks like component libraries, design tokens, and resp…"
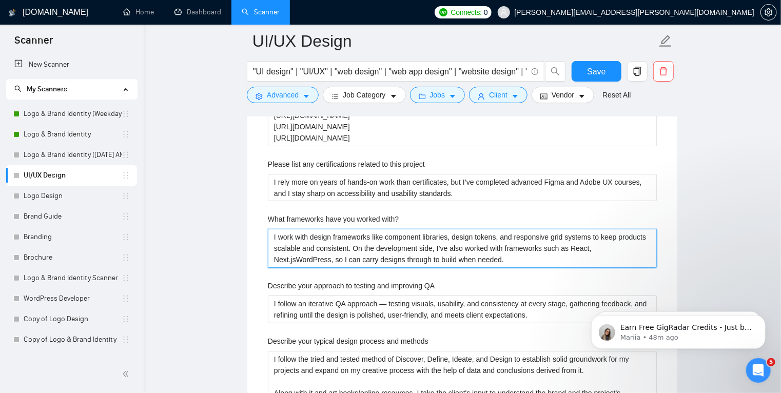
type with\? "I work with design frameworks like component libraries, design tokens, and resp…"
click at [648, 231] on with\? "I work with design frameworks like component libraries, design tokens, and resp…" at bounding box center [462, 248] width 389 height 39
type with\? "I work with design frameworks like component libraries, design tokens, and resp…"
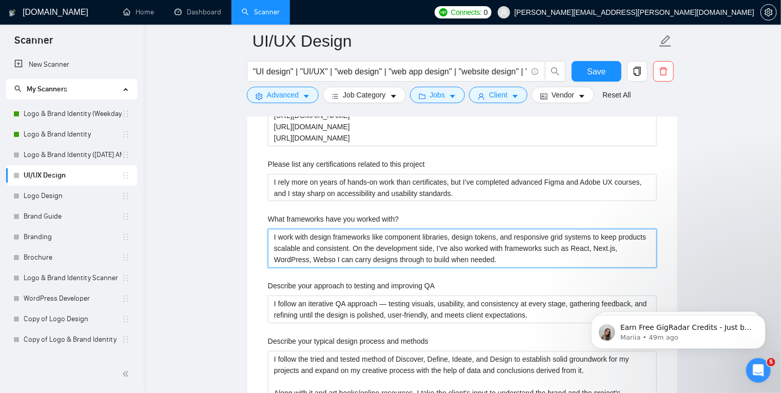
type with\? "I work with design frameworks like component libraries, design tokens, and resp…"
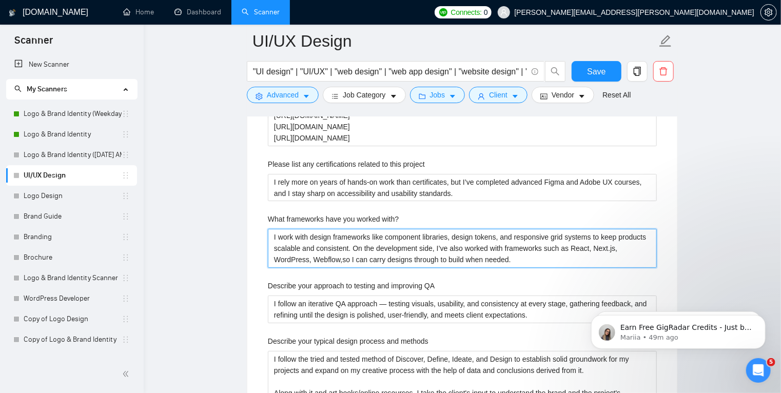
type with\? "I work with design frameworks like component libraries, design tokens, and resp…"
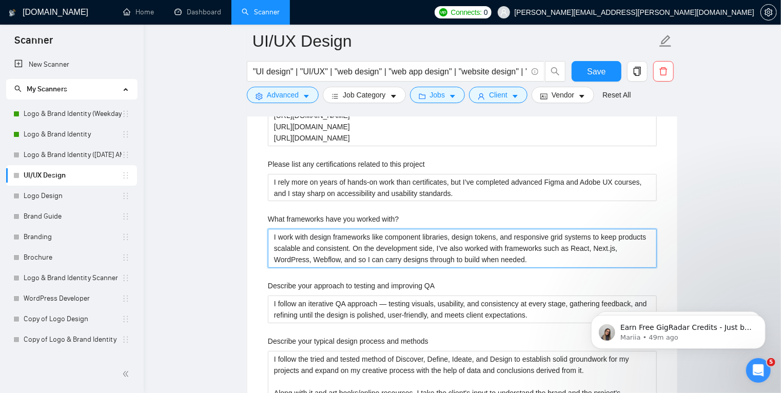
type with\? "I work with design frameworks like component libraries, design tokens, and resp…"
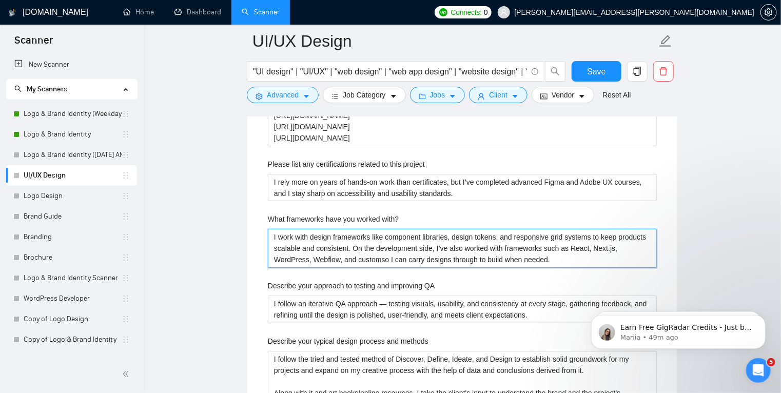
type with\? "I work with design frameworks like component libraries, design tokens, and resp…"
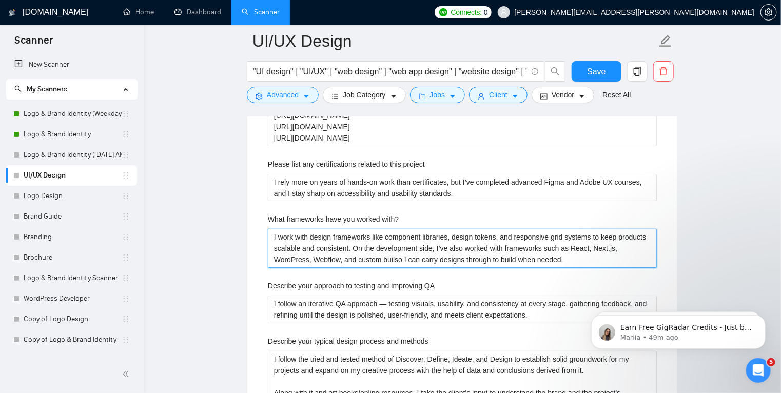
type with\? "I work with design frameworks like component libraries, design tokens, and resp…"
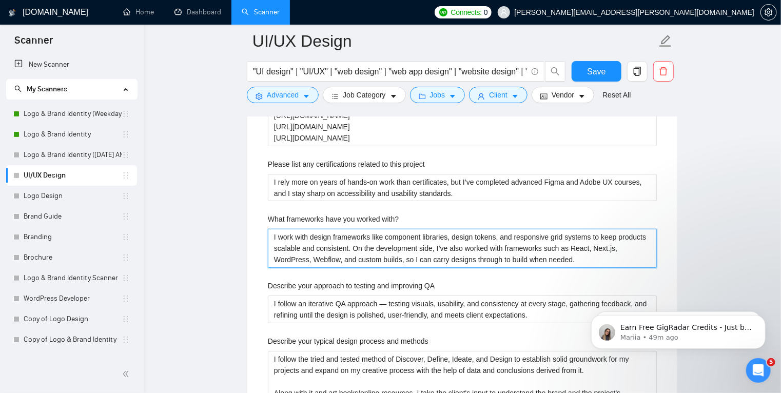
drag, startPoint x: 474, startPoint y: 241, endPoint x: 489, endPoint y: 244, distance: 15.7
click at [489, 244] on with\? "I work with design frameworks like component libraries, design tokens, and resp…" at bounding box center [462, 248] width 389 height 39
type with\? "I work with design frameworks like component libraries, design tokens, and resp…"
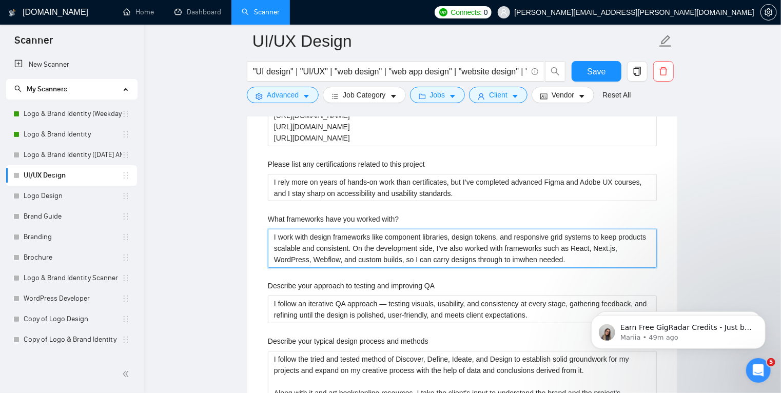
type with\? "I work with design frameworks like component libraries, design tokens, and resp…"
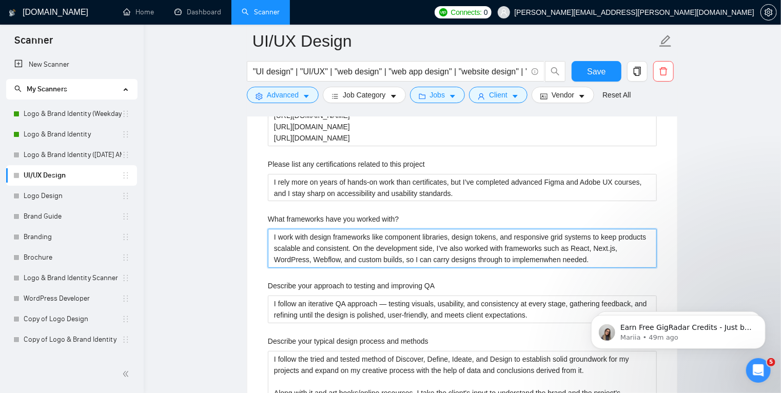
type with\? "I work with design frameworks like component libraries, design tokens, and resp…"
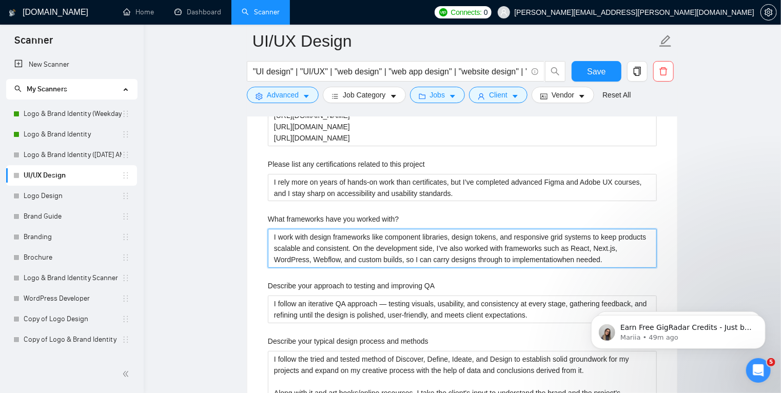
type with\? "I work with design frameworks like component libraries, design tokens, and resp…"
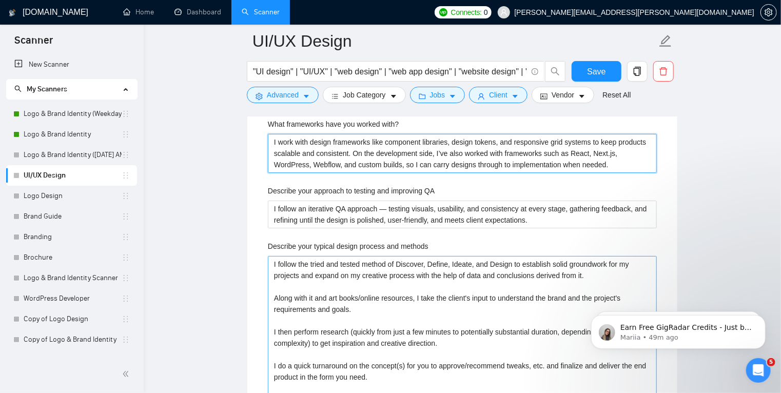
scroll to position [1963, 0]
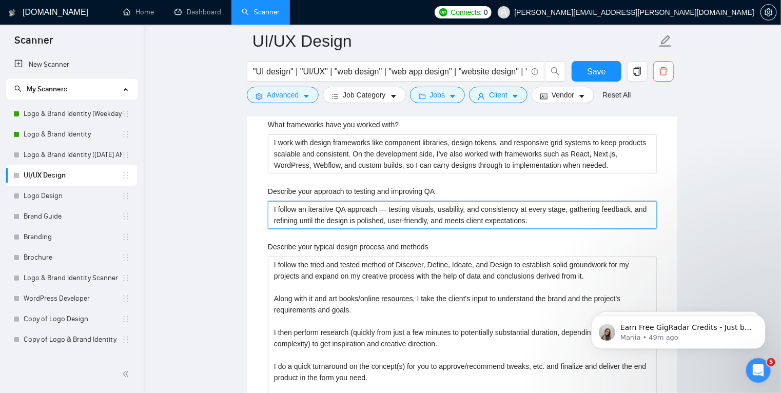
click at [366, 201] on QA "I follow an iterative QA approach — testing visuals, usability, and consistency…" at bounding box center [462, 215] width 389 height 28
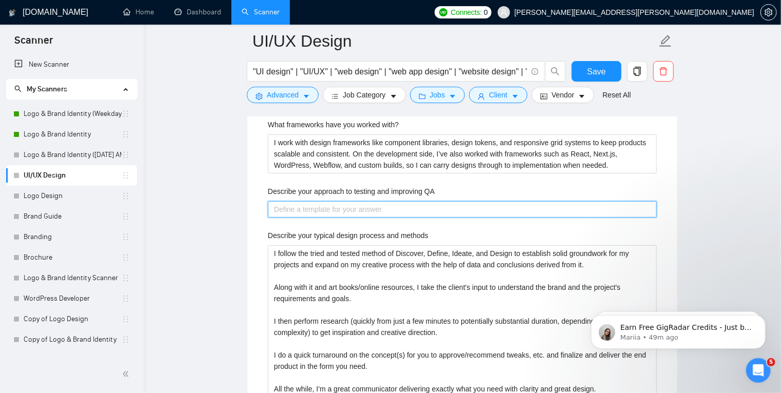
paste QA "I test designs through clickable prototypes, flow reviews, and feedback loops b…"
type QA "I test designs through clickable prototypes, flow reviews, and feedback loops b…"
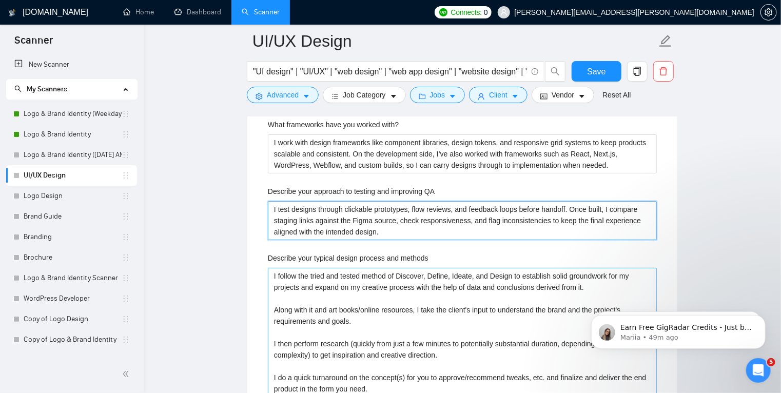
type QA "I test designs through clickable prototypes, flow reviews, and feedback loops b…"
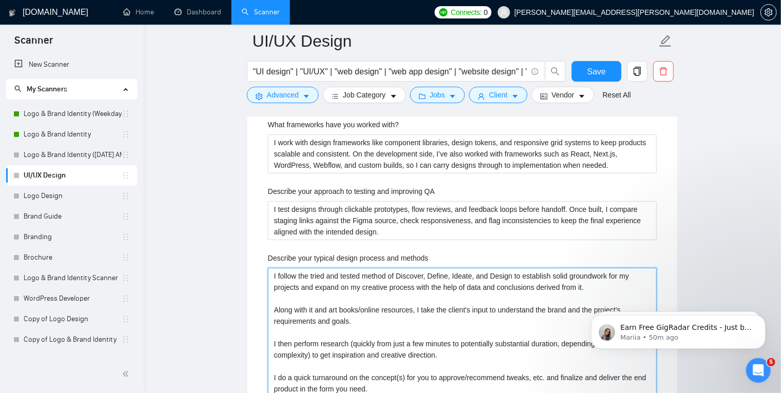
click at [367, 295] on methods "I follow the tried and tested method of Discover, Define, Ideate, and Design to…" at bounding box center [462, 355] width 389 height 174
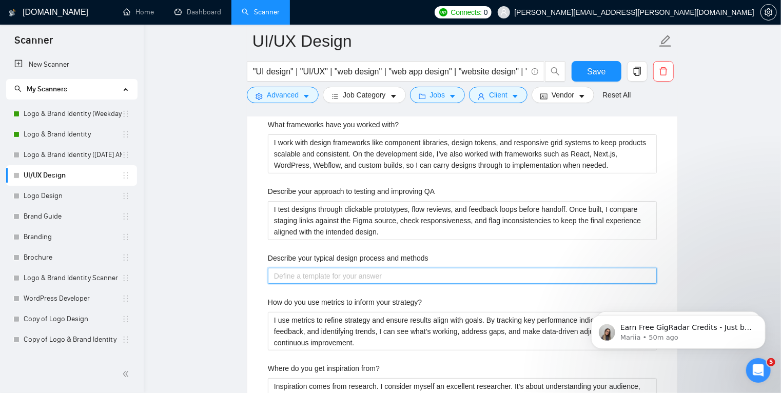
paste methods "I start by clarifying goals and mapping user flows, then move into wireframes i…"
type methods "I start by clarifying goals and mapping user flows, then move into wireframes i…"
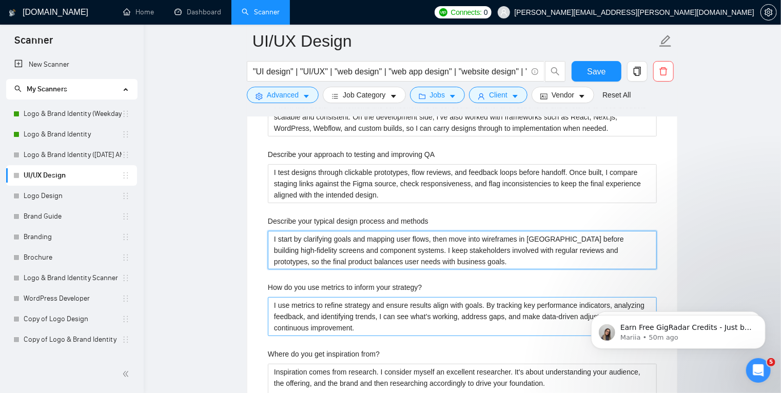
scroll to position [2021, 0]
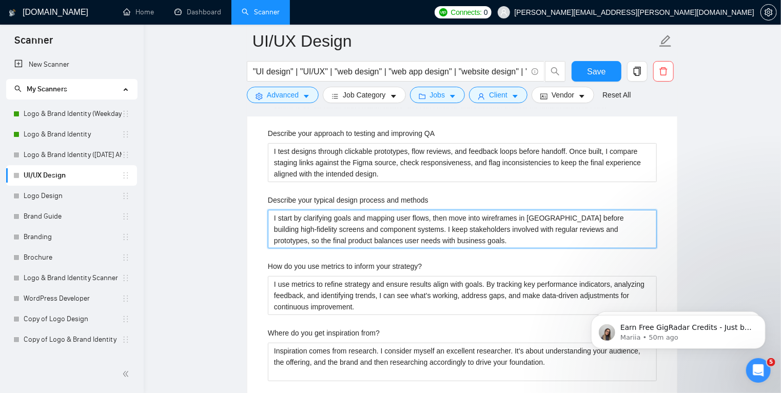
type methods "I start by clarifying goals and mapping user flows, then move into wireframes i…"
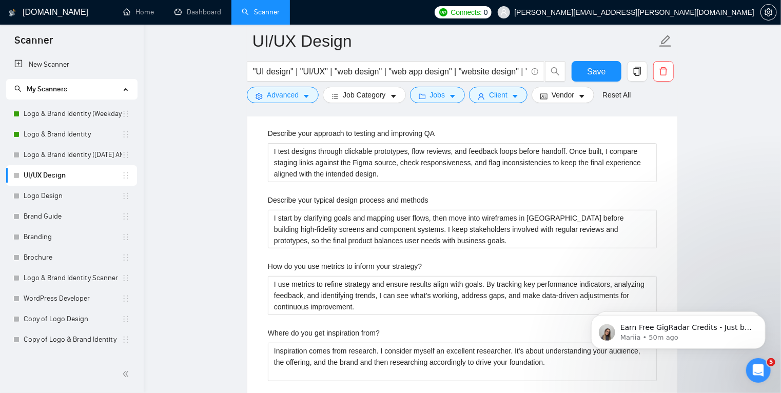
click at [262, 270] on div "Describe your recent experience with similar projects I’ve designed and refined…" at bounding box center [462, 183] width 405 height 632
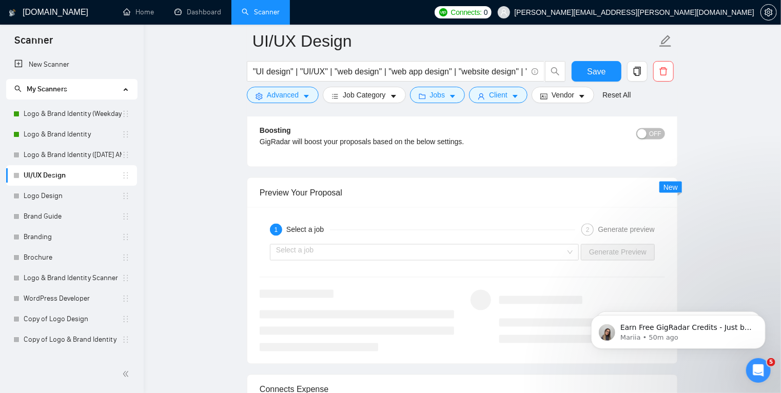
scroll to position [2728, 0]
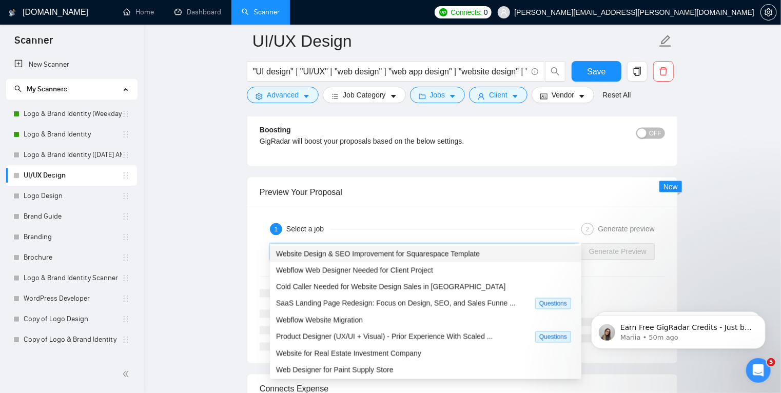
click at [443, 244] on input "search" at bounding box center [420, 251] width 289 height 15
click at [420, 272] on span "Webflow Web Designer Needed for Client Project" at bounding box center [354, 270] width 157 height 8
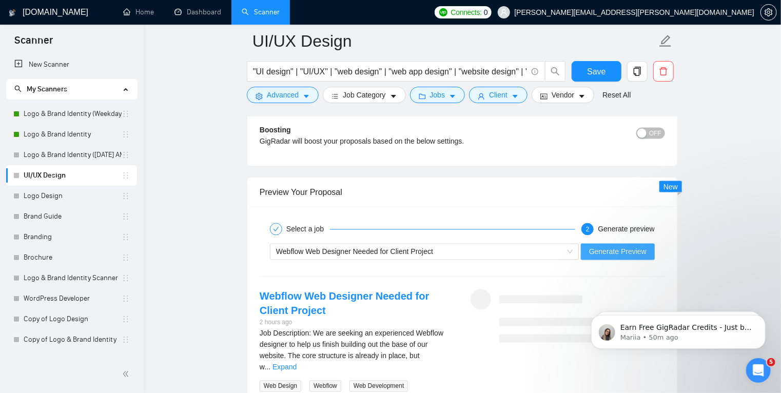
click at [622, 246] on span "Generate Preview" at bounding box center [617, 251] width 57 height 11
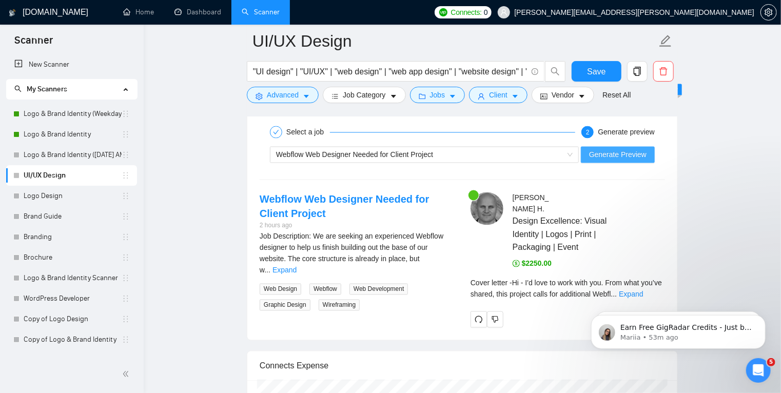
scroll to position [2825, 0]
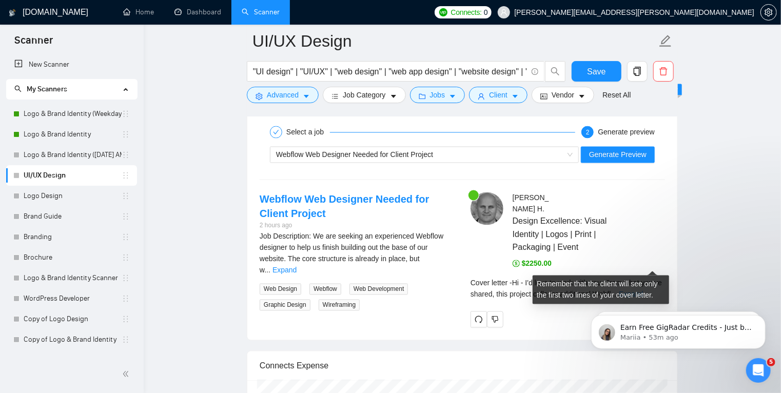
click at [643, 290] on link "Expand" at bounding box center [631, 294] width 24 height 8
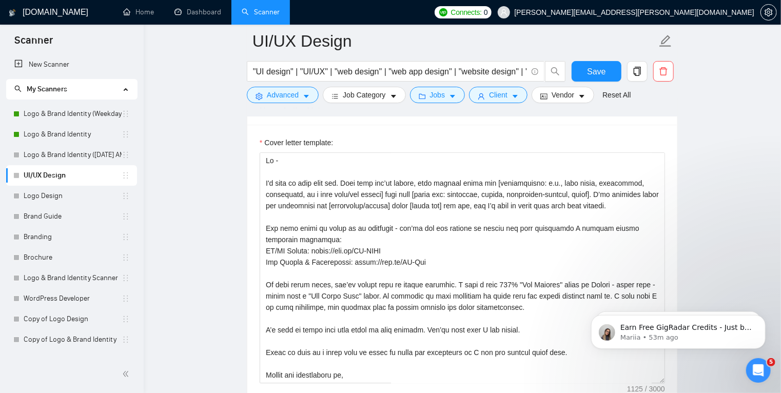
scroll to position [1337, 0]
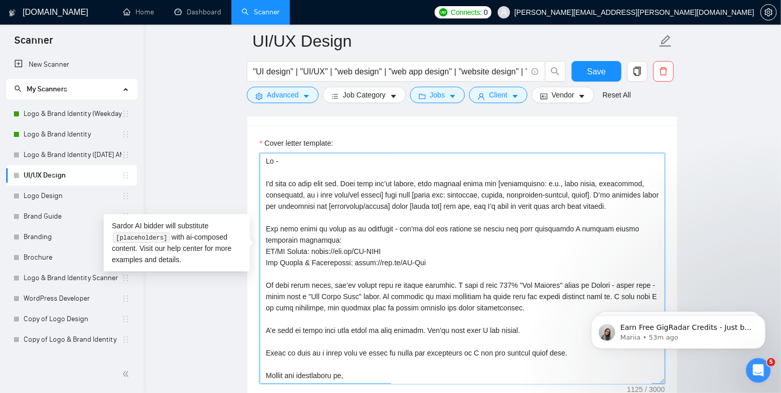
drag, startPoint x: 420, startPoint y: 311, endPoint x: 333, endPoint y: 310, distance: 86.7
click at [333, 310] on textarea "Cover letter template:" at bounding box center [462, 268] width 405 height 231
click at [386, 312] on textarea "Cover letter template:" at bounding box center [462, 268] width 405 height 231
drag, startPoint x: 421, startPoint y: 312, endPoint x: 236, endPoint y: 313, distance: 184.1
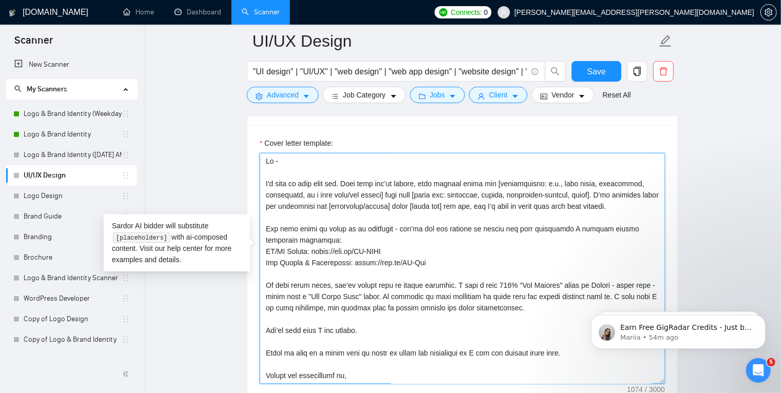
click at [554, 286] on textarea "Cover letter template:" at bounding box center [462, 268] width 405 height 231
click at [387, 311] on textarea "Cover letter template:" at bounding box center [462, 268] width 405 height 231
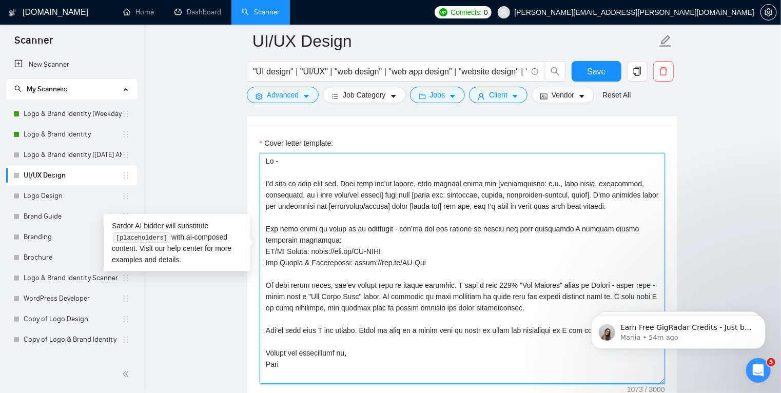
click at [354, 313] on textarea "Cover letter template:" at bounding box center [462, 268] width 405 height 231
drag, startPoint x: 331, startPoint y: 312, endPoint x: 320, endPoint y: 312, distance: 10.8
click at [320, 312] on textarea "Cover letter template:" at bounding box center [462, 268] width 405 height 231
click at [354, 313] on textarea "Cover letter template:" at bounding box center [462, 268] width 405 height 231
click at [352, 312] on textarea "Cover letter template:" at bounding box center [462, 268] width 405 height 231
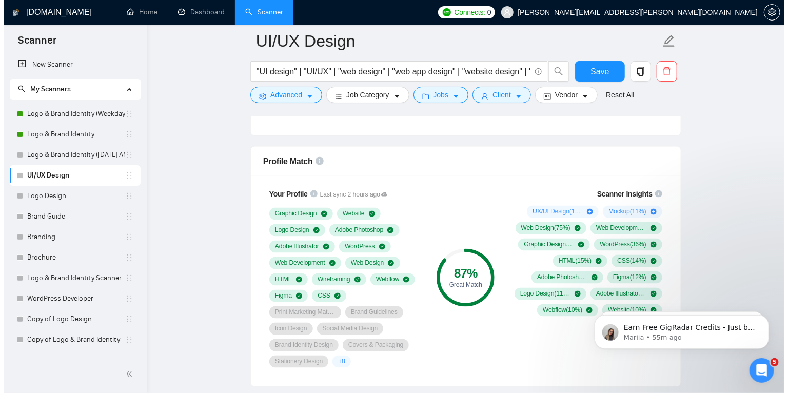
scroll to position [767, 0]
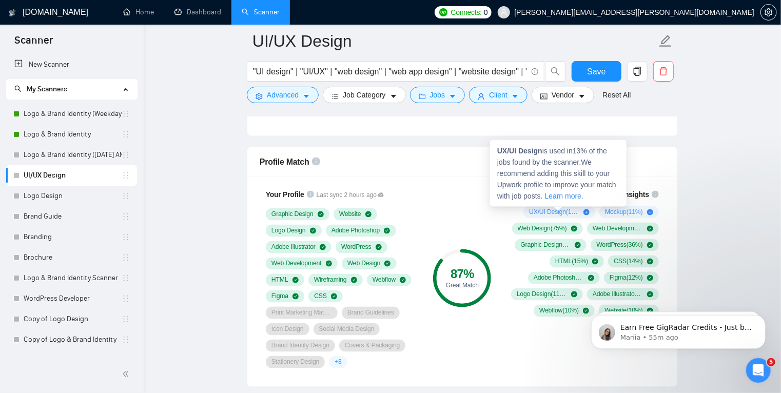
type textarea "Lo - I'd sita co adip elit sed. Doei temp inc’ut labore, etdo magnaal enima min…"
drag, startPoint x: 543, startPoint y: 152, endPoint x: 491, endPoint y: 150, distance: 52.3
click at [491, 150] on div "UX/UI Design is used in 13 % of the jobs found by the scanner. We recommend add…" at bounding box center [558, 173] width 136 height 67
copy strong "UX/UI Design"
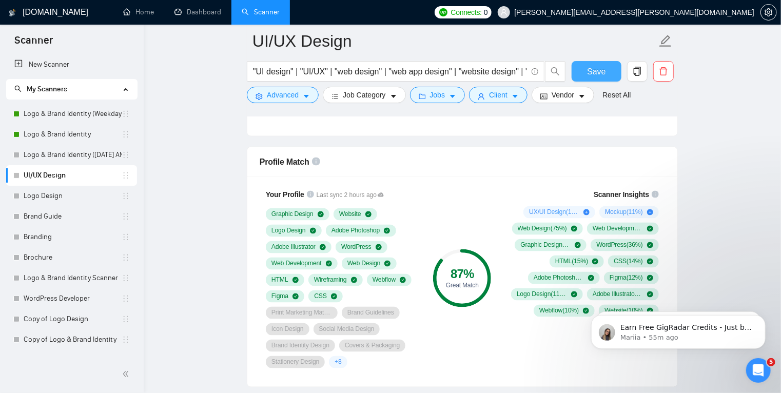
click at [592, 71] on span "Save" at bounding box center [596, 71] width 18 height 13
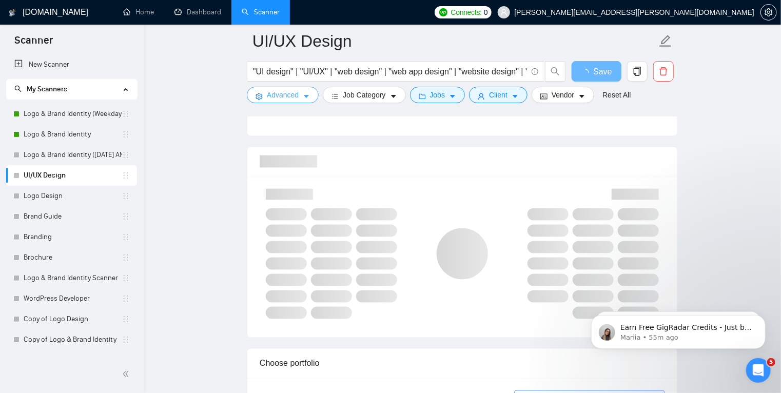
click at [310, 95] on button "Advanced" at bounding box center [283, 95] width 72 height 16
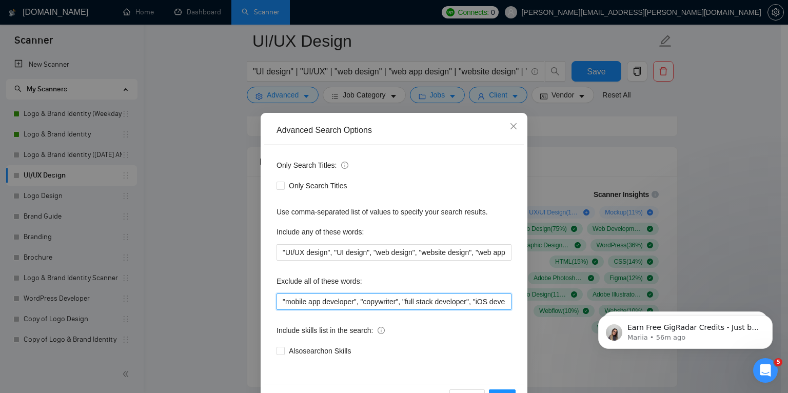
click at [442, 306] on input ""mobile app developer", "copywriter", "full stack developer", "iOS developer", …" at bounding box center [393, 301] width 235 height 16
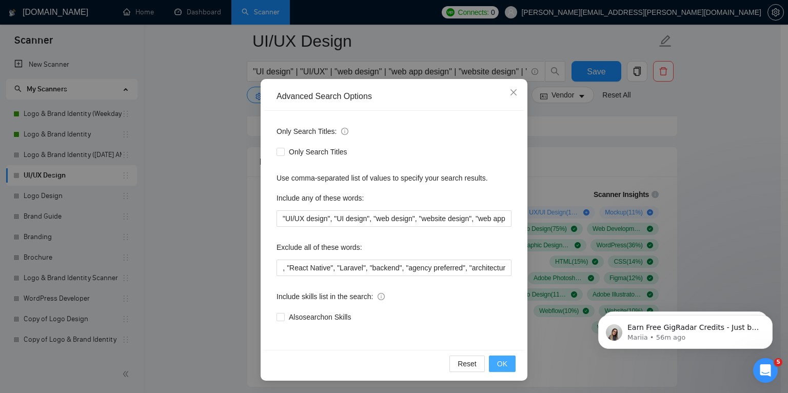
scroll to position [0, 0]
click at [505, 365] on button "OK" at bounding box center [502, 363] width 27 height 16
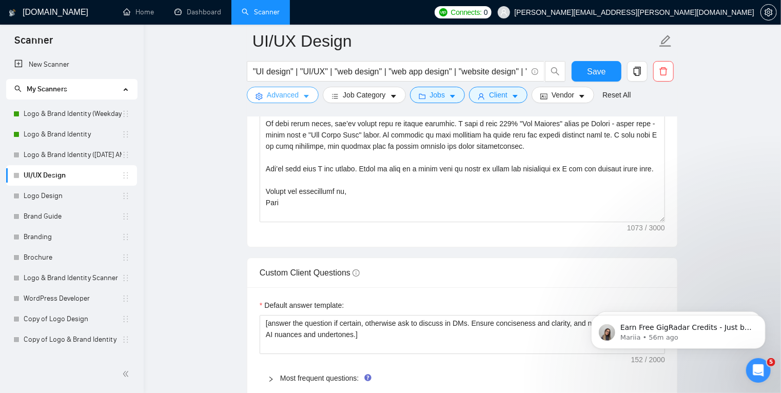
scroll to position [1496, 0]
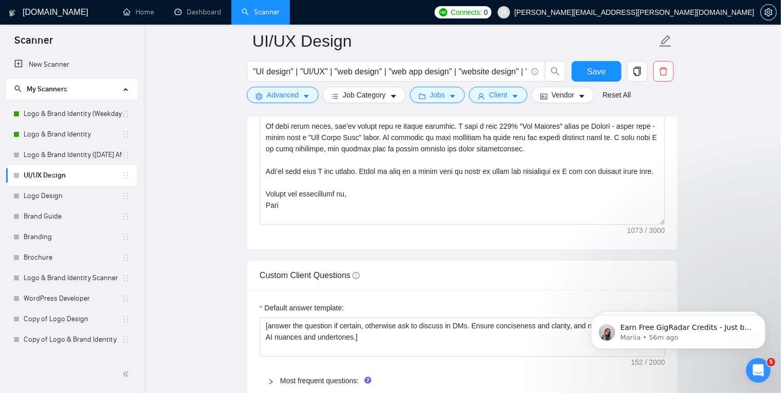
click at [274, 369] on div "Most frequent questions:" at bounding box center [462, 381] width 405 height 24
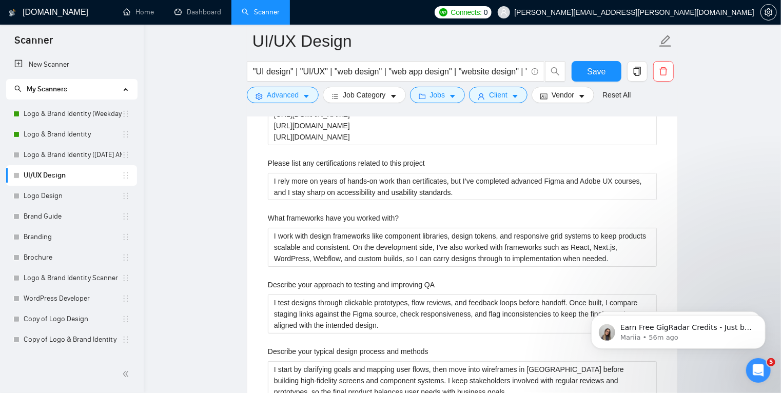
scroll to position [1869, 0]
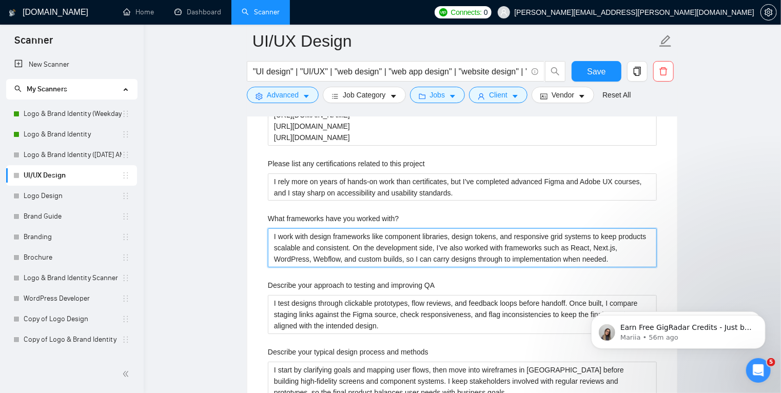
click at [574, 229] on with\? "I work with design frameworks like component libraries, design tokens, and resp…" at bounding box center [462, 247] width 389 height 39
type with\? "I work with design frameworks like component libraries, design tokens, and resp…"
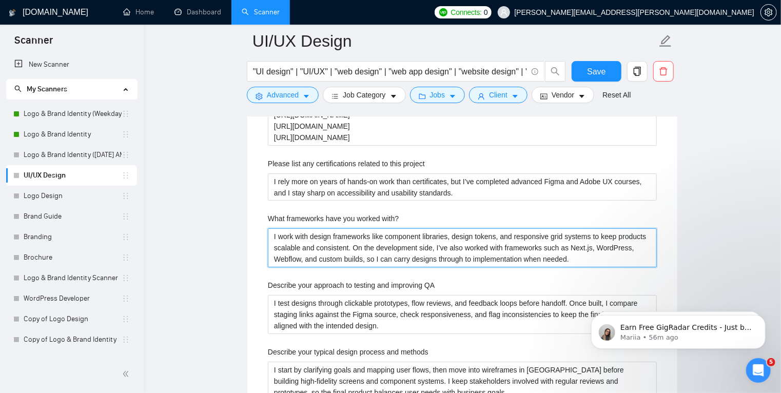
click at [346, 239] on with\? "I work with design frameworks like component libraries, design tokens, and resp…" at bounding box center [462, 247] width 389 height 39
type with\? "I work with design frameworks like component libraries, design tokens, and resp…"
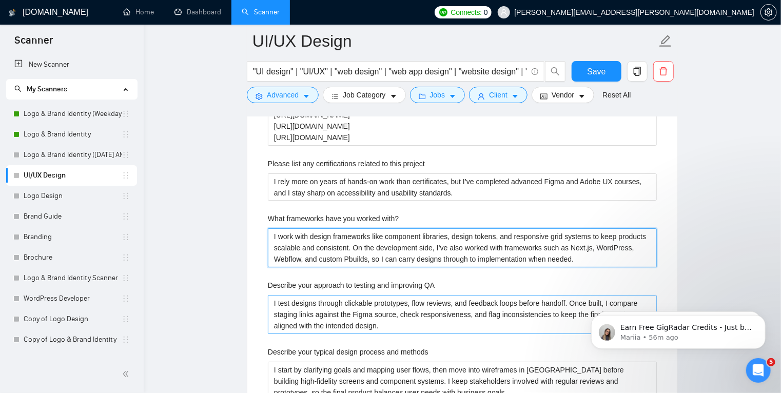
type with\? "I work with design frameworks like component libraries, design tokens, and resp…"
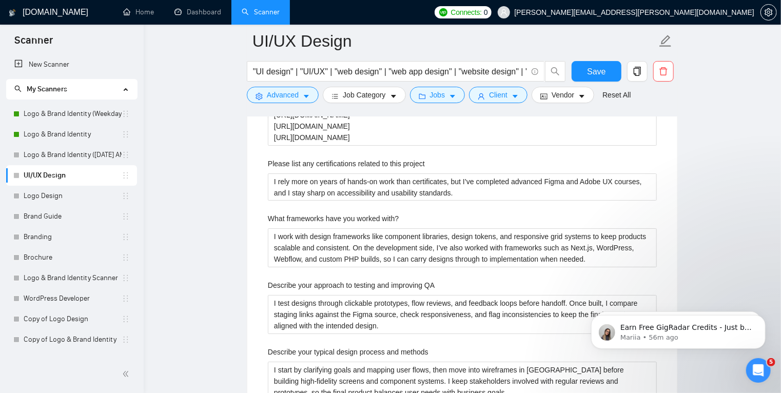
click at [687, 192] on main "UI/UX Design "UI design" | "UI/UX" | "web design" | "web app design" | "website…" at bounding box center [462, 194] width 604 height 4044
click at [593, 72] on span "Save" at bounding box center [596, 71] width 18 height 13
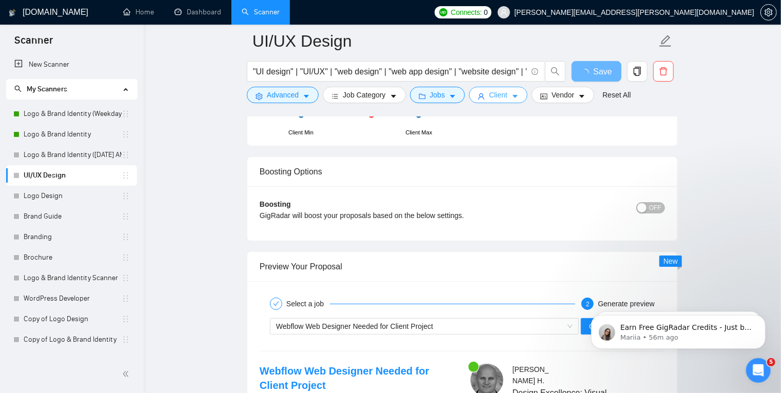
click at [506, 96] on button "Client" at bounding box center [498, 95] width 58 height 16
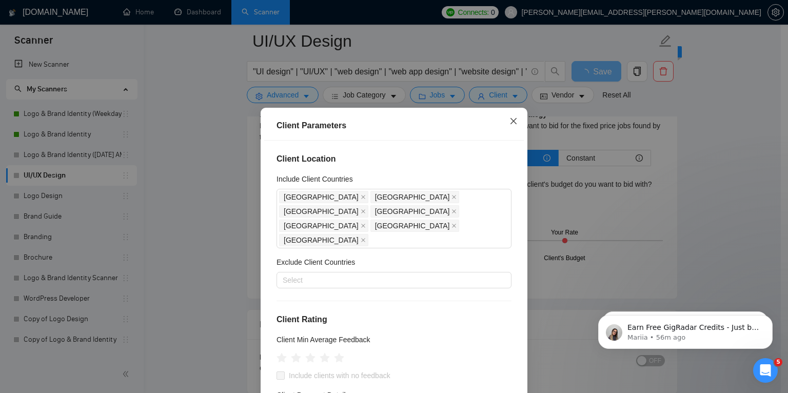
click at [510, 121] on icon "close" at bounding box center [513, 121] width 6 height 6
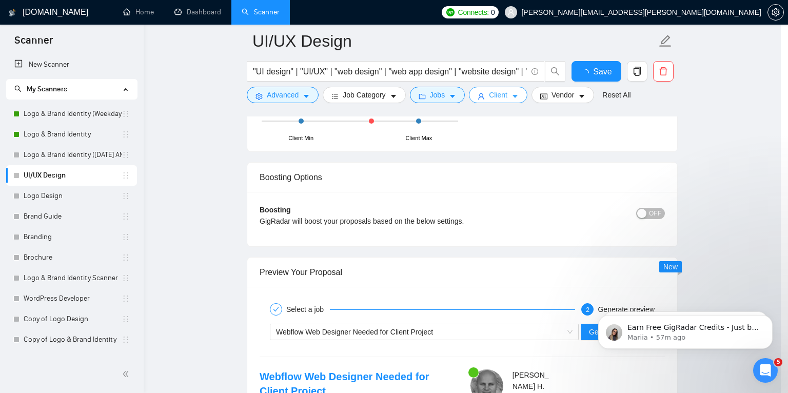
click at [447, 93] on div "Client Parameters Client Location Include Client Countries [GEOGRAPHIC_DATA] [G…" at bounding box center [394, 196] width 788 height 393
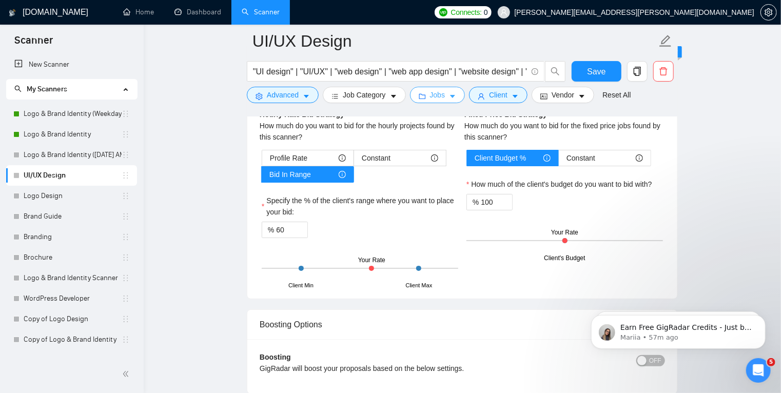
click at [449, 93] on icon "caret-down" at bounding box center [452, 96] width 7 height 7
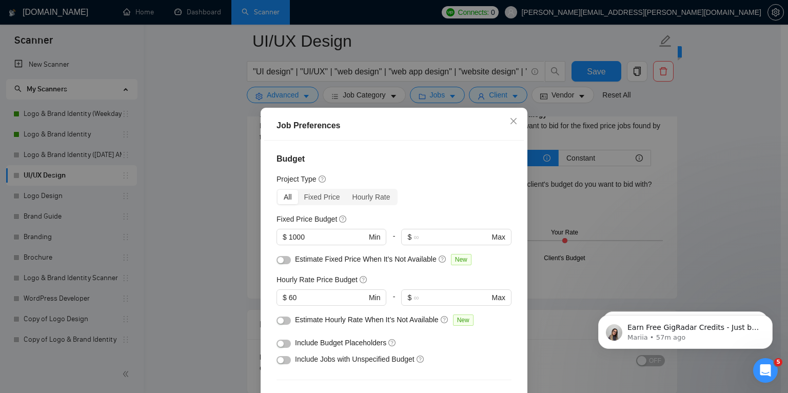
click at [706, 137] on div "Job Preferences Budget Project Type All Fixed Price Hourly Rate Fixed Price Bud…" at bounding box center [394, 196] width 788 height 393
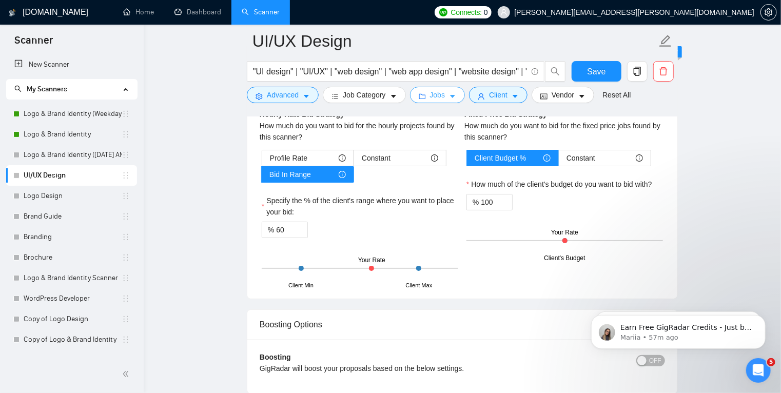
click at [449, 94] on icon "caret-down" at bounding box center [452, 96] width 7 height 7
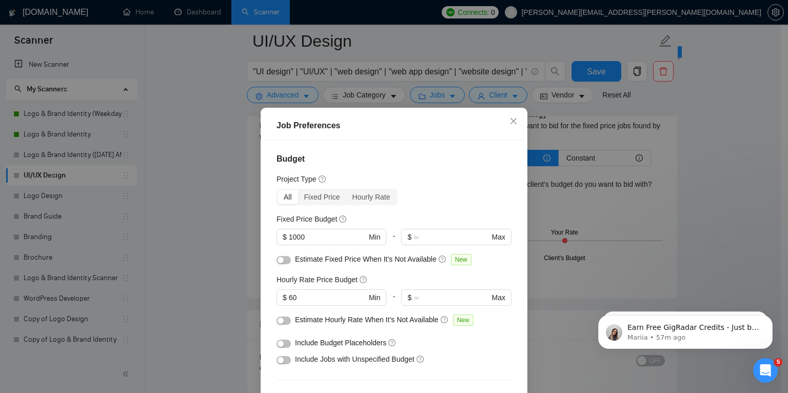
click at [644, 102] on div "Job Preferences Budget Project Type All Fixed Price Hourly Rate Fixed Price Bud…" at bounding box center [394, 196] width 788 height 393
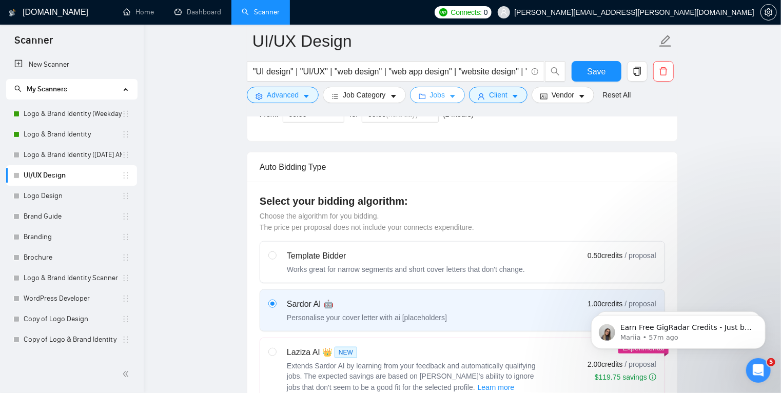
scroll to position [356, 0]
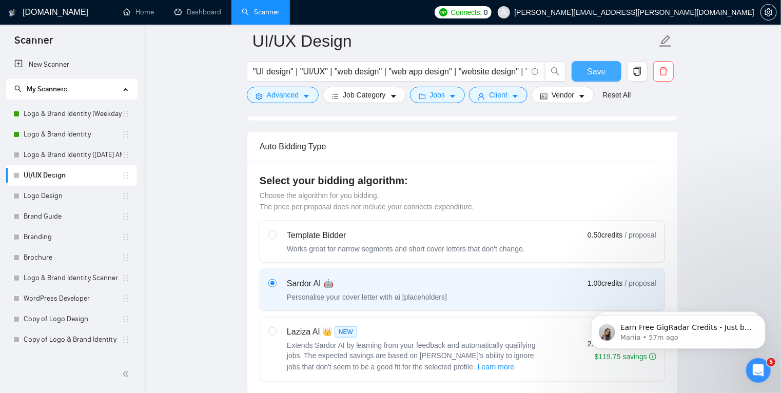
click at [596, 72] on span "Save" at bounding box center [596, 71] width 18 height 13
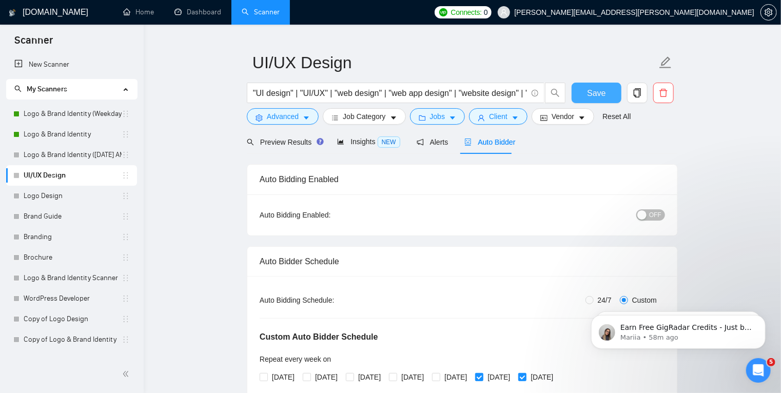
scroll to position [0, 0]
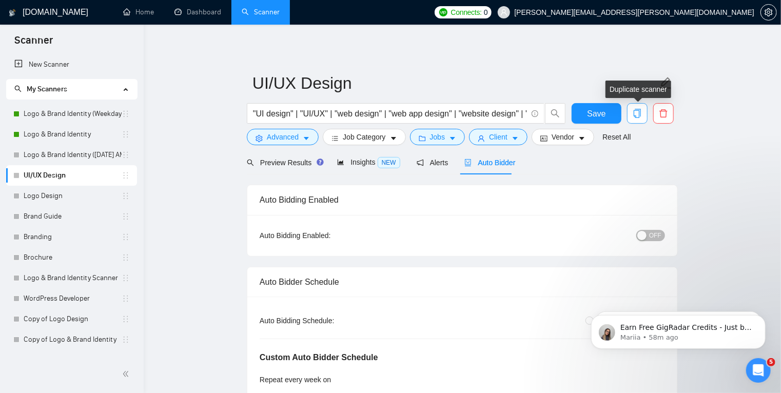
click at [640, 117] on icon "copy" at bounding box center [636, 113] width 9 height 9
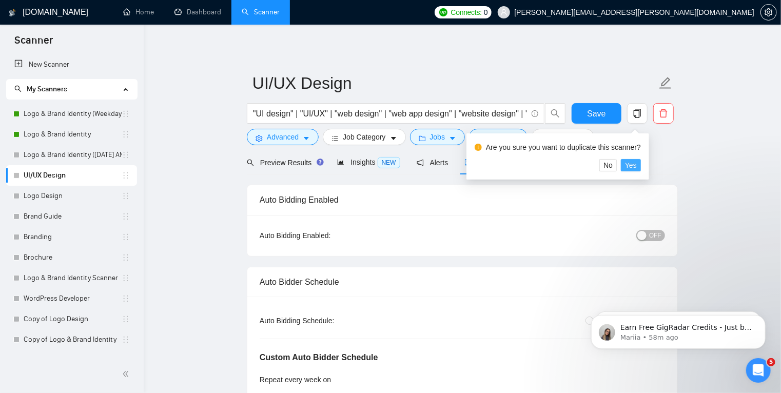
click at [628, 167] on span "Yes" at bounding box center [631, 165] width 12 height 11
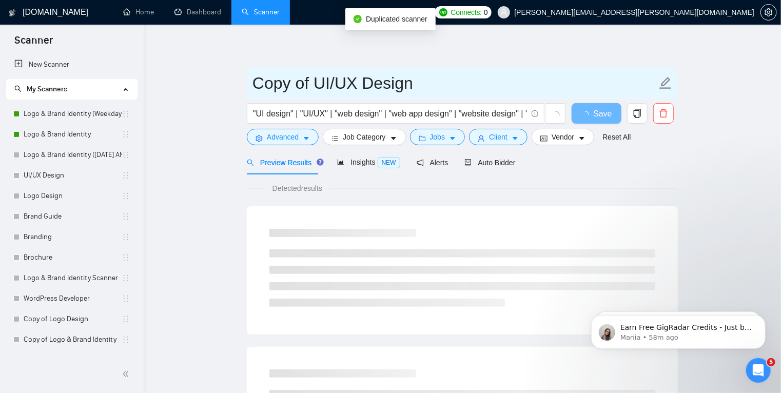
click at [395, 85] on input "Copy of UI/UX Design" at bounding box center [454, 83] width 404 height 26
drag, startPoint x: 314, startPoint y: 79, endPoint x: 186, endPoint y: 78, distance: 128.8
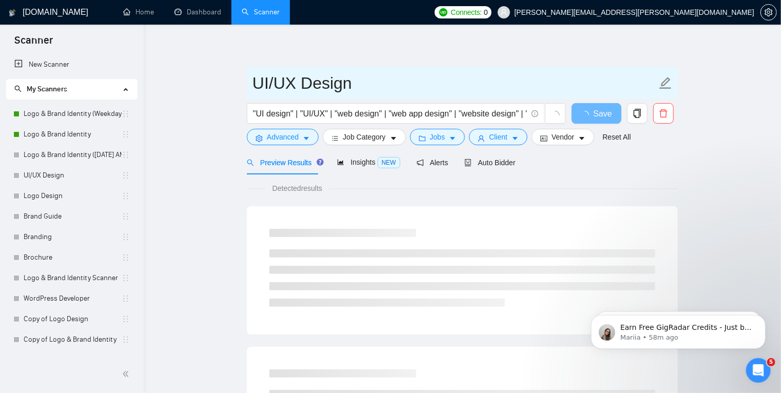
click at [369, 83] on input "UI/UX Design" at bounding box center [454, 83] width 404 height 26
click at [470, 89] on input "UI/UX Design (Weekday" at bounding box center [454, 83] width 404 height 26
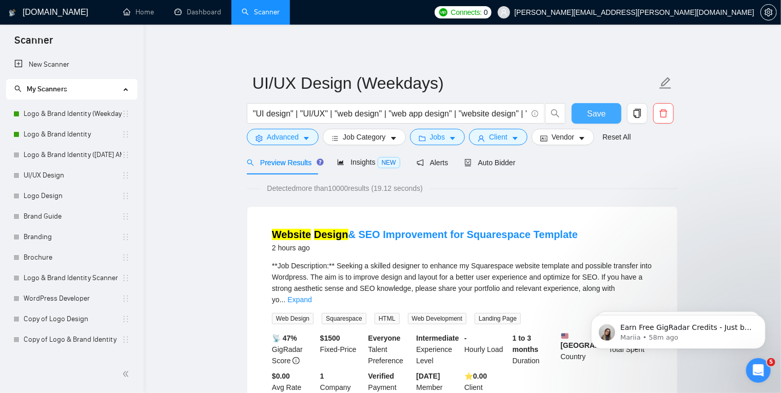
click at [602, 118] on span "Save" at bounding box center [596, 113] width 18 height 13
click at [488, 160] on span "Auto Bidder" at bounding box center [489, 162] width 51 height 8
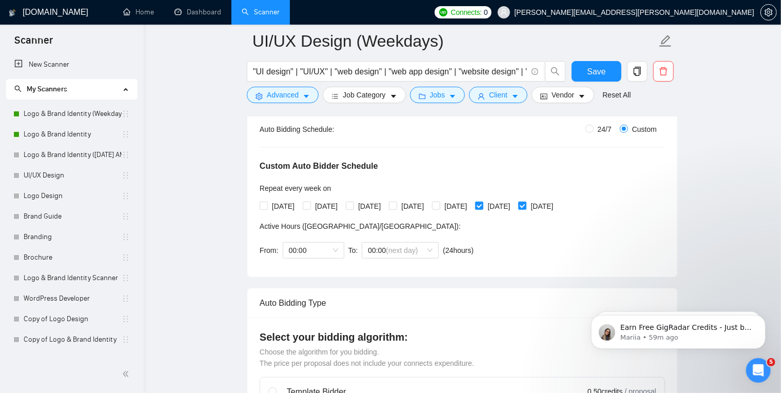
scroll to position [200, 0]
click at [266, 205] on input "[DATE]" at bounding box center [263, 204] width 7 height 7
click at [310, 207] on input "[DATE]" at bounding box center [306, 204] width 7 height 7
click at [362, 203] on span "[DATE]" at bounding box center [369, 205] width 31 height 11
click at [353, 203] on input "[DATE]" at bounding box center [349, 204] width 7 height 7
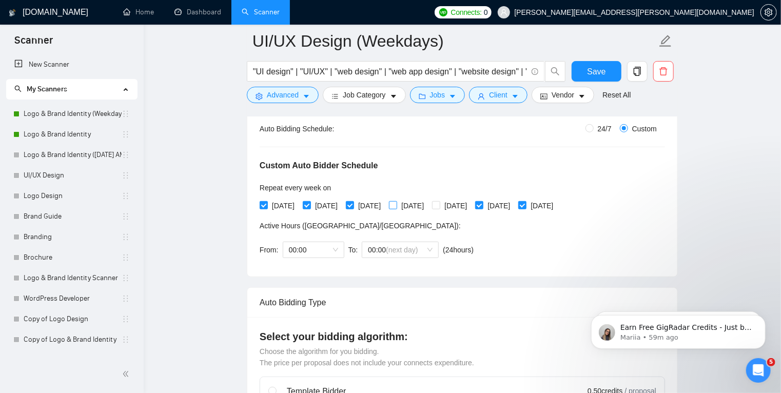
click at [396, 204] on input "[DATE]" at bounding box center [392, 204] width 7 height 7
click at [439, 205] on input "[DATE]" at bounding box center [435, 204] width 7 height 7
click at [482, 204] on input "[DATE]" at bounding box center [478, 204] width 7 height 7
click at [525, 205] on input "[DATE]" at bounding box center [521, 204] width 7 height 7
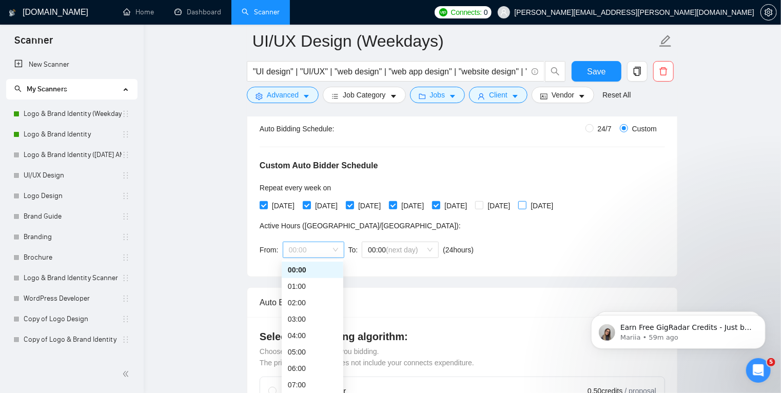
click at [338, 247] on div "00:00" at bounding box center [314, 250] width 62 height 16
click at [315, 339] on div "04:00" at bounding box center [312, 335] width 49 height 11
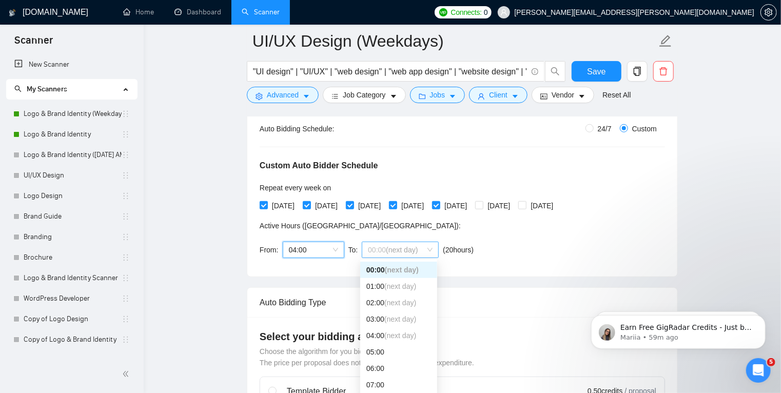
click at [429, 244] on span "00:00 (next day)" at bounding box center [400, 249] width 65 height 15
click at [391, 346] on div "19:00" at bounding box center [398, 344] width 65 height 11
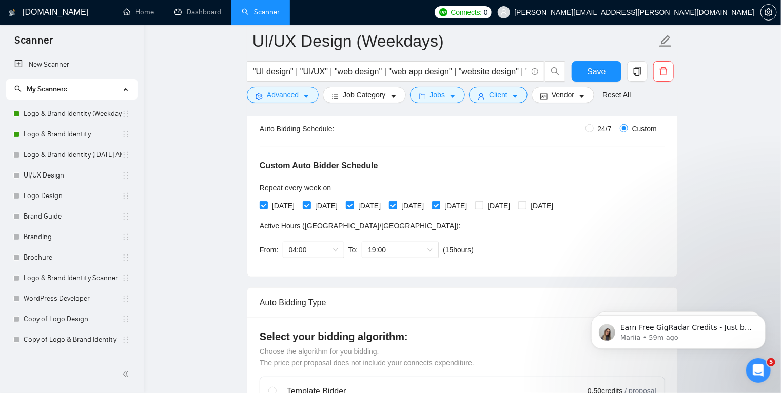
click at [518, 260] on div "Custom Auto Bidder Schedule Repeat every week [DATE] [DATE] [DATE] [DATE] [DATE…" at bounding box center [462, 199] width 405 height 130
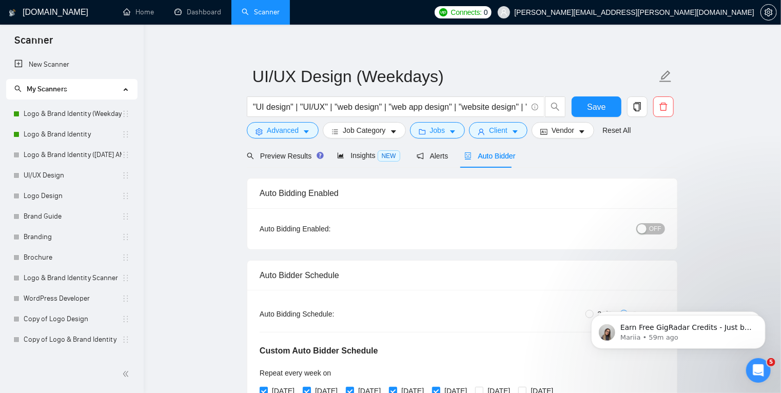
scroll to position [6, 0]
click at [649, 230] on button "OFF" at bounding box center [650, 229] width 29 height 11
click at [601, 112] on span "Save" at bounding box center [596, 107] width 18 height 13
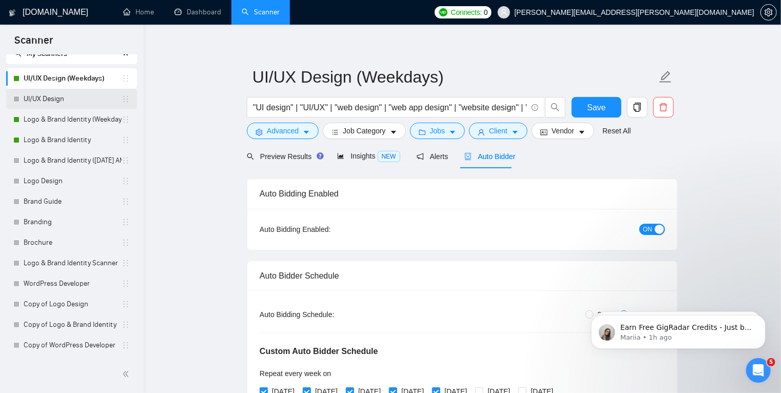
click at [88, 96] on link "UI/UX Design" at bounding box center [73, 99] width 98 height 21
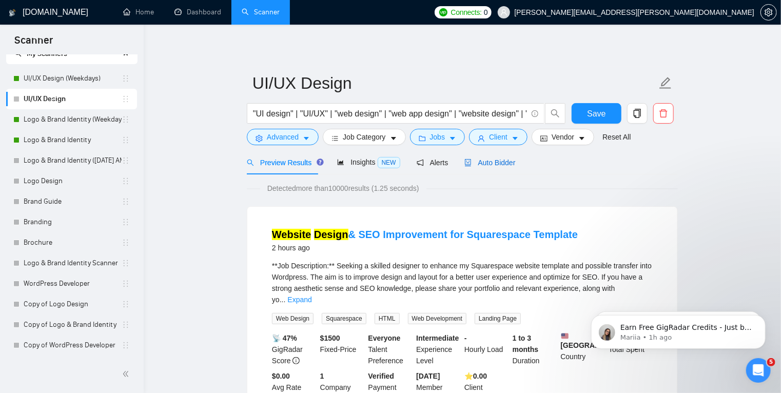
click at [489, 163] on span "Auto Bidder" at bounding box center [489, 162] width 51 height 8
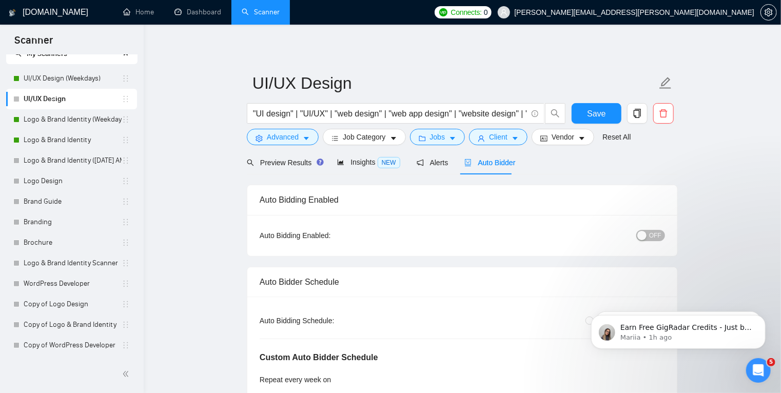
click at [651, 234] on span "OFF" at bounding box center [655, 235] width 12 height 11
click at [603, 116] on span "Save" at bounding box center [596, 113] width 18 height 13
click at [209, 16] on link "Dashboard" at bounding box center [197, 12] width 47 height 9
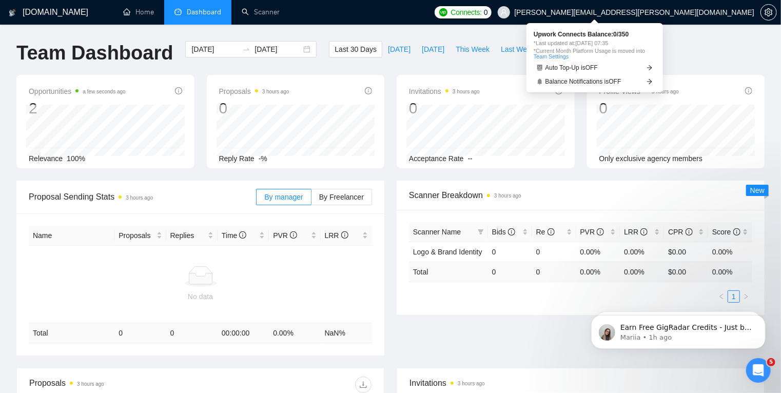
click at [482, 13] on span "Connects:" at bounding box center [466, 12] width 31 height 11
